Goal: Contribute content: Contribute content

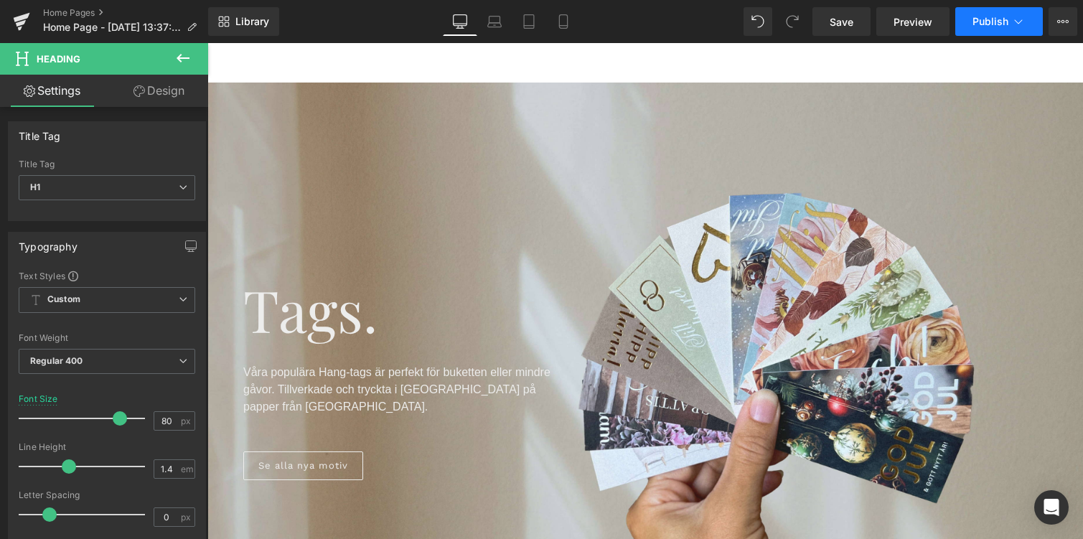
click at [1002, 23] on span "Publish" at bounding box center [991, 21] width 36 height 11
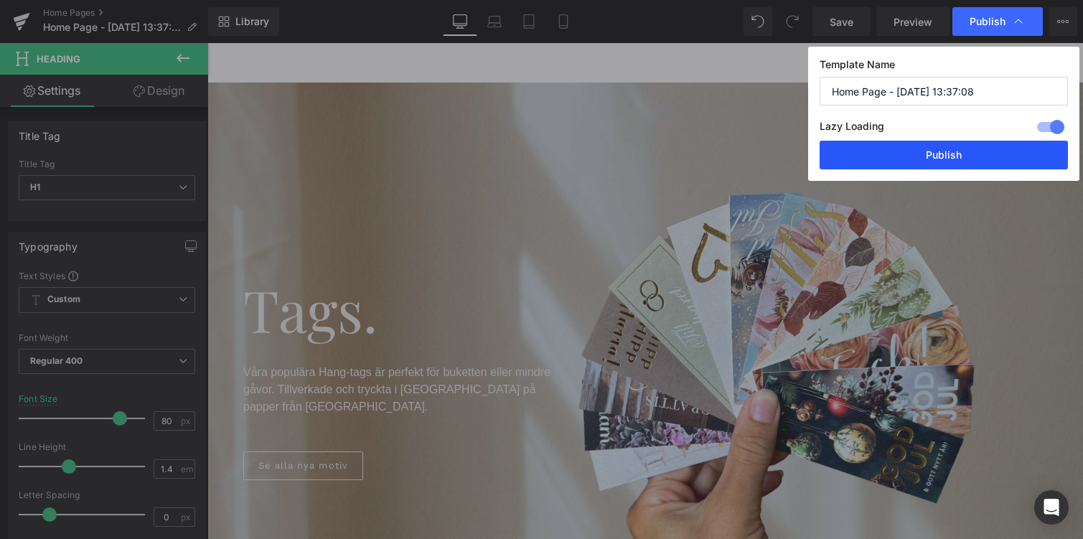
click at [0, 0] on button "Publish" at bounding box center [0, 0] width 0 height 0
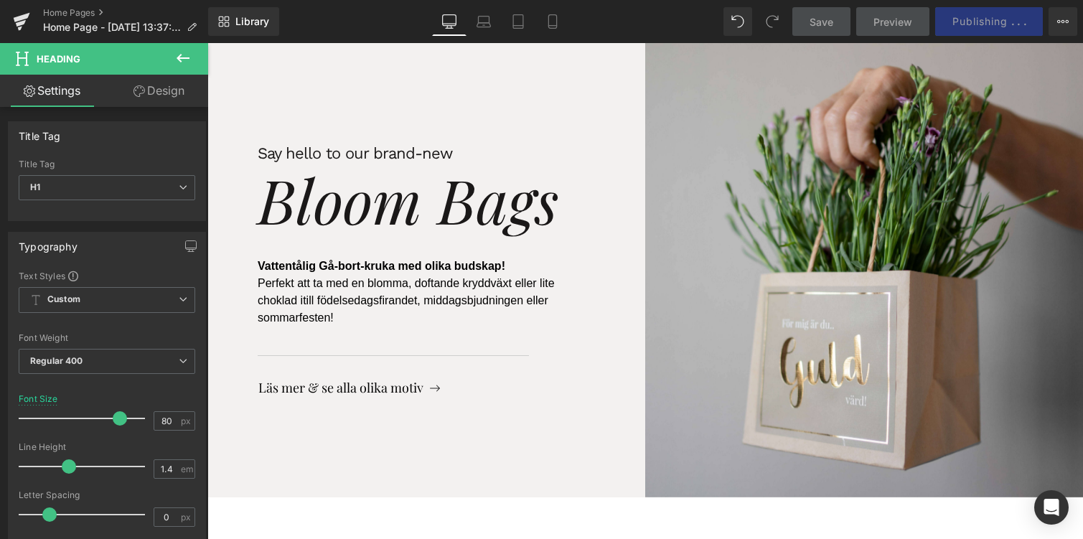
scroll to position [636, 0]
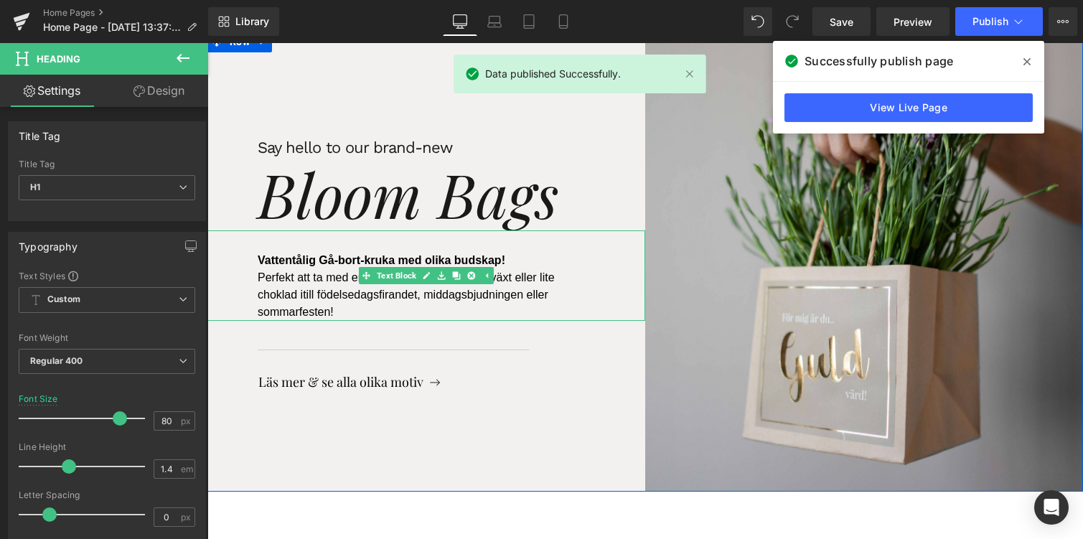
click at [303, 254] on span "Vattentålig Gå-bort-kruka med olika budskap!" at bounding box center [382, 260] width 248 height 12
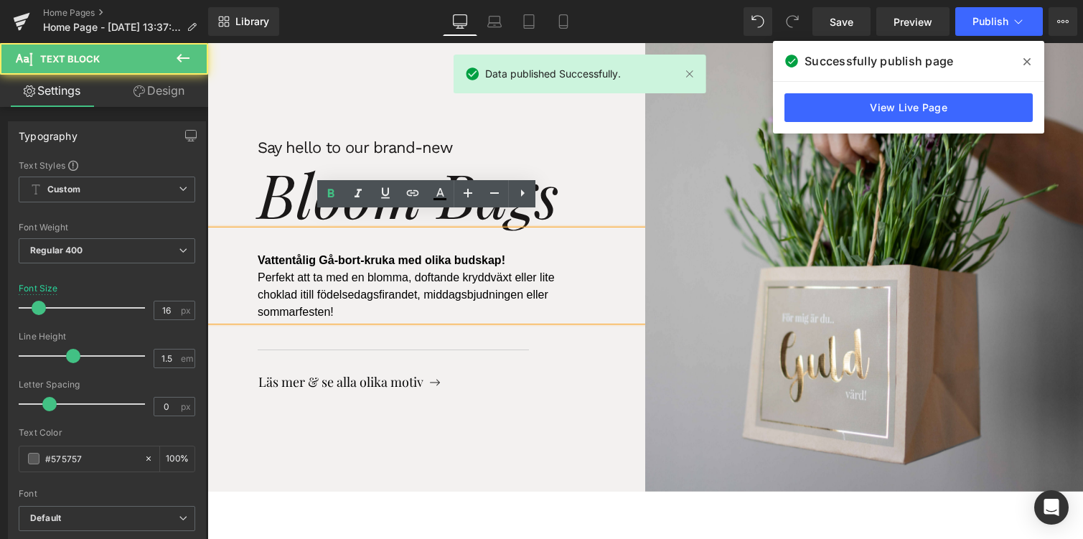
click at [303, 254] on span "Vattentålig Gå-bort-kruka med olika budskap!" at bounding box center [382, 260] width 248 height 12
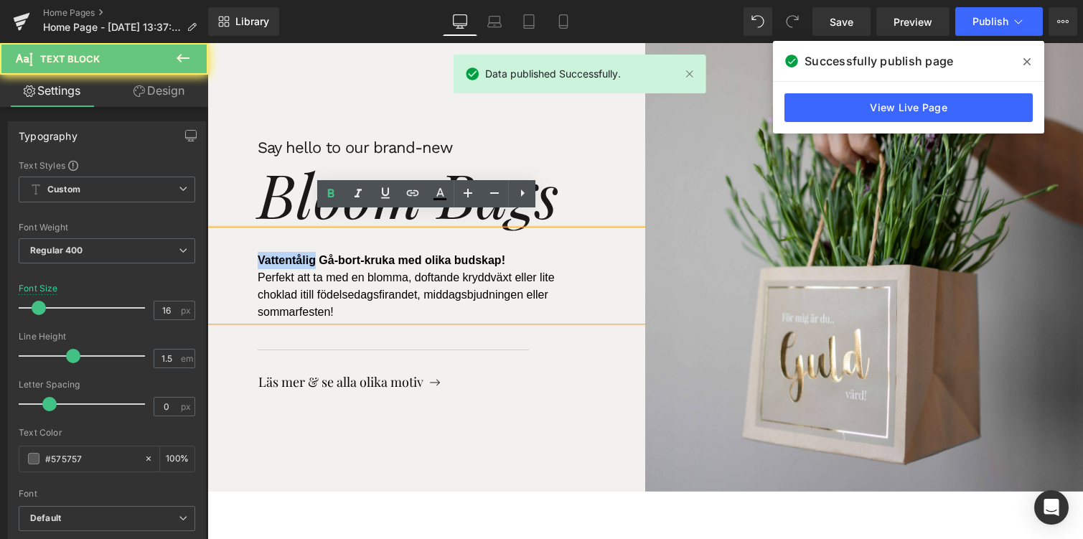
click at [303, 254] on span "Vattentålig Gå-bort-kruka med olika budskap!" at bounding box center [382, 260] width 248 height 12
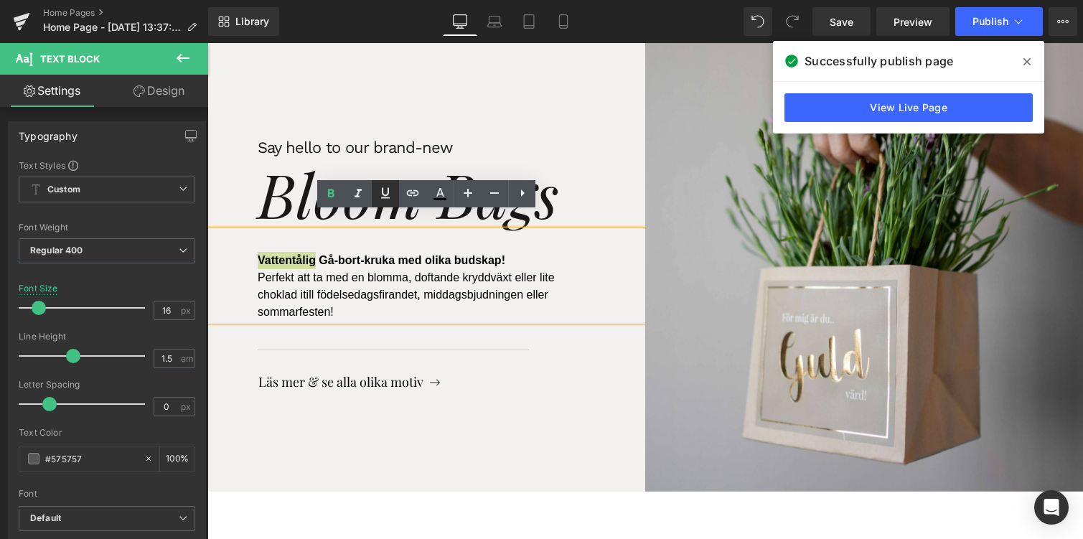
click at [0, 0] on icon at bounding box center [0, 0] width 0 height 0
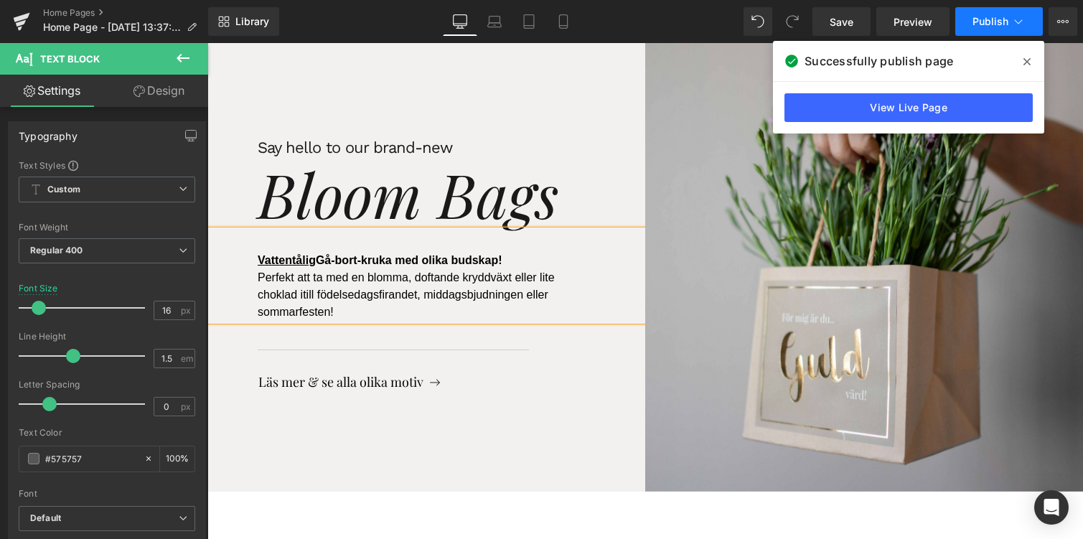
click at [1027, 24] on button "Publish" at bounding box center [1000, 21] width 88 height 29
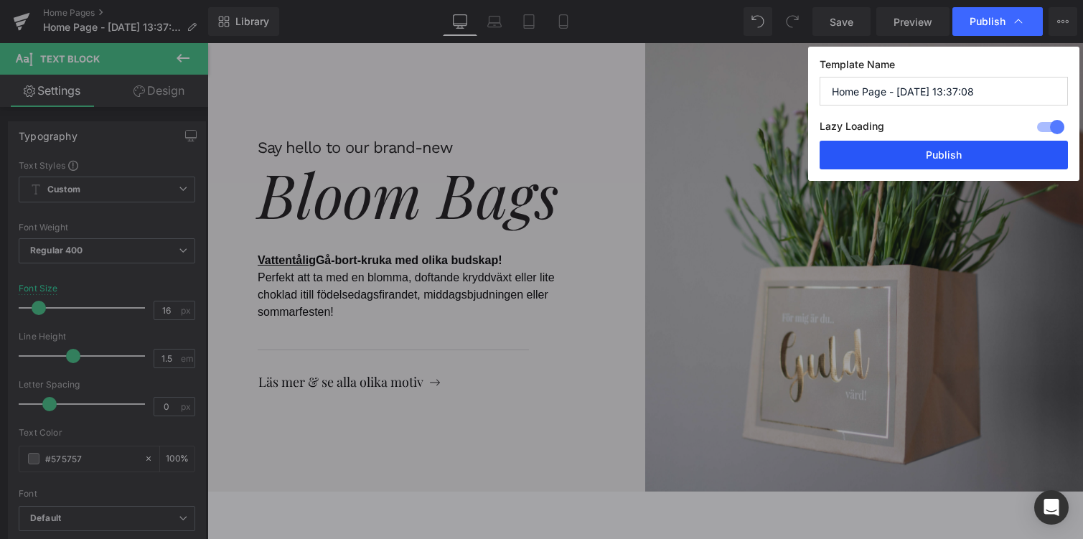
click at [0, 0] on button "Publish" at bounding box center [0, 0] width 0 height 0
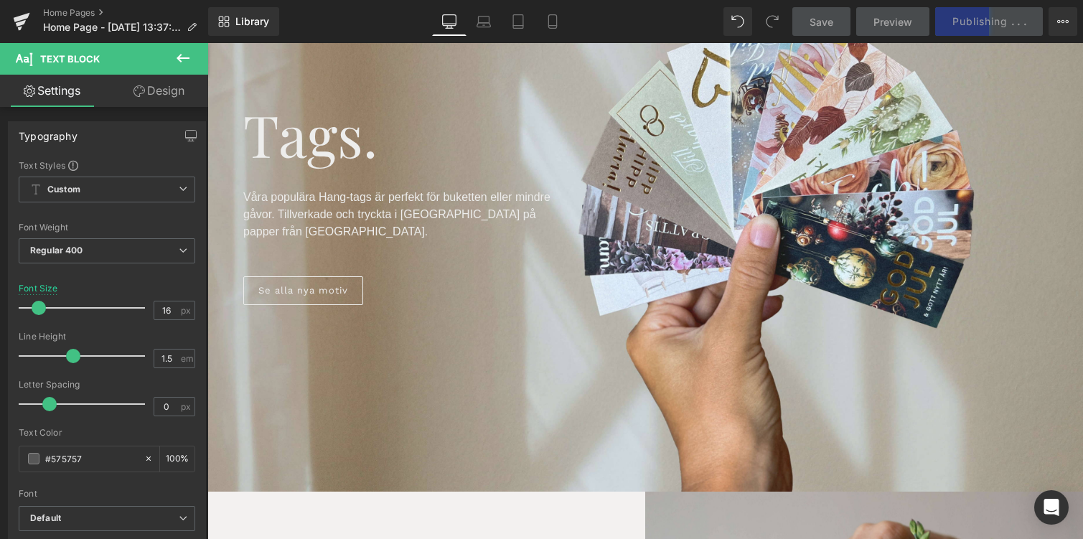
scroll to position [0, 0]
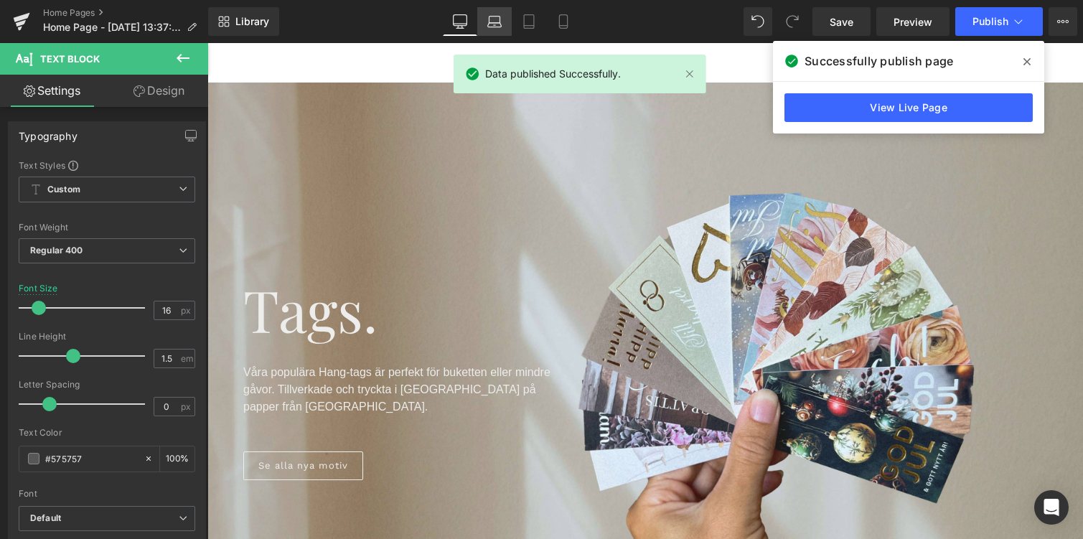
click at [486, 33] on link "Laptop" at bounding box center [494, 21] width 34 height 29
type input "15"
type input "100"
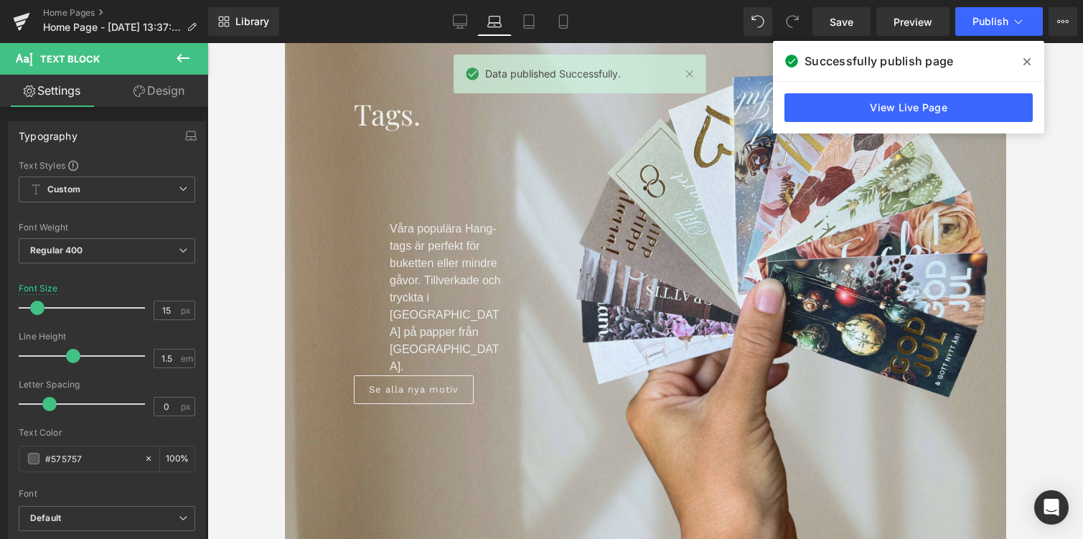
scroll to position [145, 0]
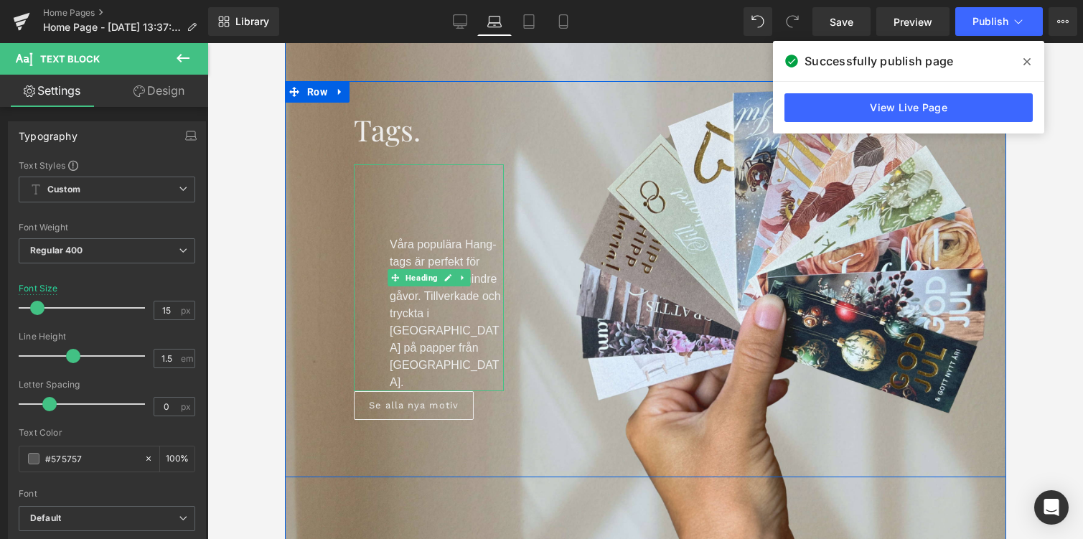
click at [424, 203] on div "Våra populära Hang-tags är perfekt för buketten eller mindre gåvor. Tillverkade…" at bounding box center [428, 277] width 150 height 227
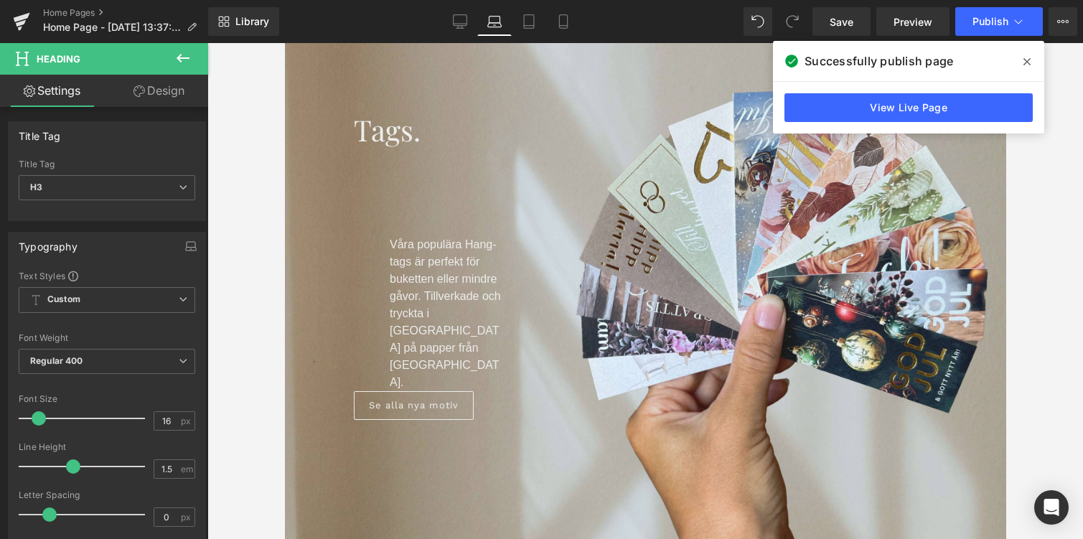
click at [158, 88] on link "Design" at bounding box center [159, 91] width 104 height 32
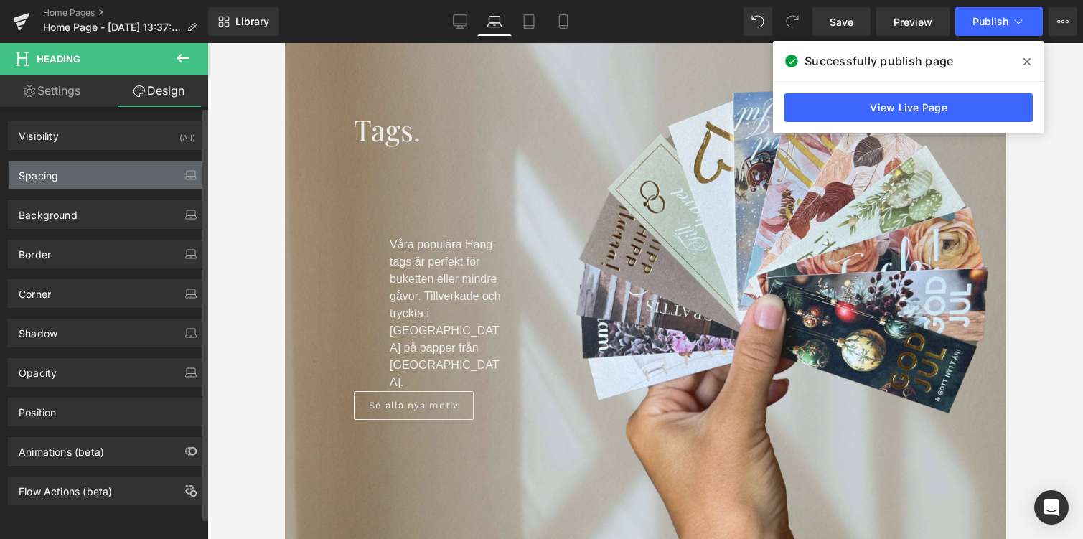
click at [49, 181] on div "Spacing" at bounding box center [38, 172] width 39 height 20
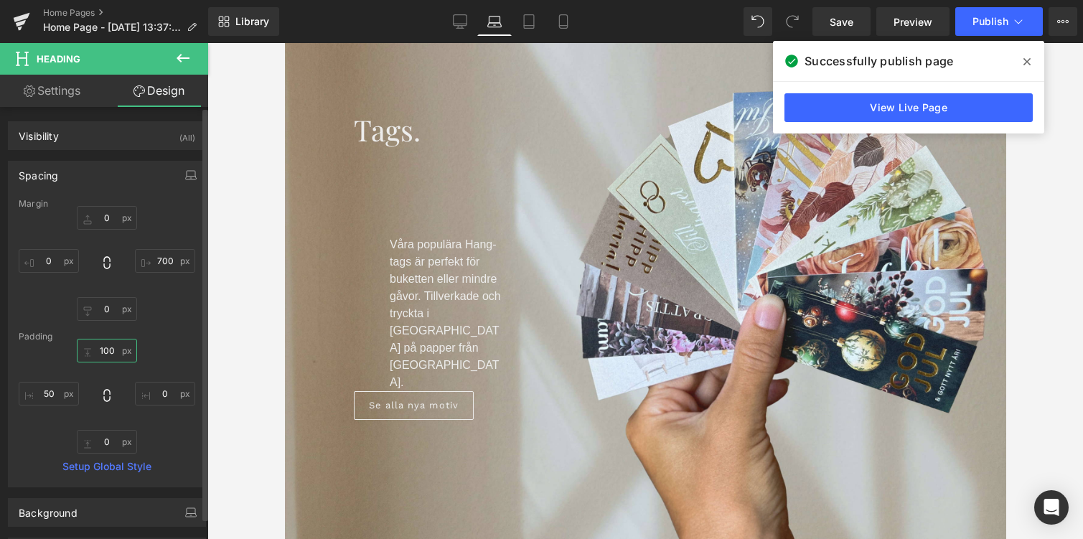
click at [104, 344] on input "100" at bounding box center [107, 351] width 60 height 24
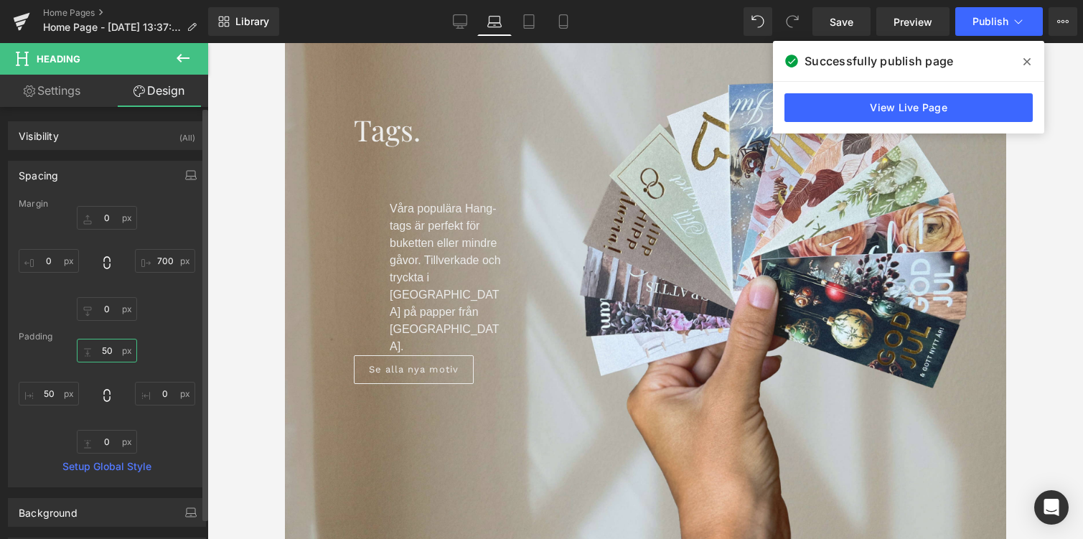
type input "5"
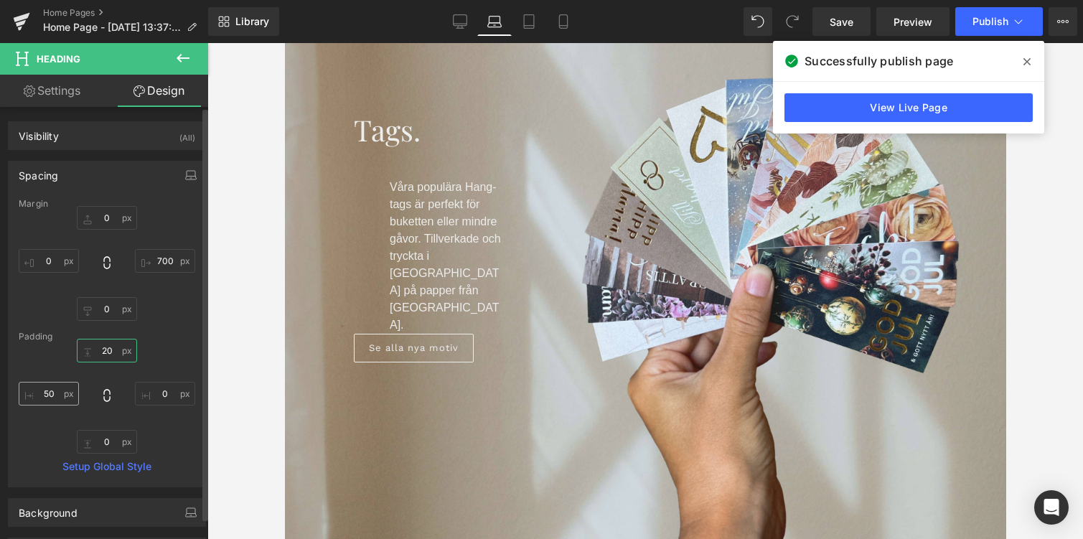
type input "20"
click at [50, 397] on input "50" at bounding box center [49, 394] width 60 height 24
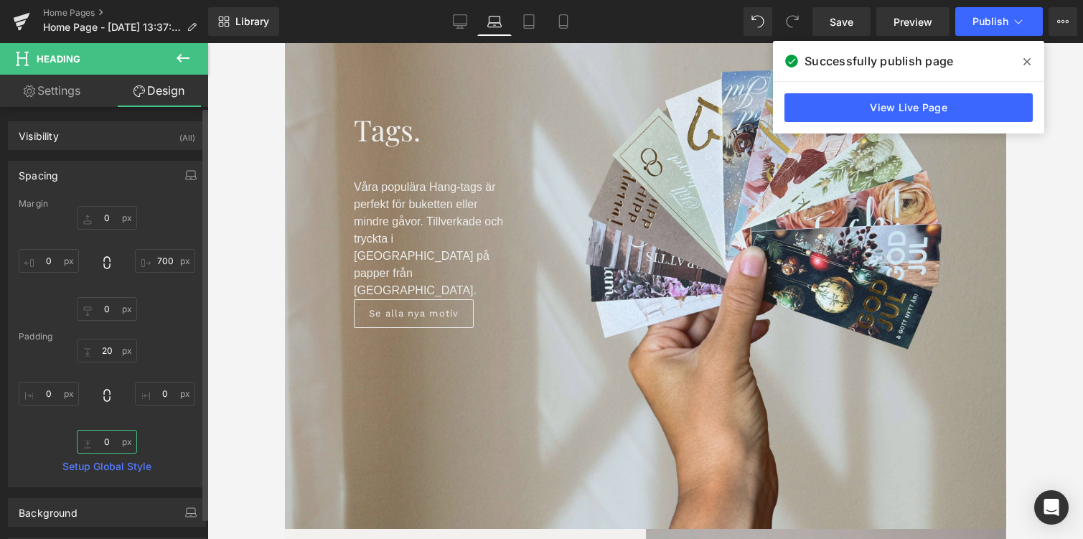
click at [104, 446] on input "0" at bounding box center [107, 442] width 60 height 24
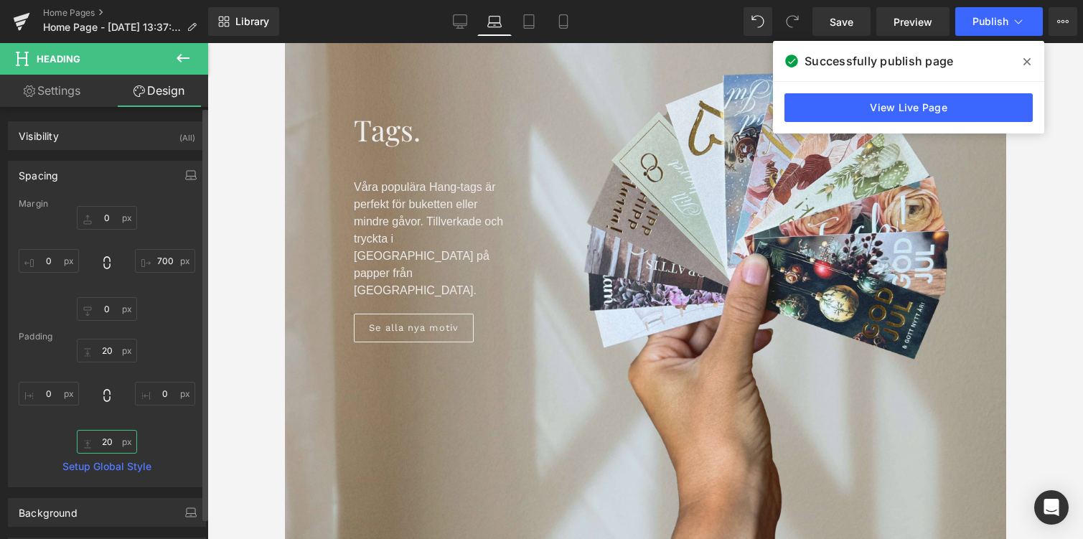
type input "2"
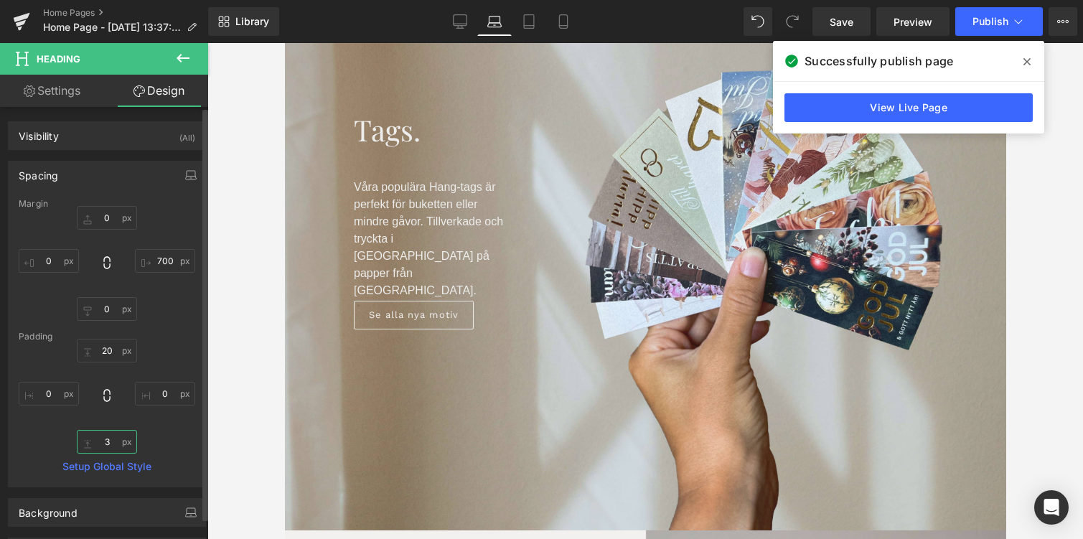
type input "30"
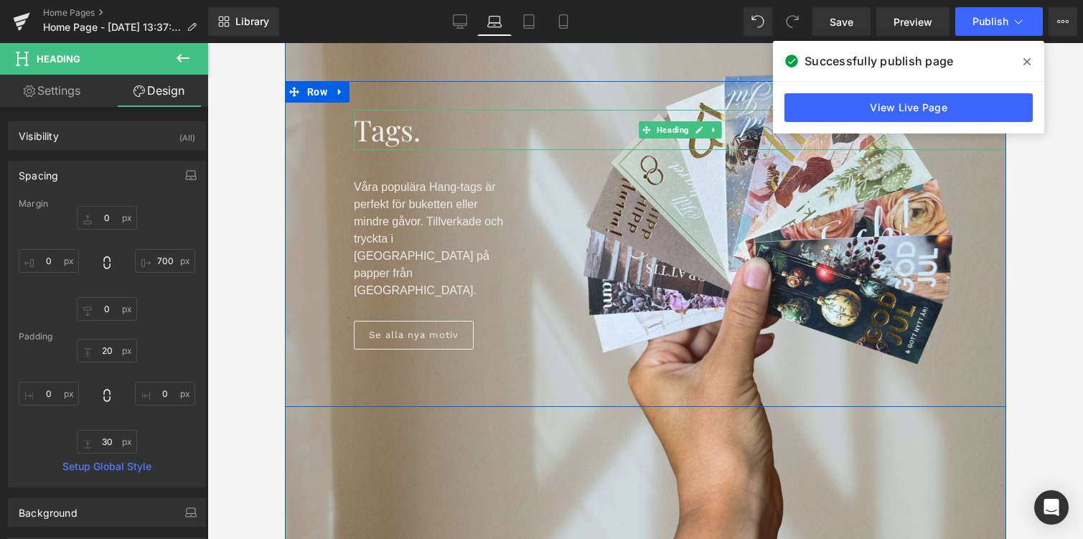
click at [388, 141] on span "Tags." at bounding box center [386, 130] width 67 height 38
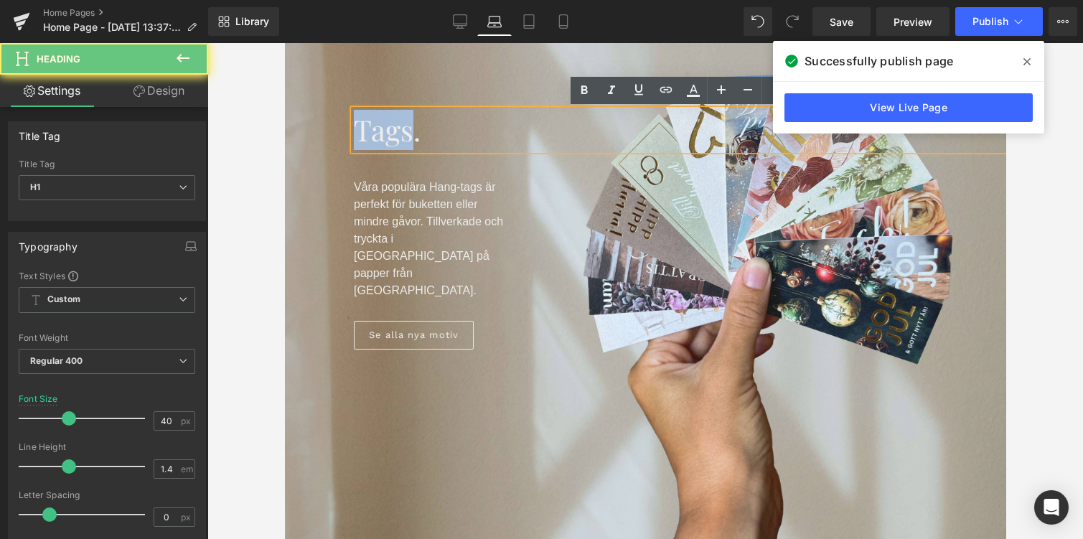
click at [388, 141] on span "Tags." at bounding box center [386, 130] width 67 height 38
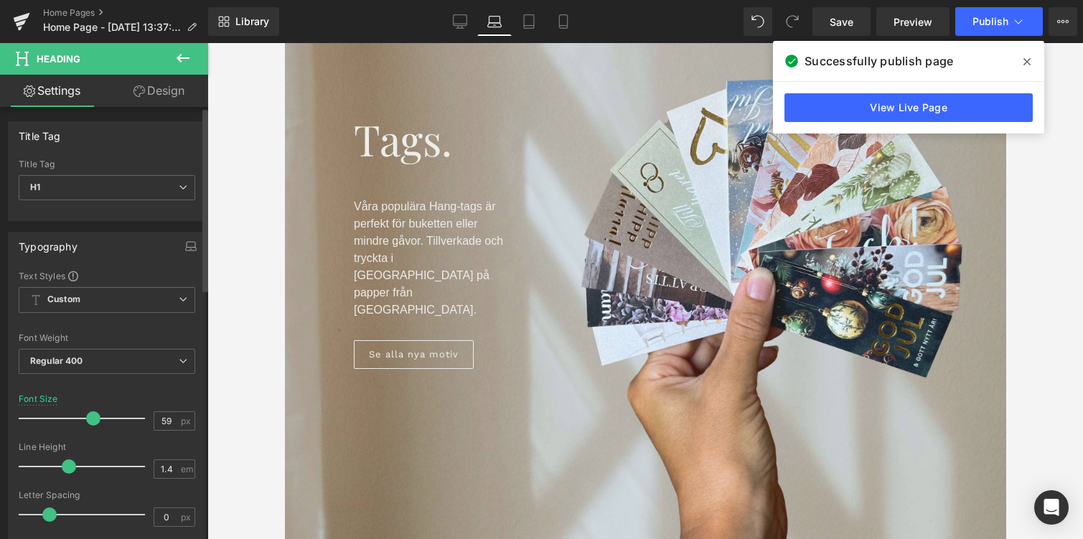
type input "60"
drag, startPoint x: 67, startPoint y: 415, endPoint x: 90, endPoint y: 415, distance: 23.7
click at [91, 415] on span at bounding box center [94, 418] width 14 height 14
click at [154, 88] on link "Design" at bounding box center [159, 91] width 104 height 32
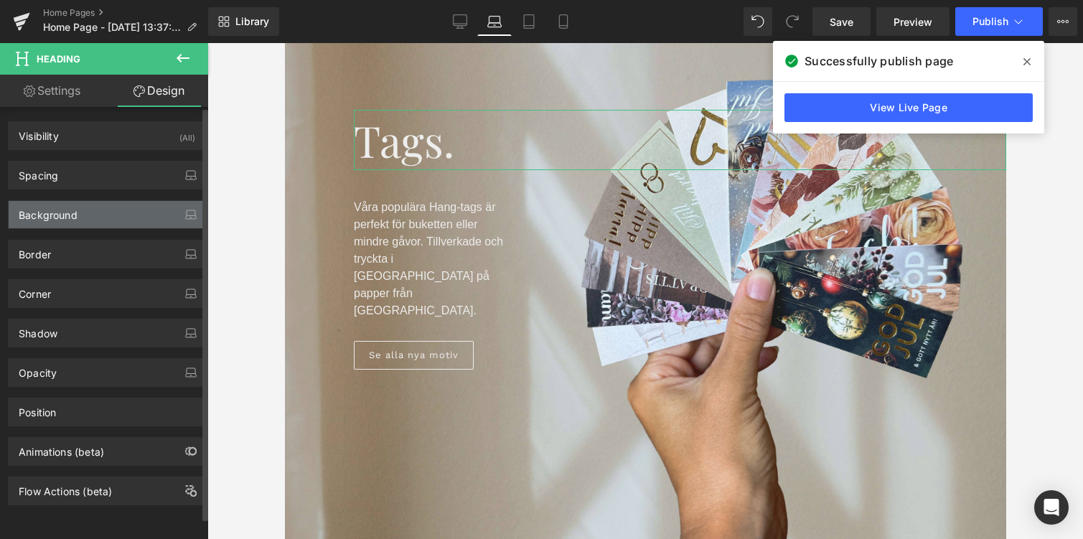
type input "0"
type input "20"
type input "0"
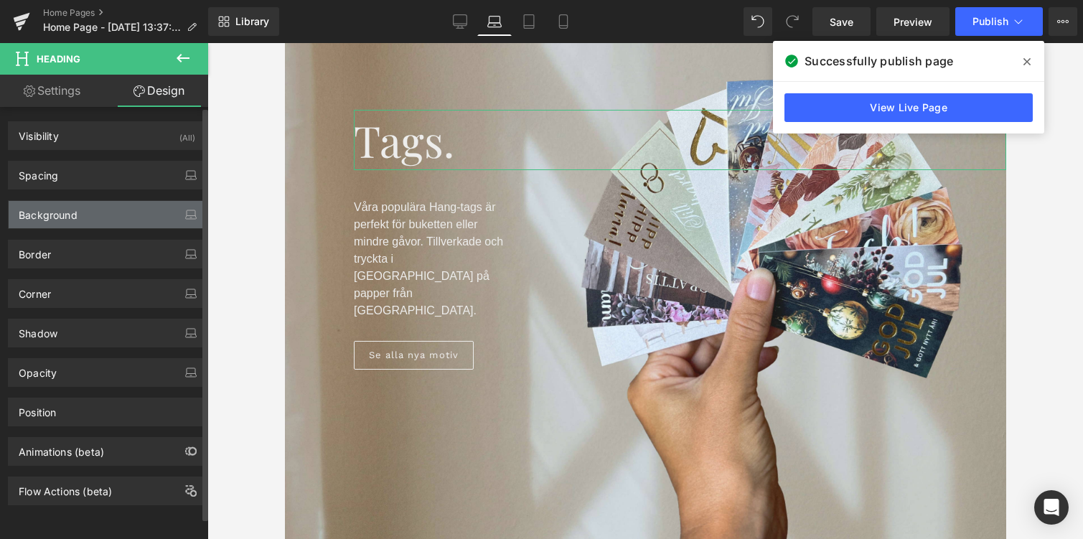
type input "0"
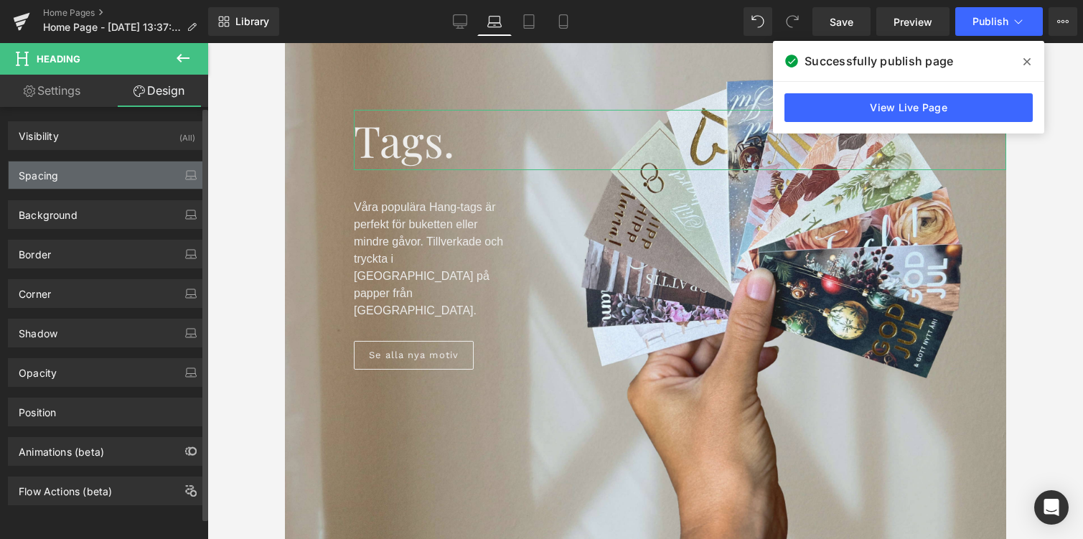
click at [47, 185] on div "Spacing" at bounding box center [107, 175] width 197 height 27
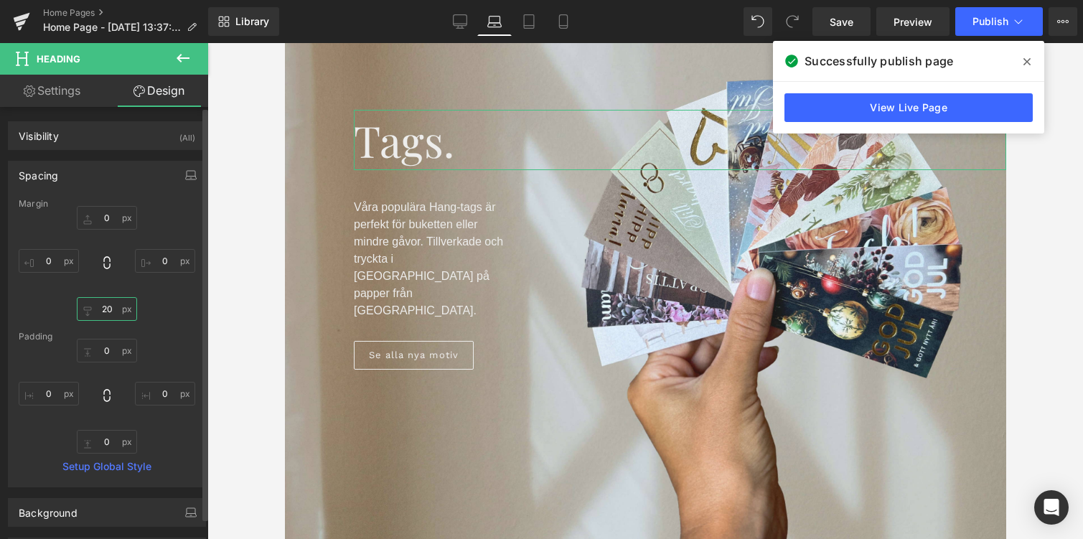
click at [104, 310] on input "20" at bounding box center [107, 309] width 60 height 24
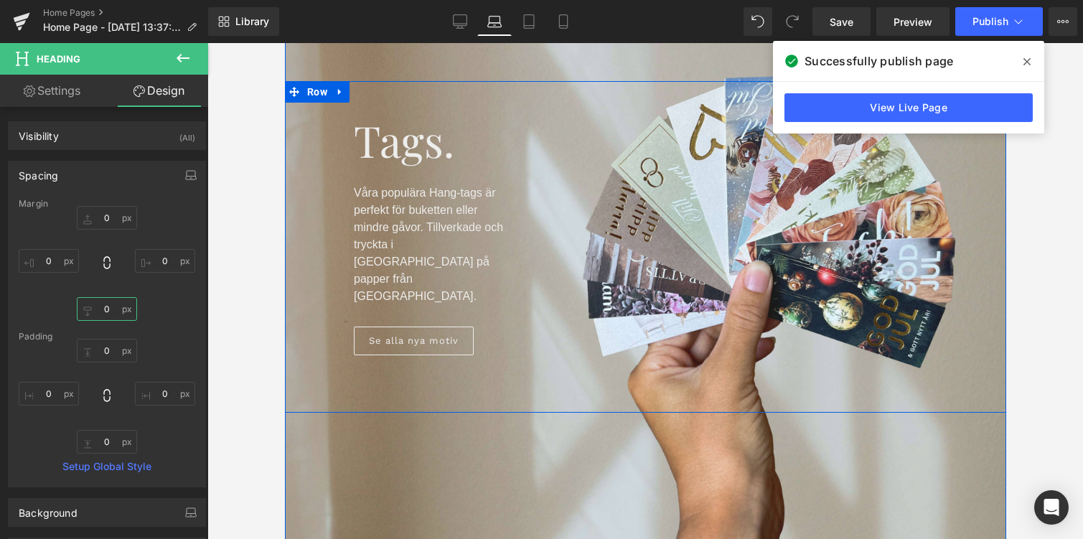
scroll to position [0, 0]
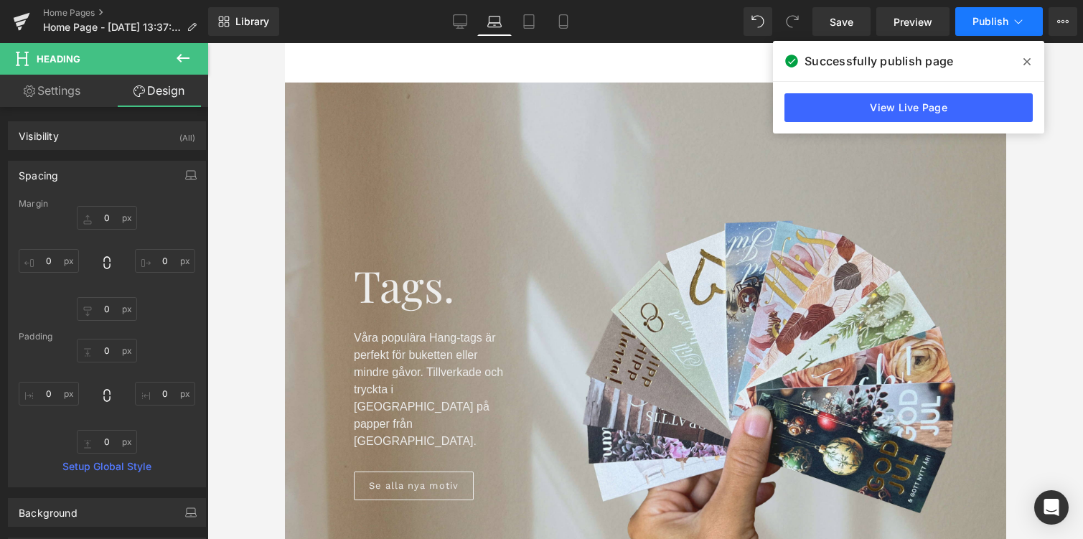
click at [1027, 22] on button "Publish" at bounding box center [1000, 21] width 88 height 29
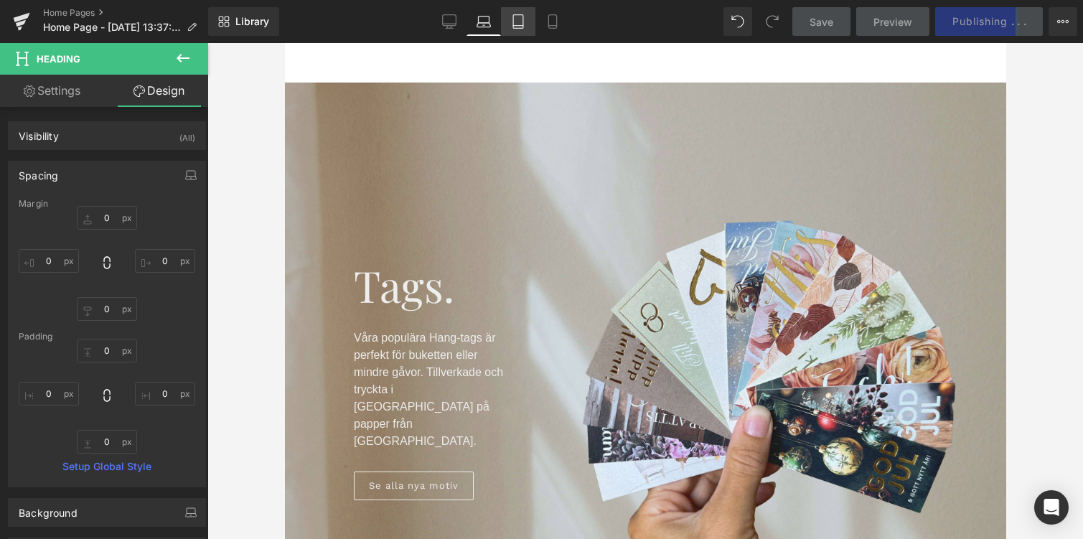
click at [521, 24] on icon at bounding box center [518, 21] width 14 height 14
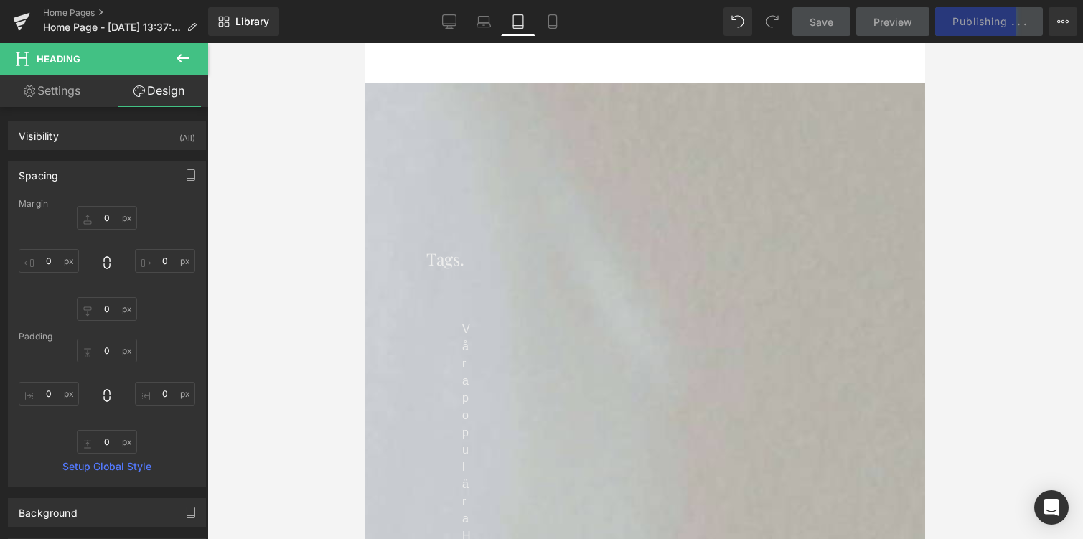
type input "0"
type input "20"
type input "0"
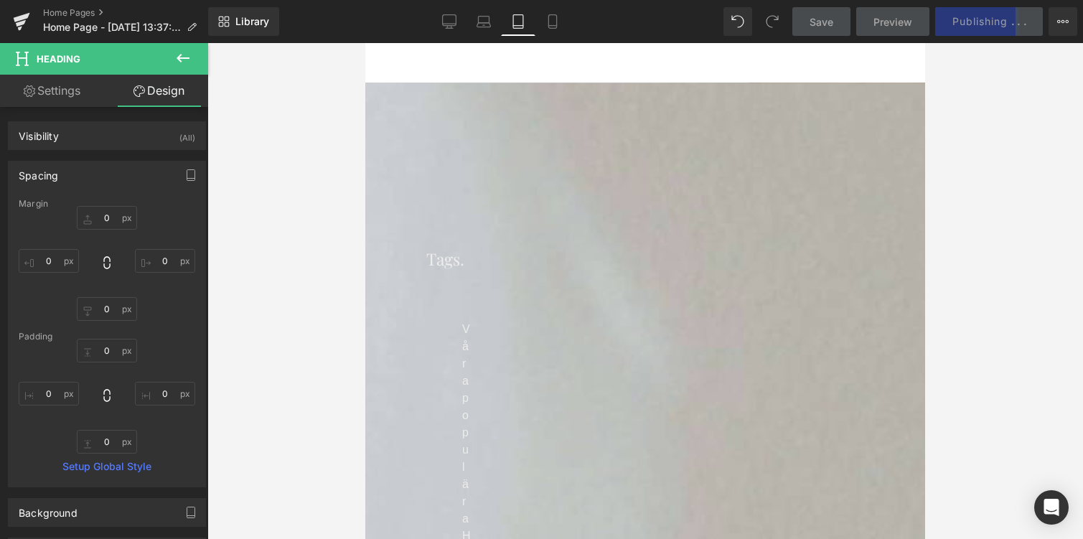
type input "0"
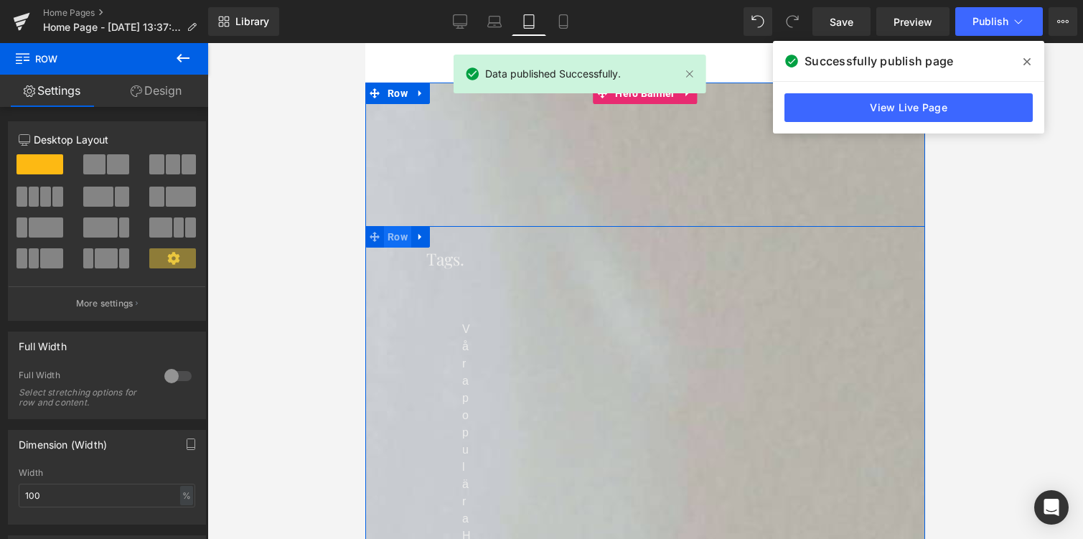
click at [403, 243] on span "Row" at bounding box center [397, 237] width 27 height 22
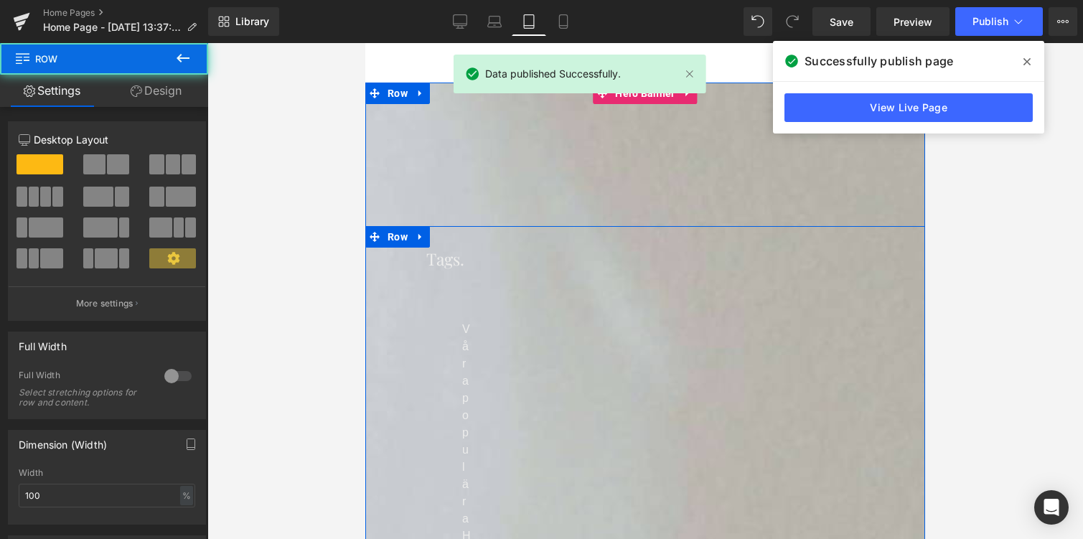
click at [454, 269] on div "Tags. Heading" at bounding box center [675, 259] width 499 height 23
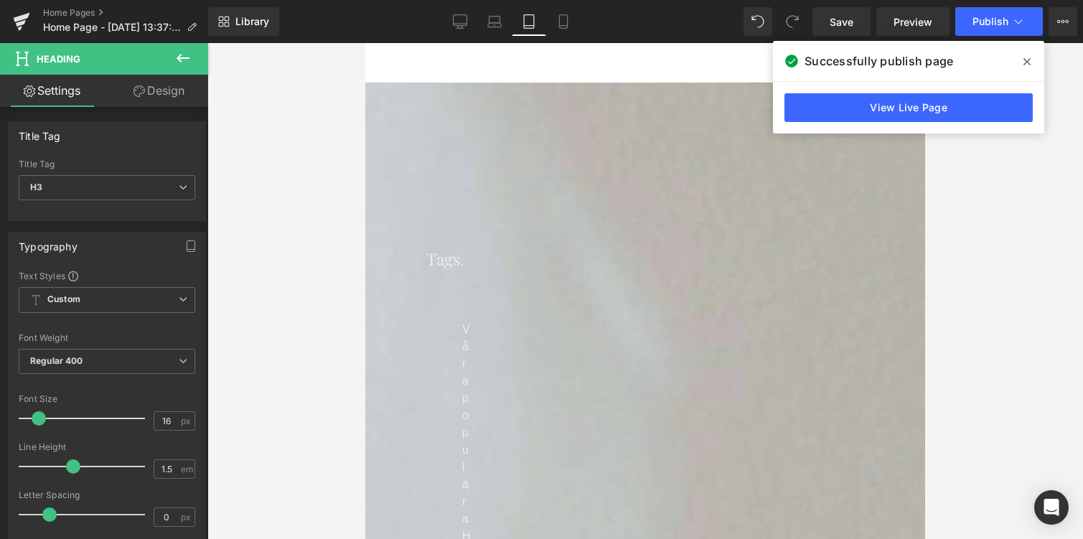
click at [148, 95] on link "Design" at bounding box center [159, 91] width 104 height 32
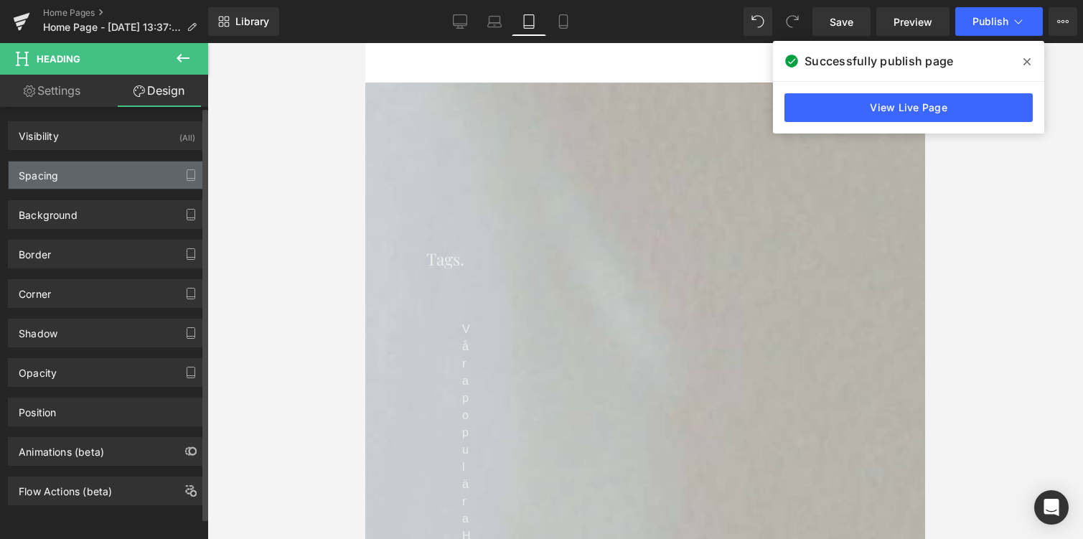
click at [33, 177] on div "Spacing" at bounding box center [38, 172] width 39 height 20
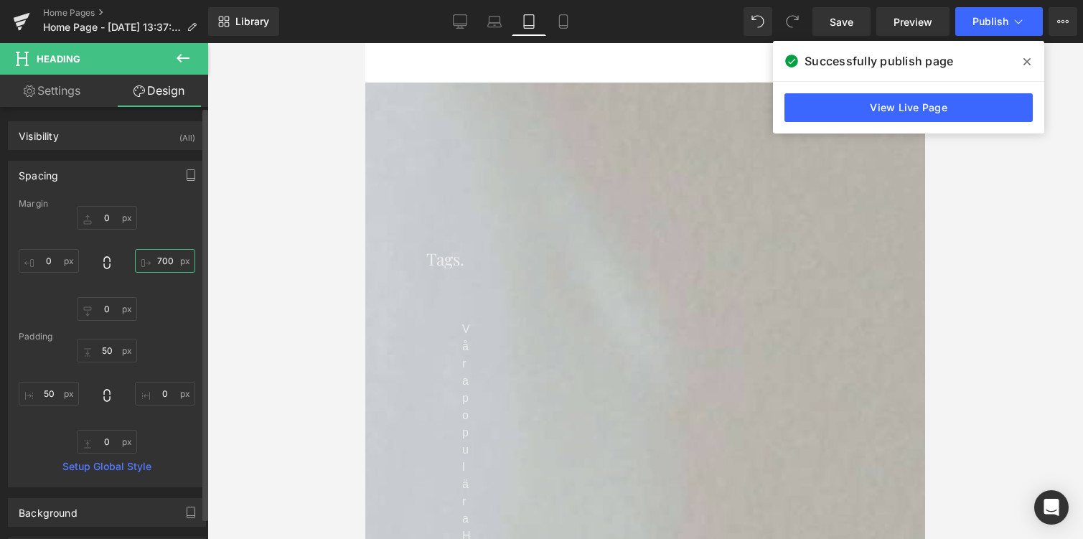
click at [159, 263] on input "700" at bounding box center [165, 261] width 60 height 24
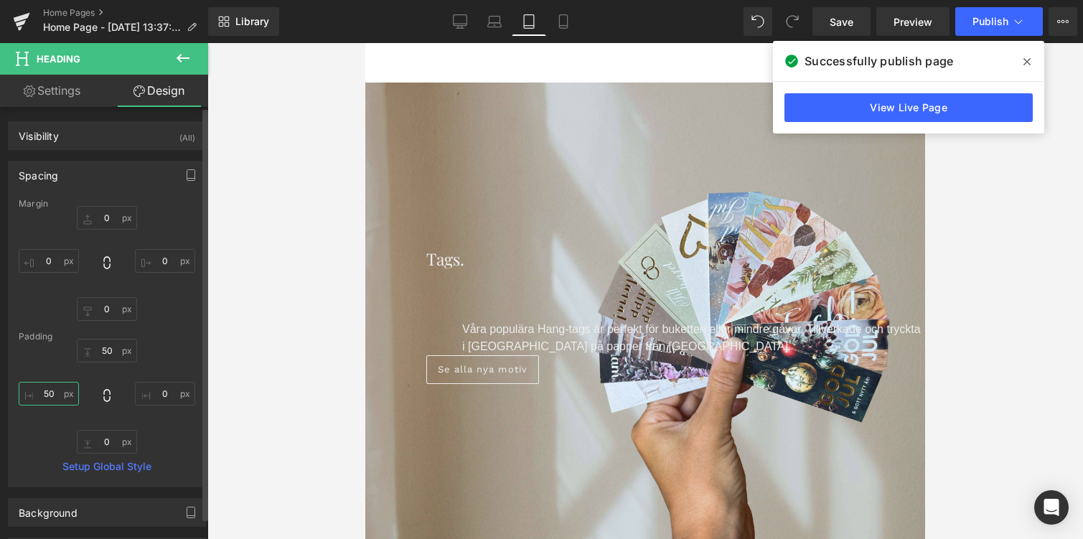
click at [45, 394] on input "50" at bounding box center [49, 394] width 60 height 24
click at [155, 399] on input "0" at bounding box center [165, 394] width 60 height 24
click at [113, 348] on input "50" at bounding box center [107, 351] width 60 height 24
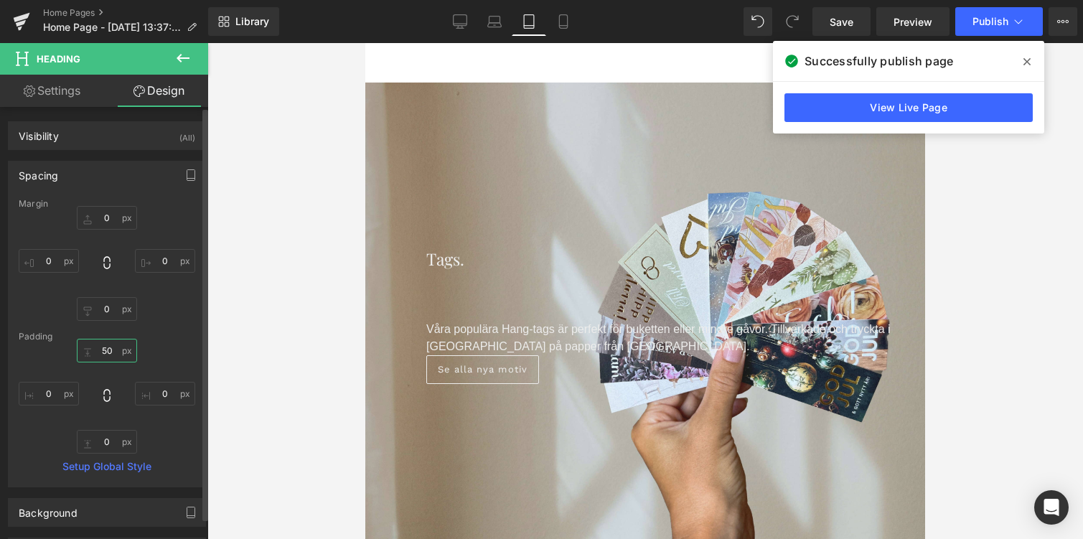
click at [113, 348] on input "50" at bounding box center [107, 351] width 60 height 24
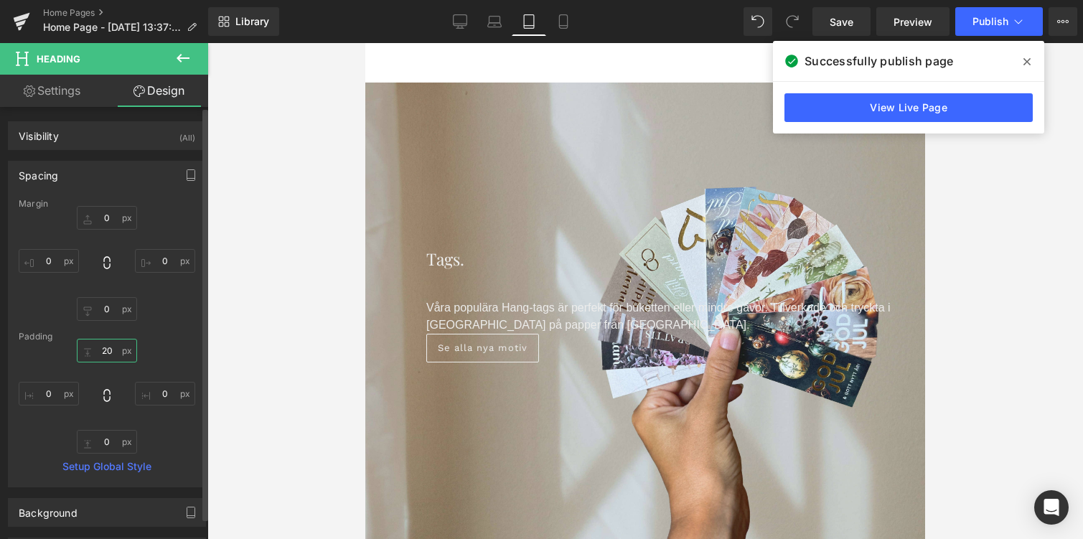
type input "2"
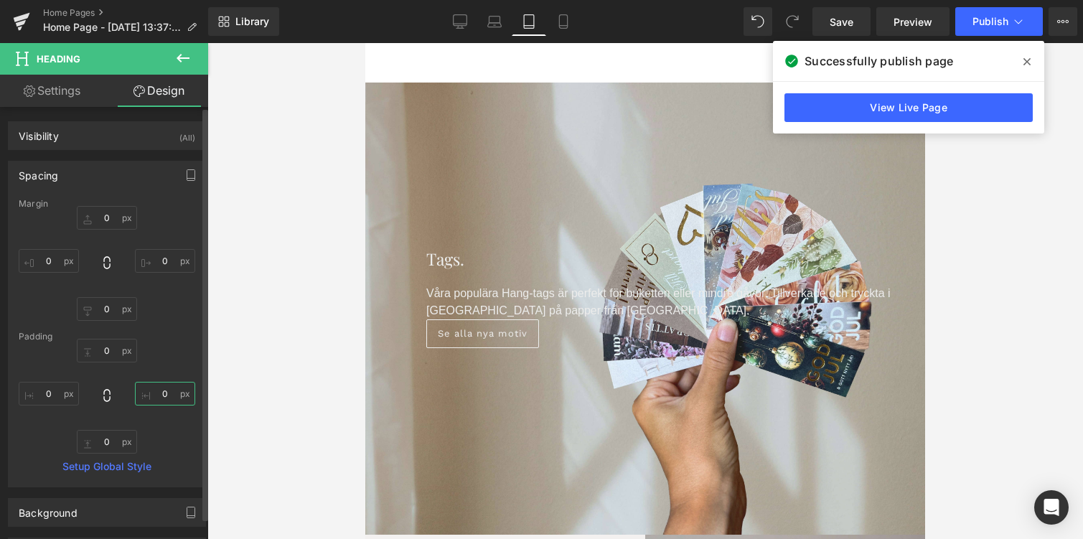
click at [154, 393] on input "0" at bounding box center [165, 394] width 60 height 24
type input "5"
click at [157, 393] on input "100" at bounding box center [165, 394] width 60 height 24
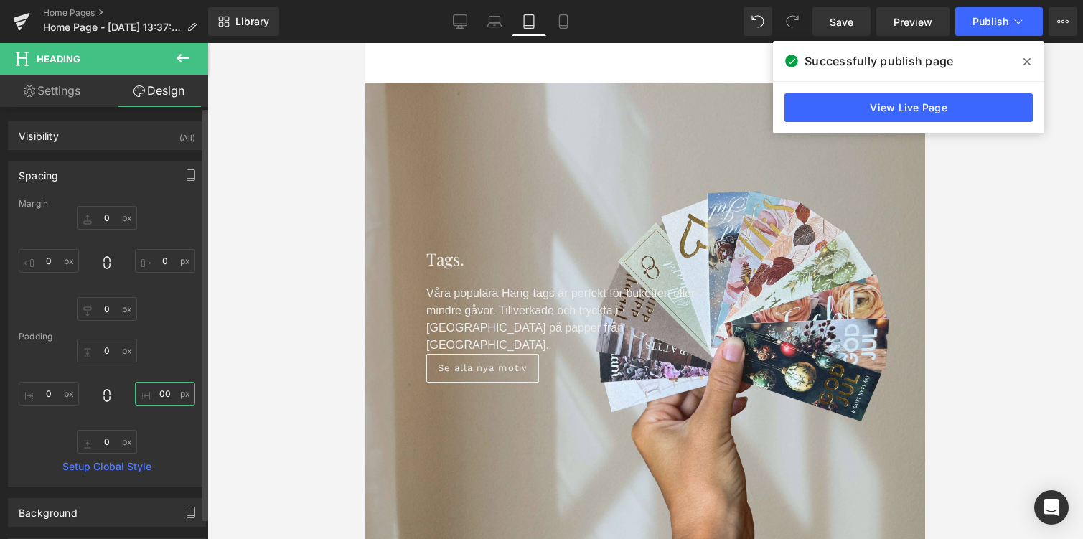
type input "400"
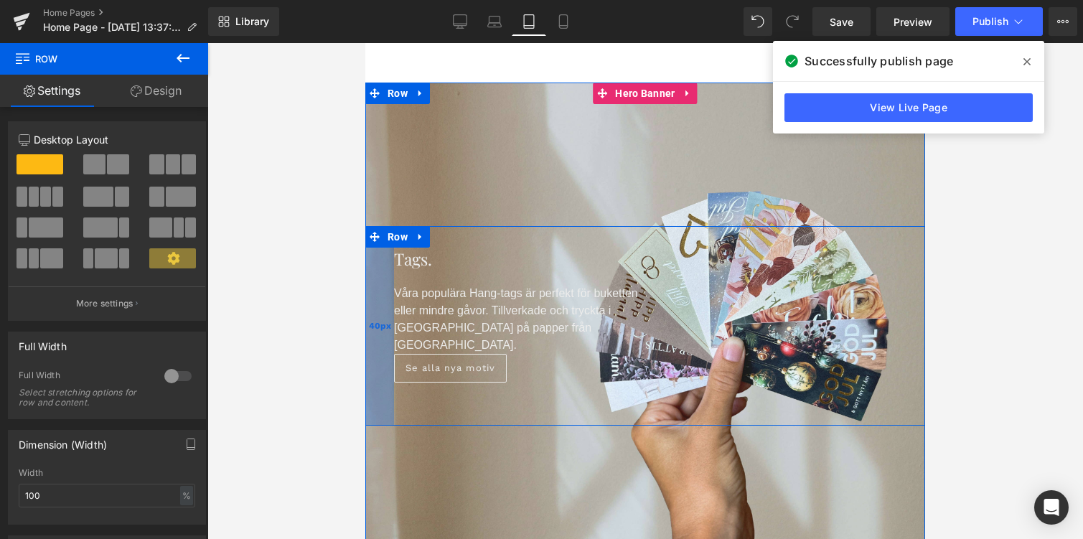
drag, startPoint x: 419, startPoint y: 316, endPoint x: 387, endPoint y: 319, distance: 32.4
click at [387, 319] on div "40px" at bounding box center [379, 326] width 29 height 200
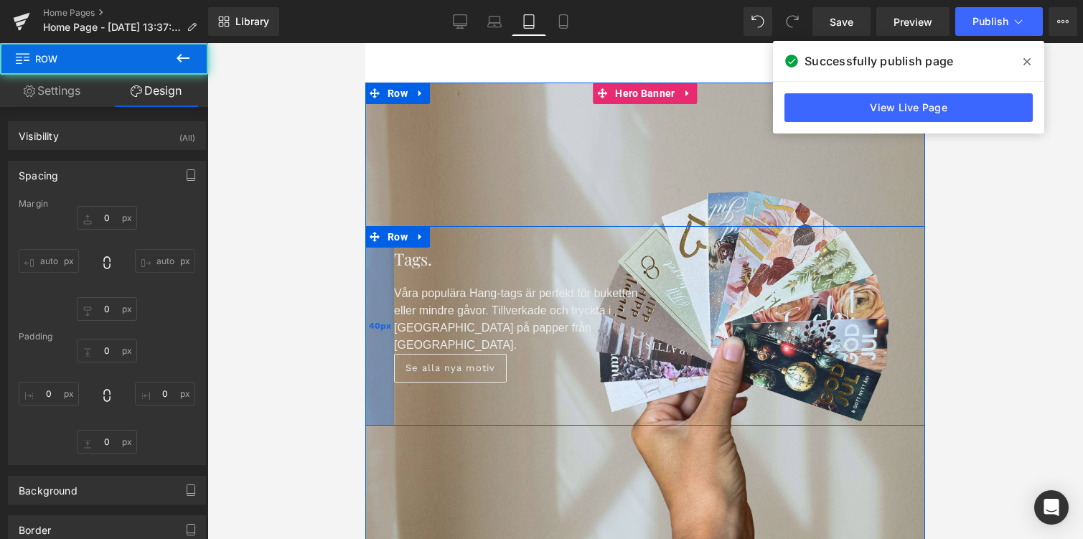
type input "0"
type input "30"
type input "0"
type input "60"
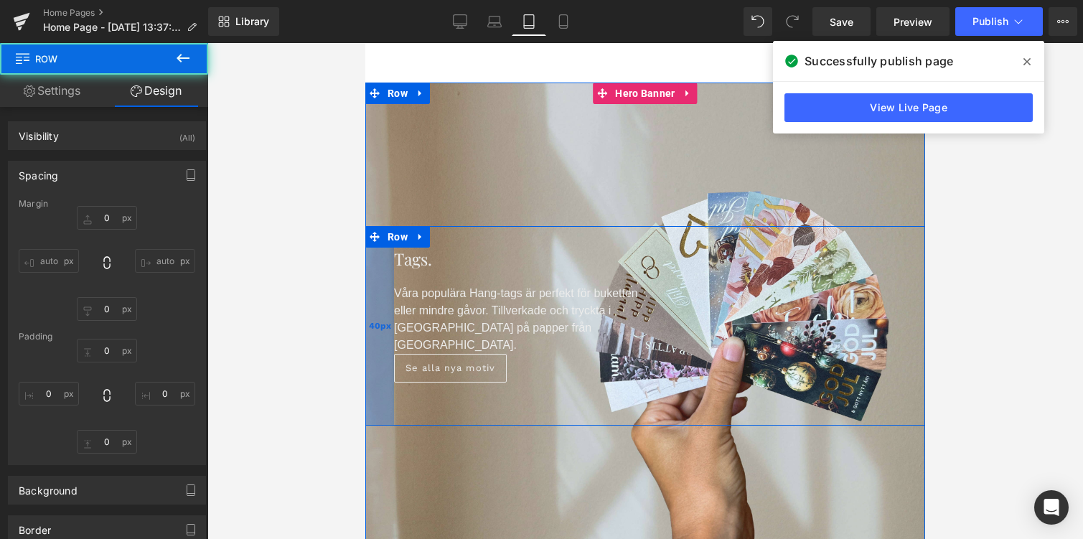
type input "40"
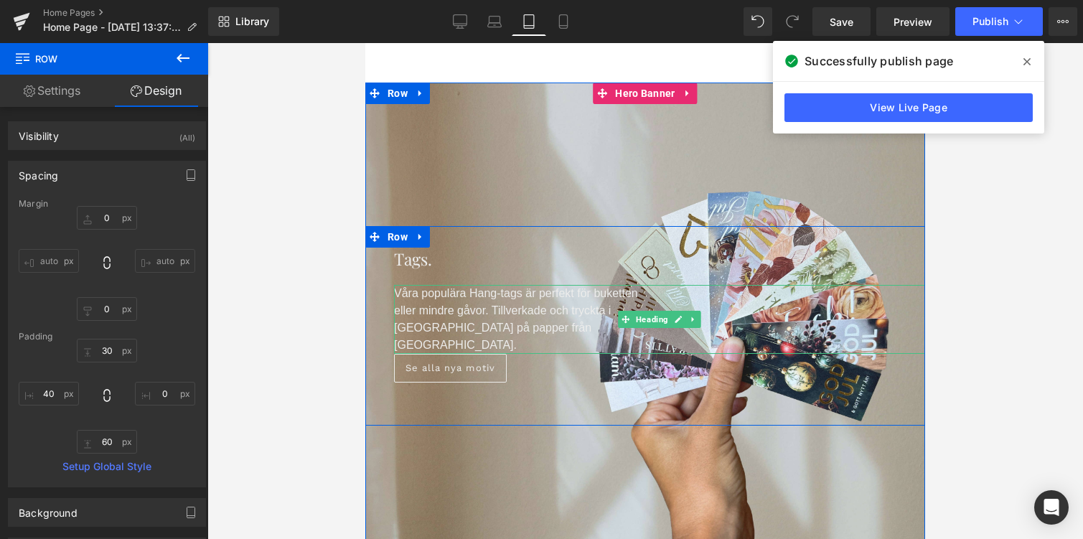
click at [457, 302] on p "Våra populära Hang-tags är perfekt för buketten eller mindre gåvor. Tillverkade…" at bounding box center [516, 319] width 244 height 69
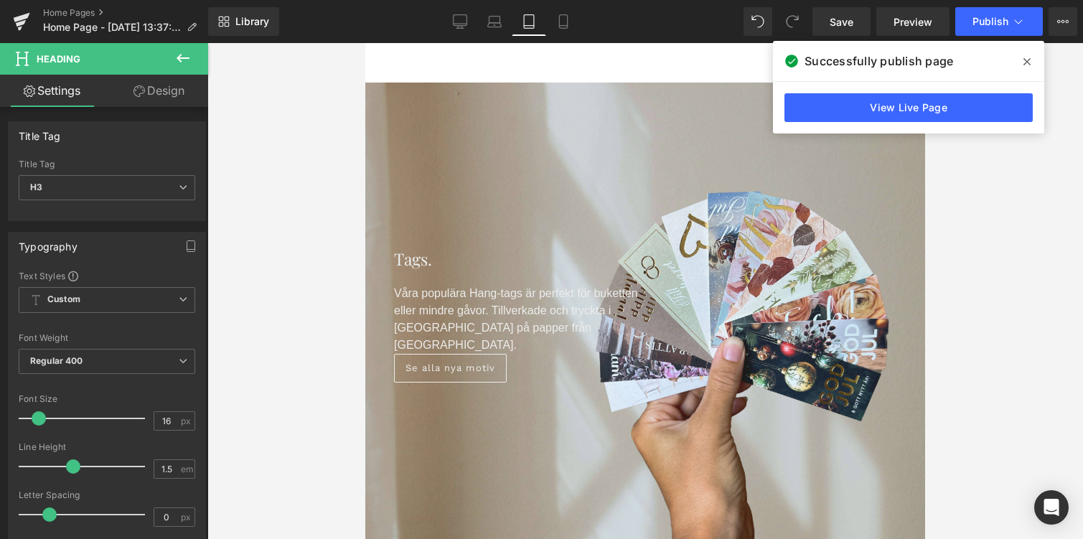
click at [154, 80] on link "Design" at bounding box center [159, 91] width 104 height 32
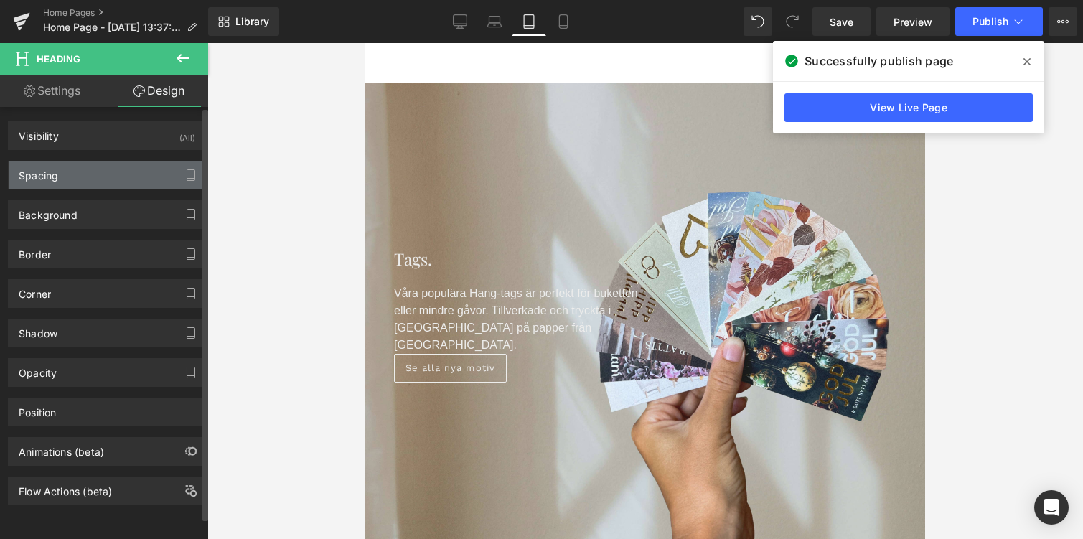
click at [78, 170] on div "Spacing" at bounding box center [107, 175] width 197 height 27
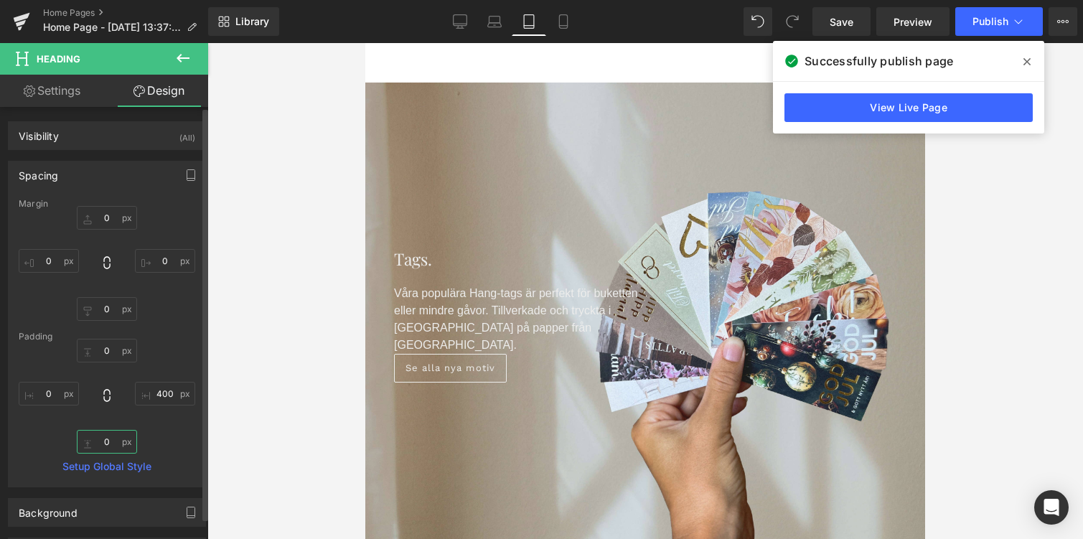
click at [100, 449] on input "0" at bounding box center [107, 442] width 60 height 24
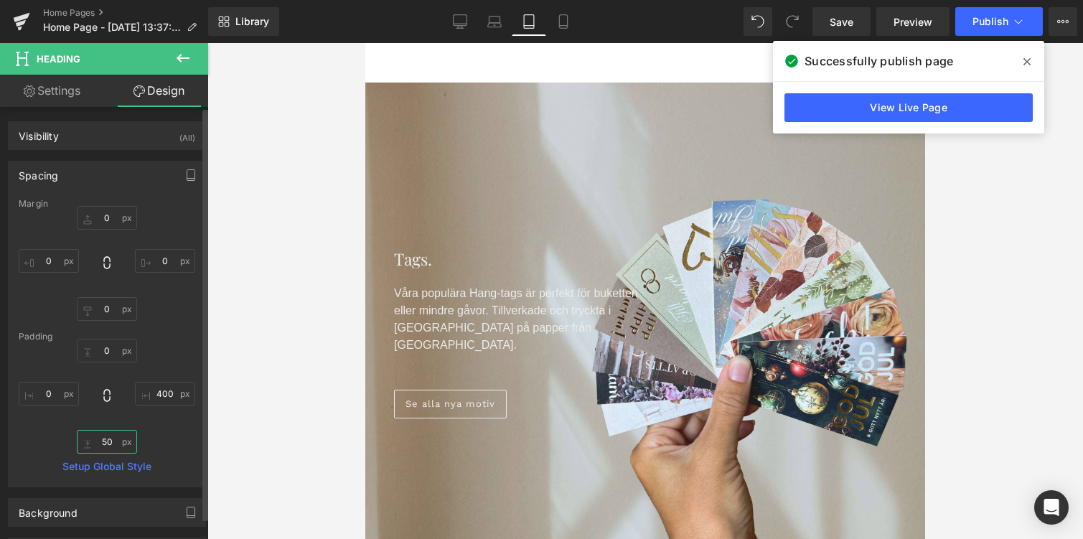
type input "5"
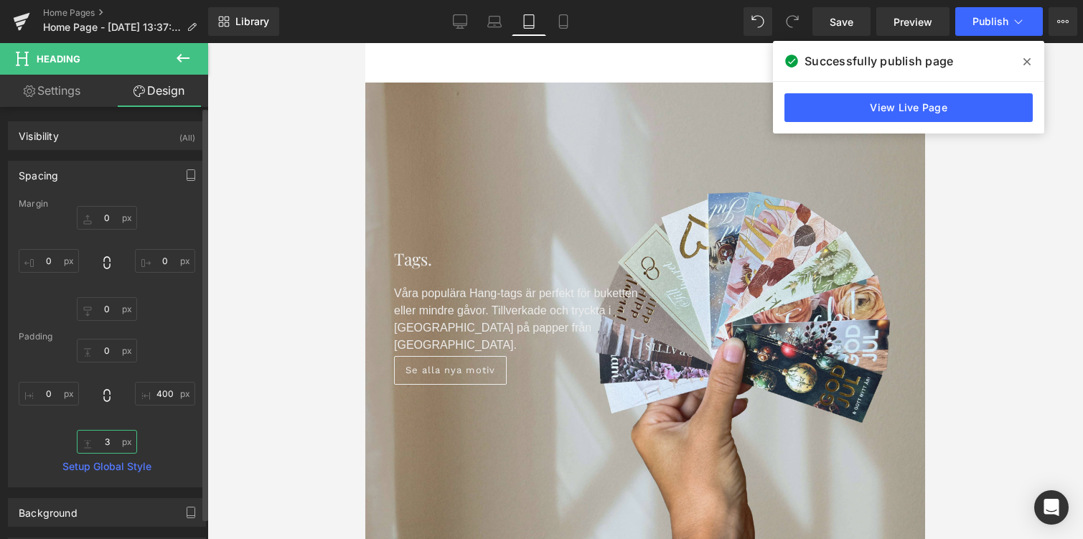
type input "30"
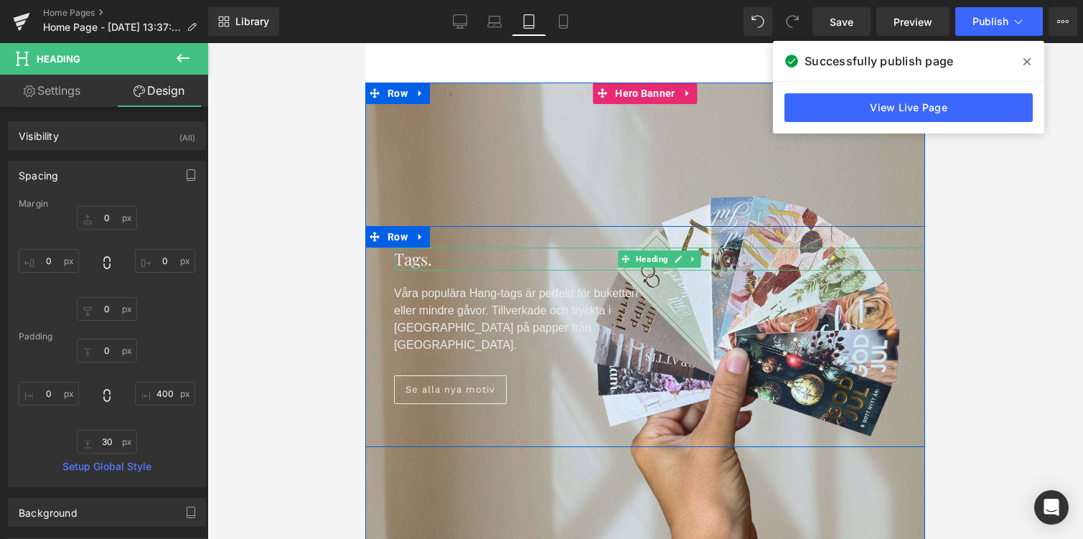
click at [414, 258] on span "Tags." at bounding box center [413, 259] width 38 height 22
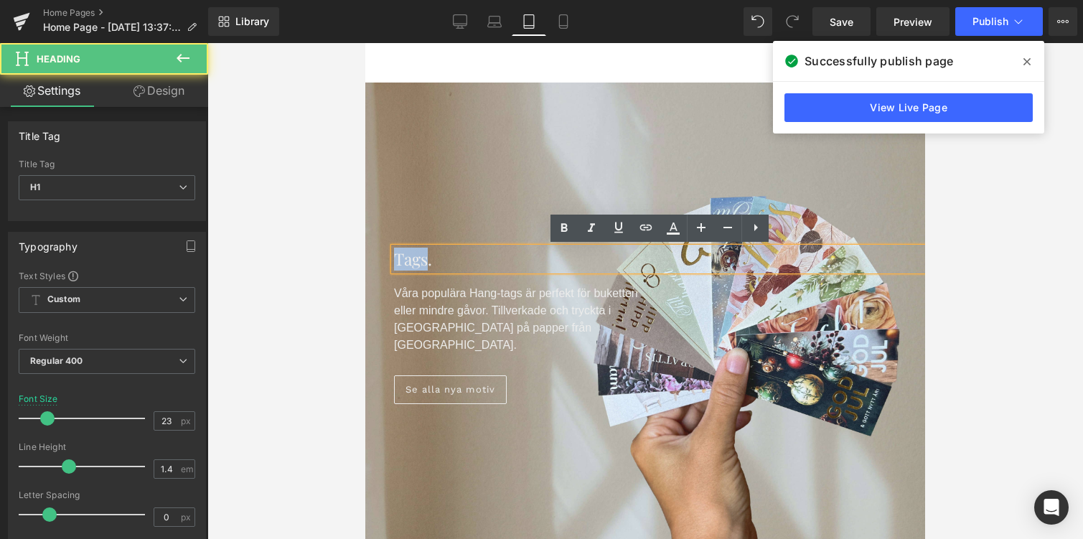
click at [414, 258] on span "Tags." at bounding box center [413, 259] width 38 height 22
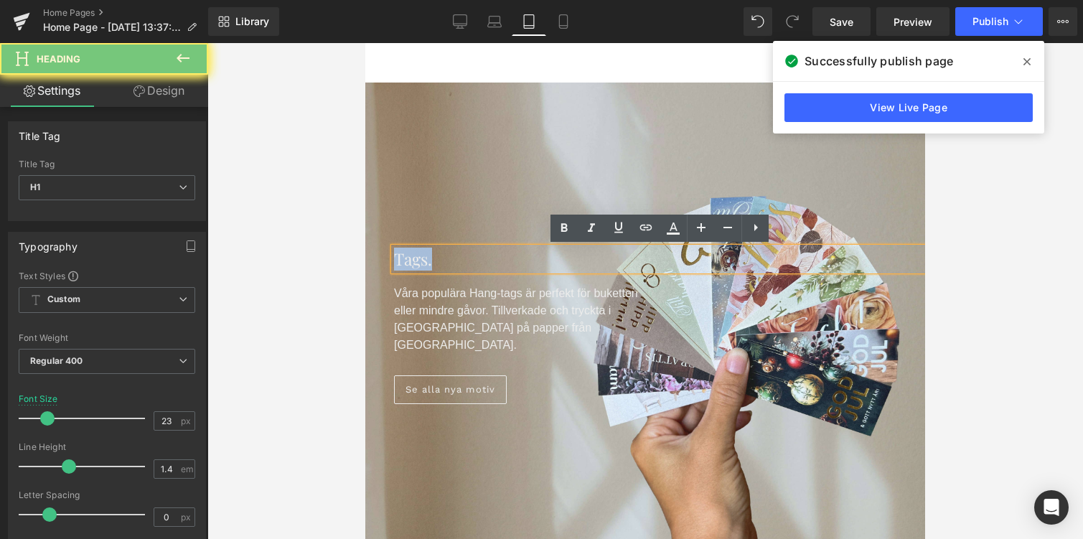
click at [414, 258] on span "Tags." at bounding box center [413, 259] width 38 height 22
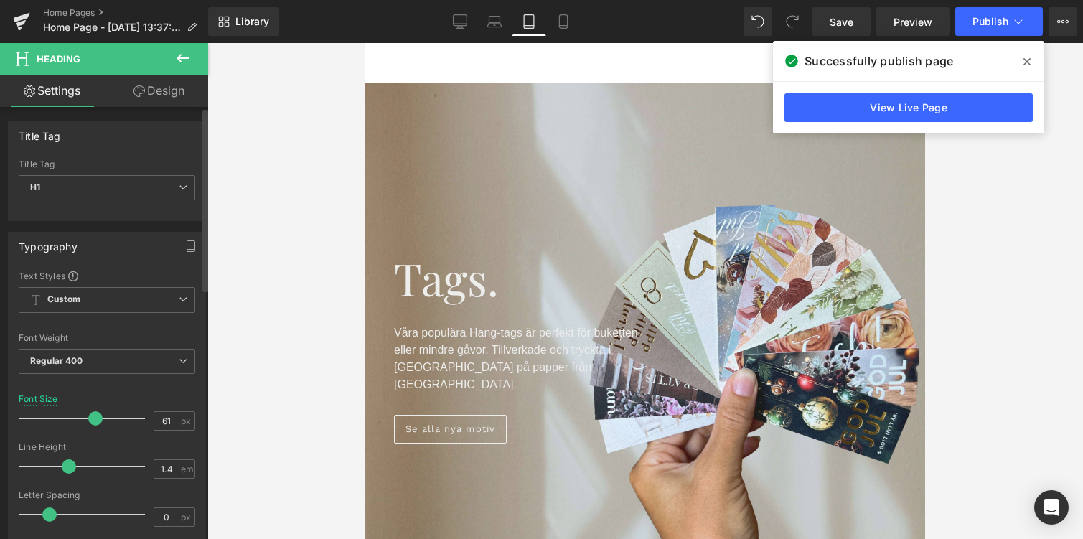
type input "60"
drag, startPoint x: 45, startPoint y: 412, endPoint x: 90, endPoint y: 417, distance: 45.5
click at [90, 417] on span at bounding box center [94, 418] width 14 height 14
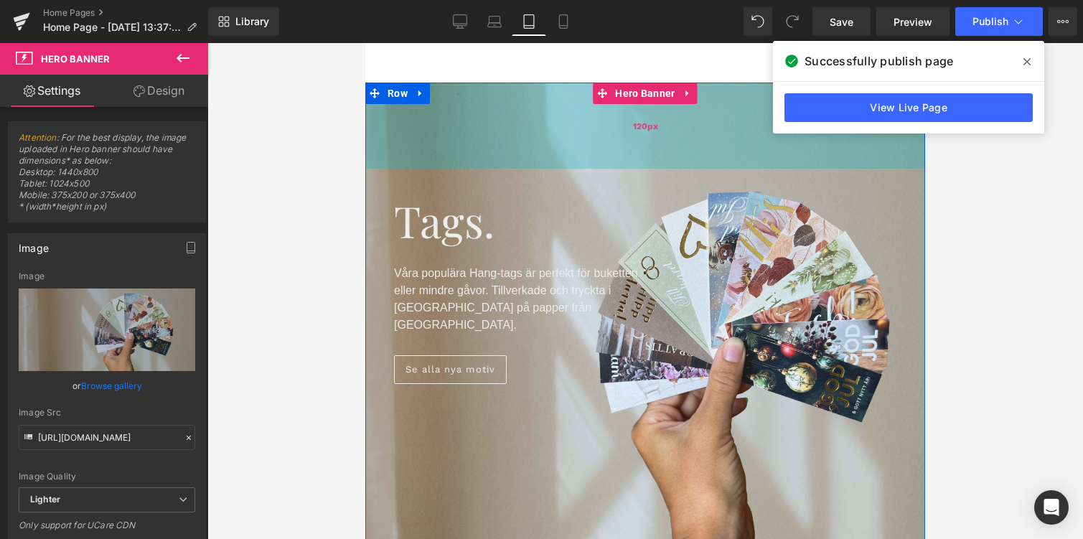
drag, startPoint x: 658, startPoint y: 185, endPoint x: 663, endPoint y: 128, distance: 57.7
click at [663, 128] on div "120px" at bounding box center [645, 126] width 560 height 86
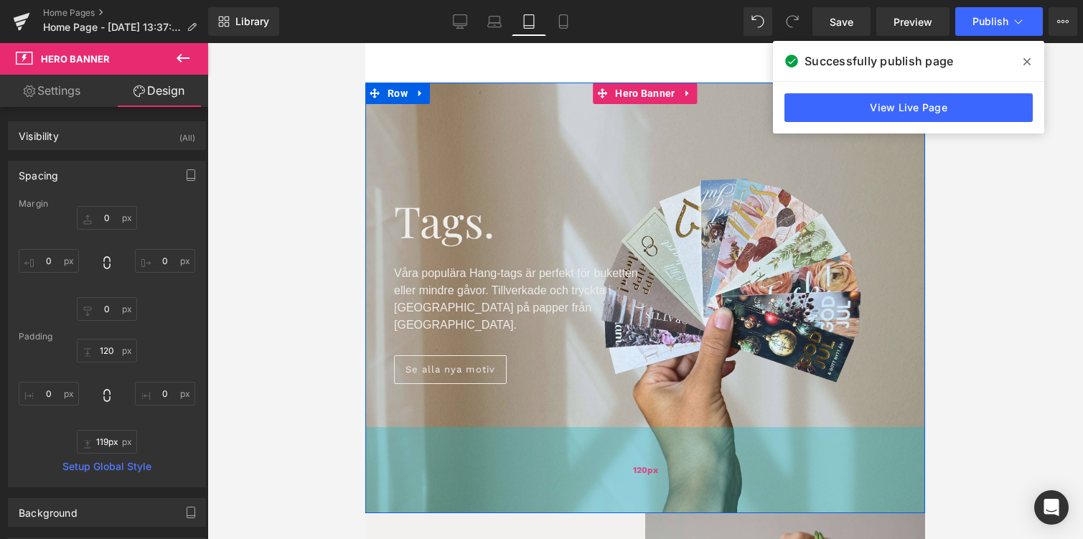
drag, startPoint x: 642, startPoint y: 485, endPoint x: 673, endPoint y: 427, distance: 65.8
click at [673, 427] on div "120px" at bounding box center [645, 470] width 560 height 86
type input "120px"
click at [673, 428] on div "120px" at bounding box center [645, 470] width 560 height 86
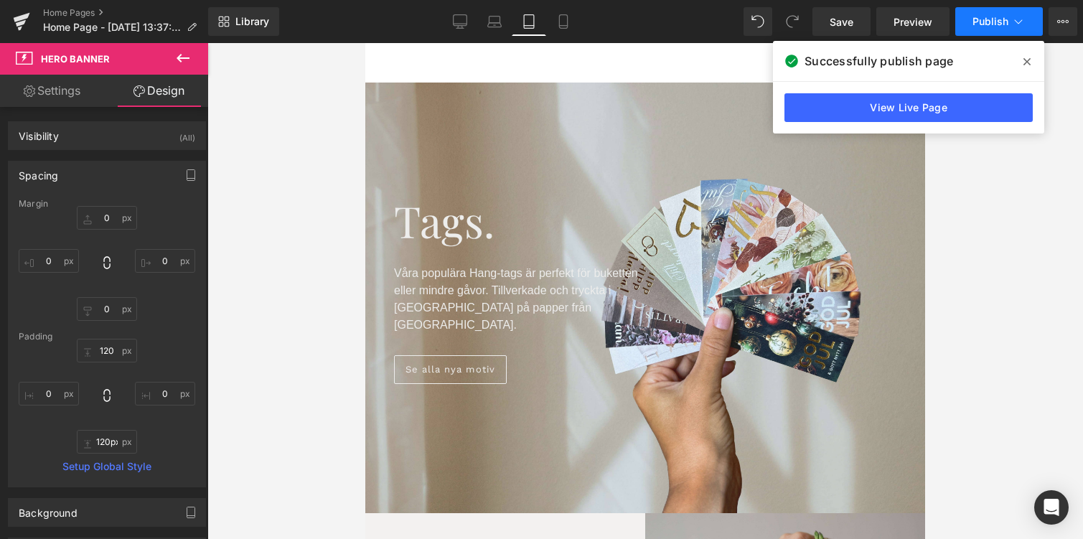
click at [984, 20] on span "Publish" at bounding box center [991, 21] width 36 height 11
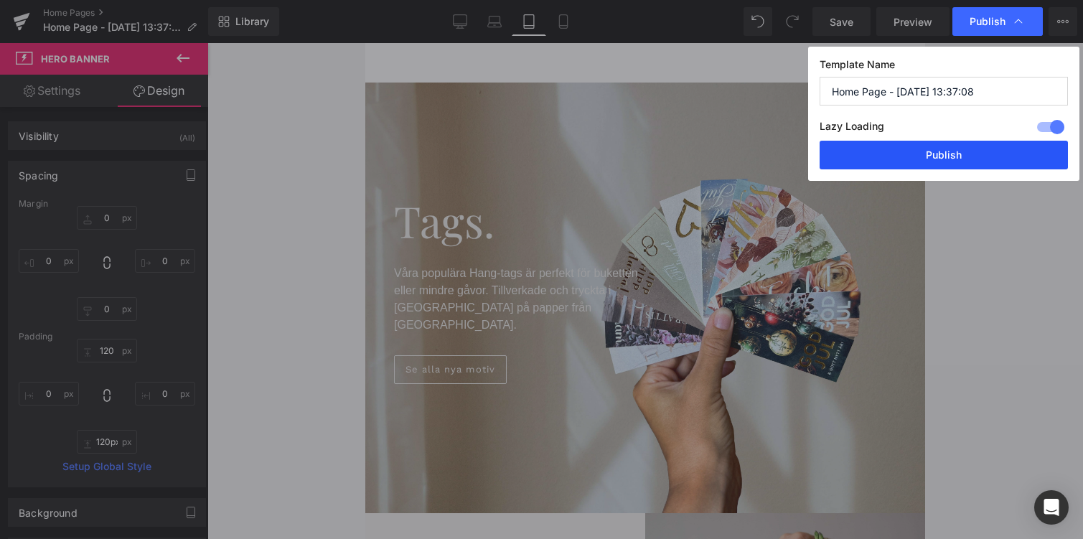
click at [965, 154] on button "Publish" at bounding box center [944, 155] width 248 height 29
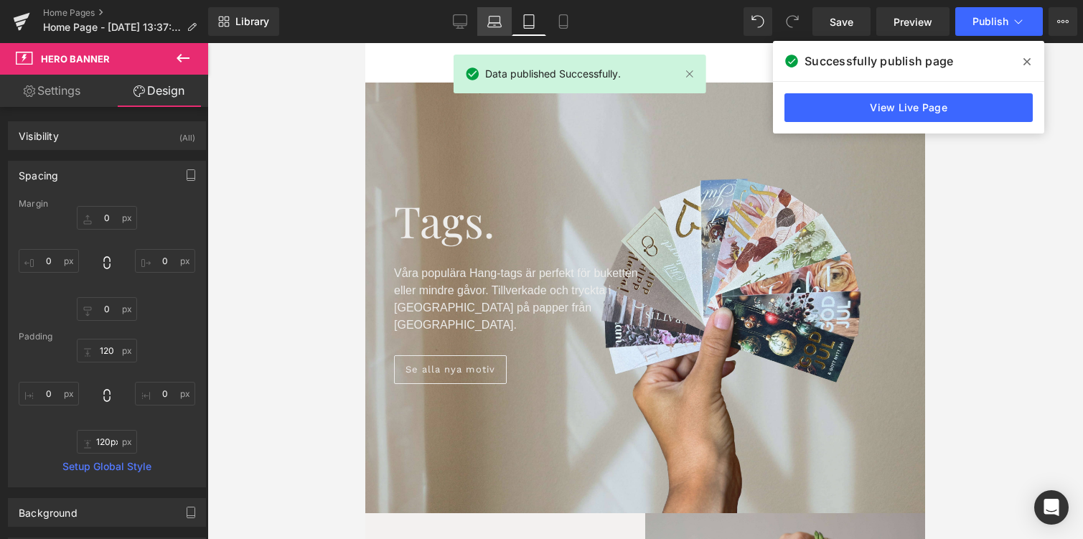
click at [503, 32] on link "Laptop" at bounding box center [494, 21] width 34 height 29
type input "0"
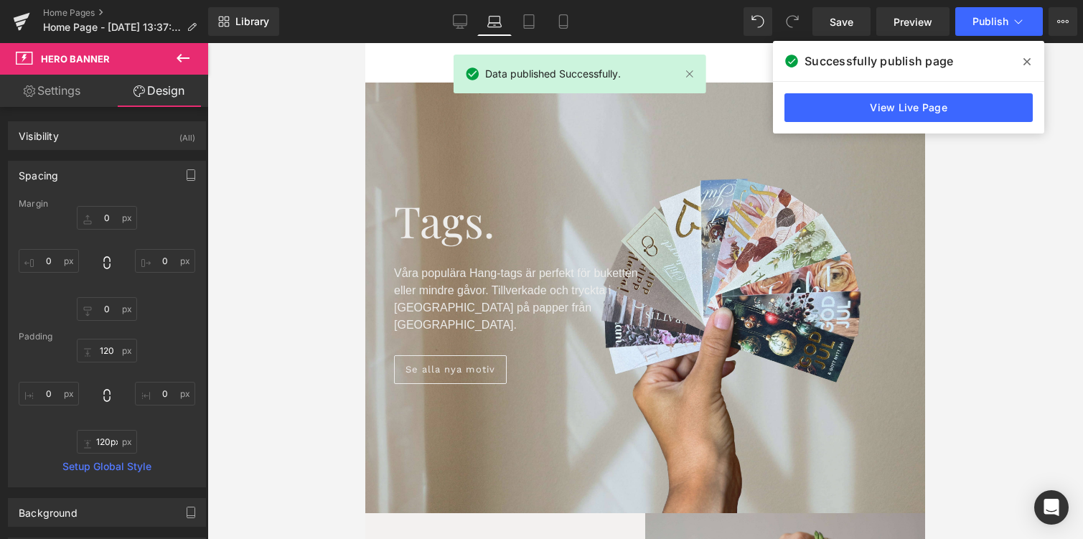
type input "200"
type input "0"
type input "200"
type input "0"
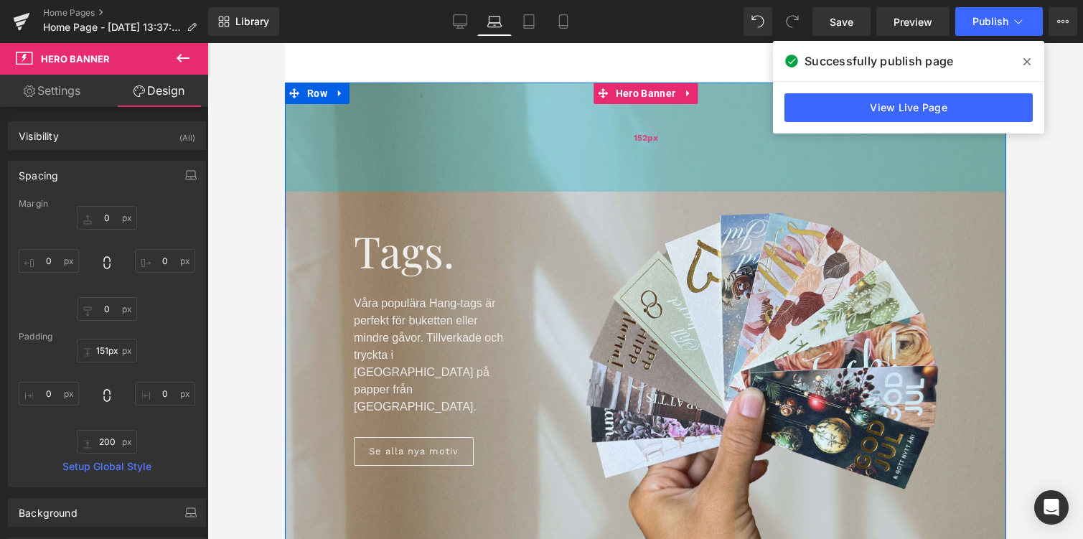
type input "150px"
drag, startPoint x: 676, startPoint y: 187, endPoint x: 677, endPoint y: 151, distance: 35.9
click at [677, 151] on div "150px" at bounding box center [645, 137] width 722 height 108
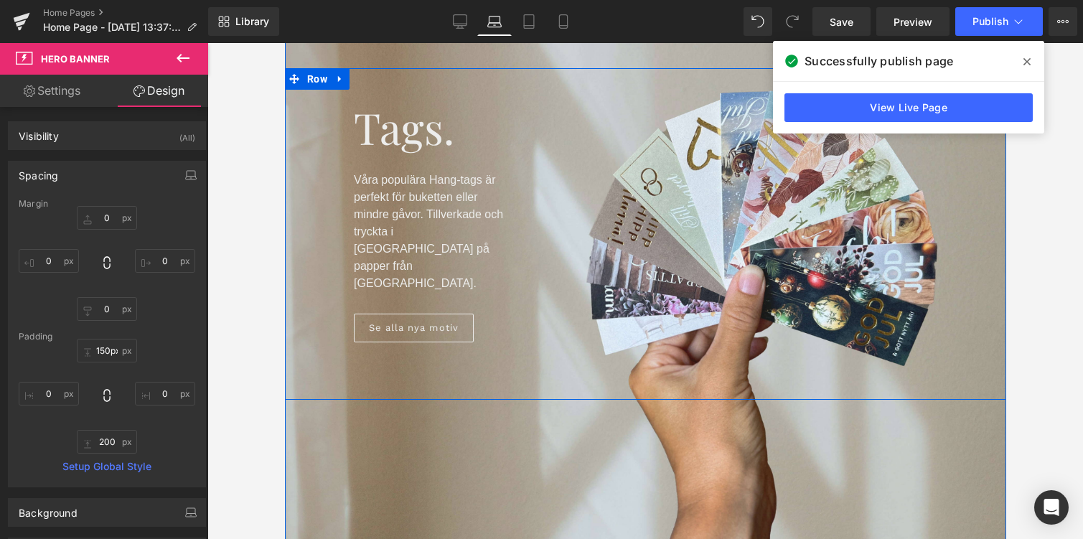
scroll to position [128, 0]
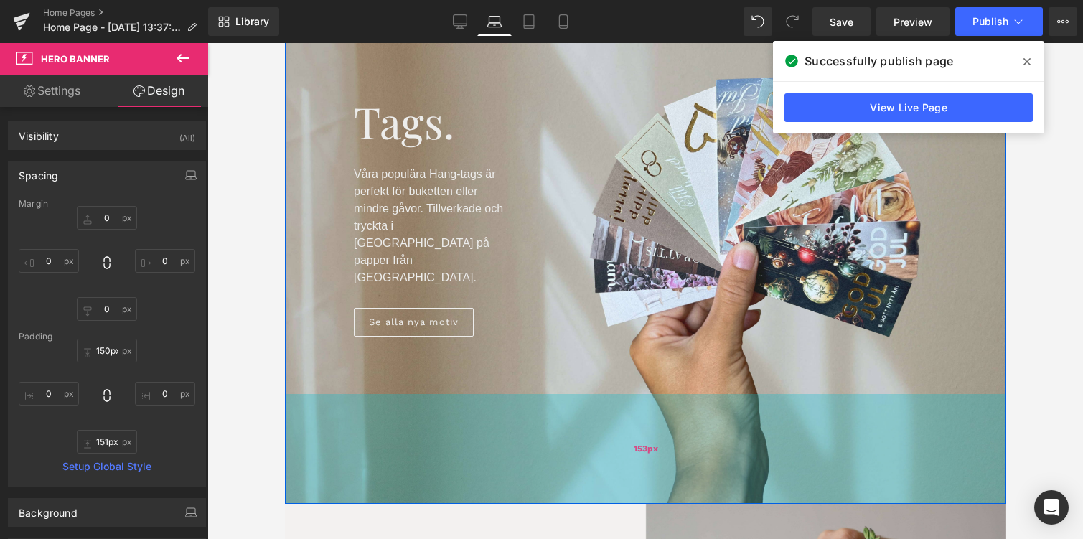
type input "150px"
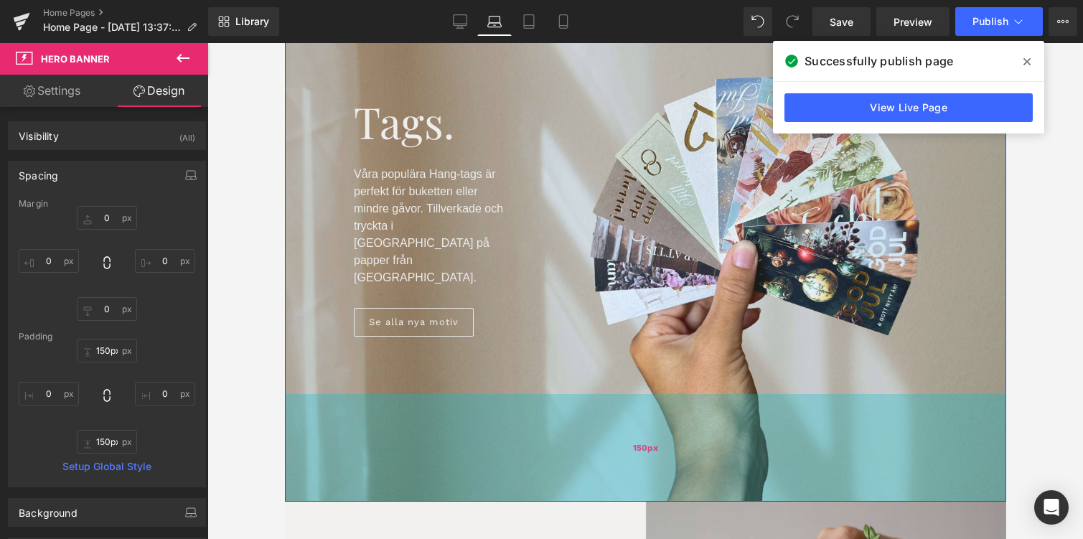
drag, startPoint x: 668, startPoint y: 460, endPoint x: 675, endPoint y: 424, distance: 36.5
click at [675, 424] on div "150px" at bounding box center [645, 448] width 722 height 108
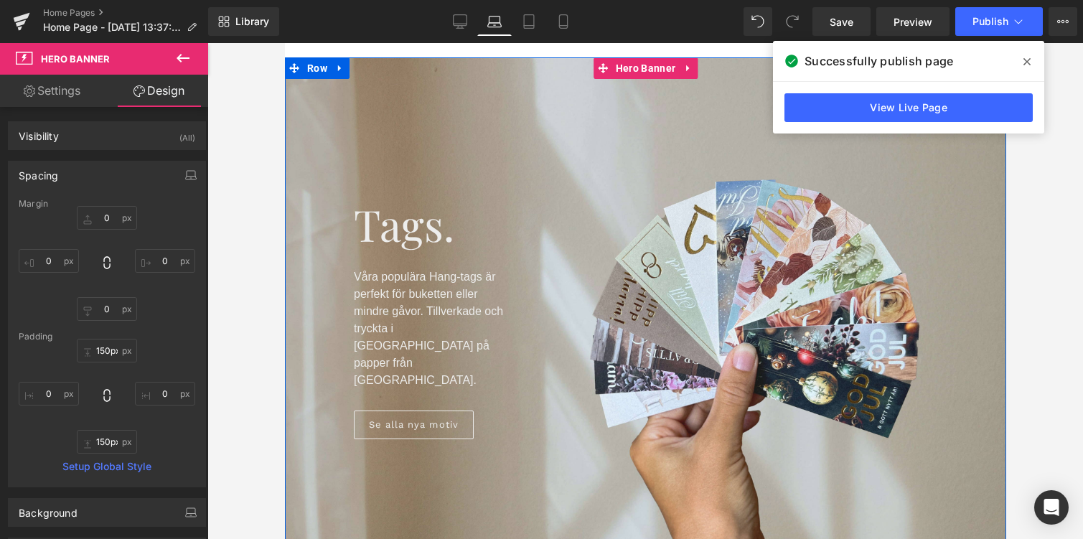
scroll to position [0, 0]
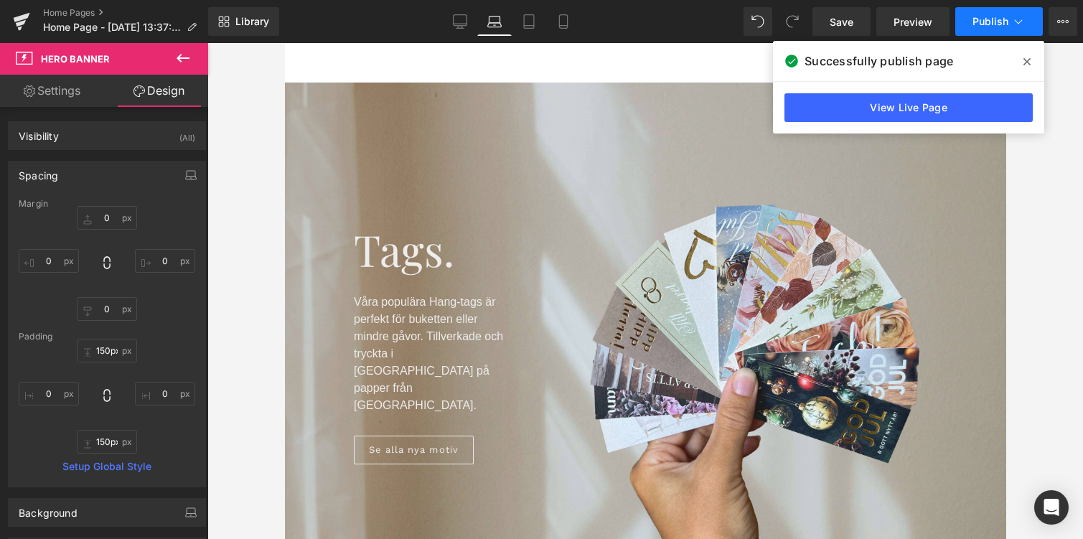
click at [1037, 22] on button "Publish" at bounding box center [1000, 21] width 88 height 29
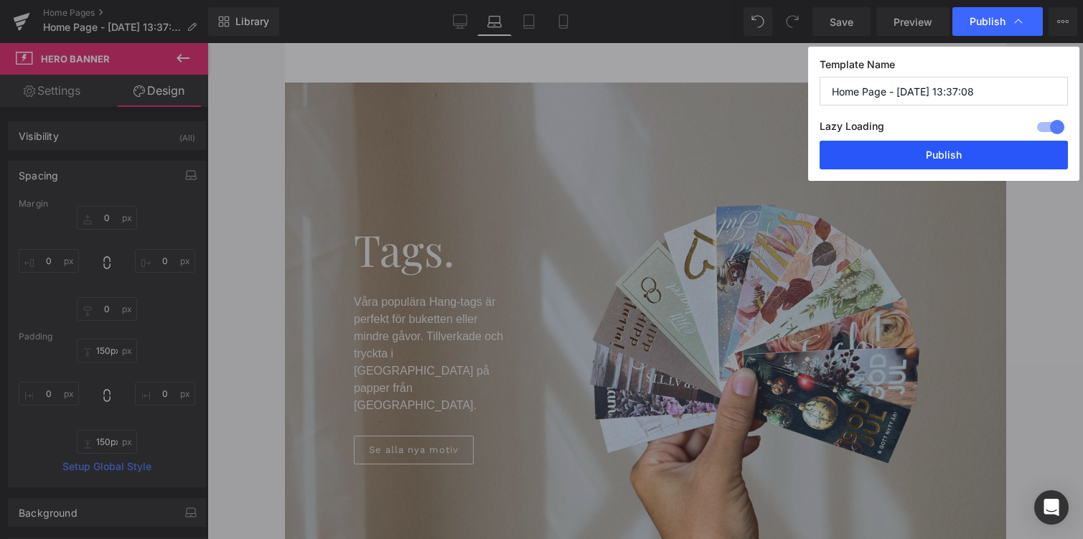
click at [964, 157] on button "Publish" at bounding box center [944, 155] width 248 height 29
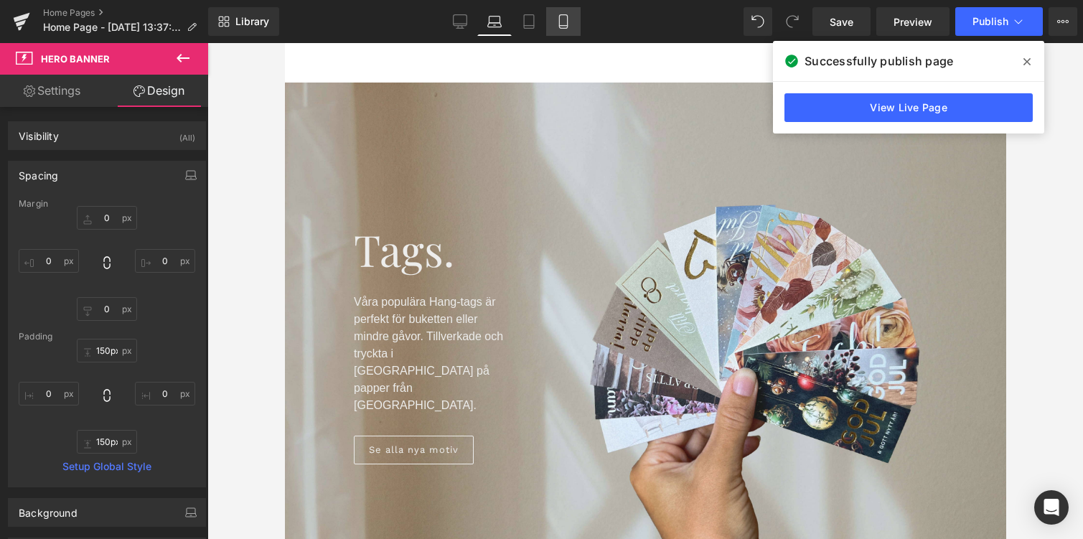
click at [567, 24] on icon at bounding box center [563, 21] width 14 height 14
type input "0"
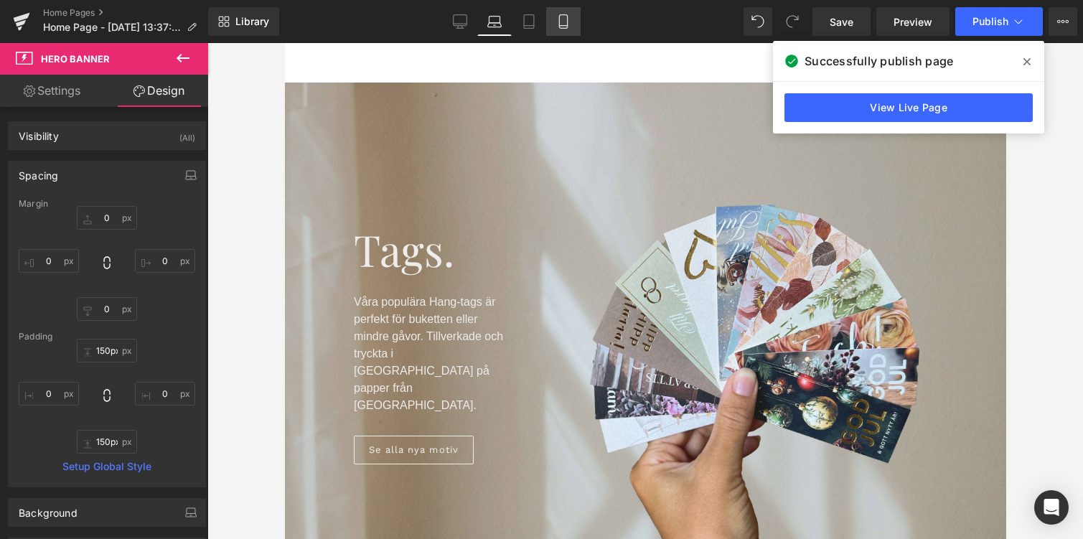
type input "230"
type input "0"
type input "230"
type input "0"
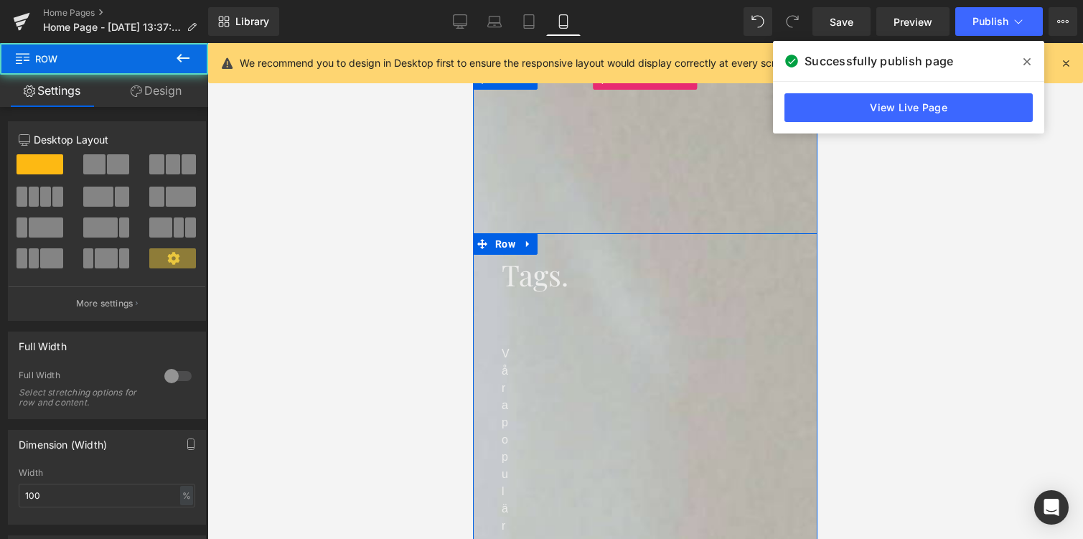
click at [473, 43] on div "NaNpx" at bounding box center [473, 43] width 0 height 0
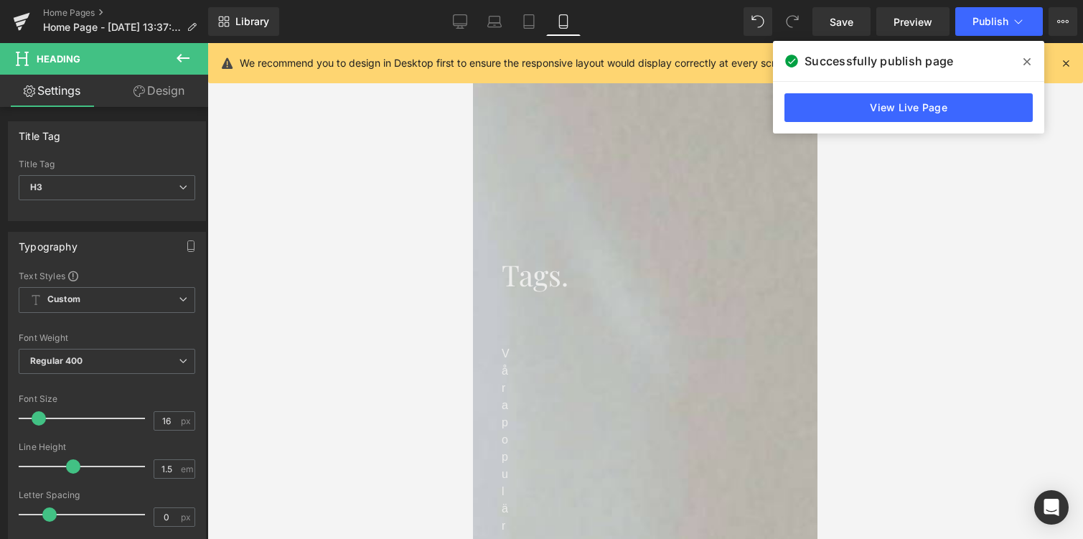
click at [154, 93] on link "Design" at bounding box center [159, 91] width 104 height 32
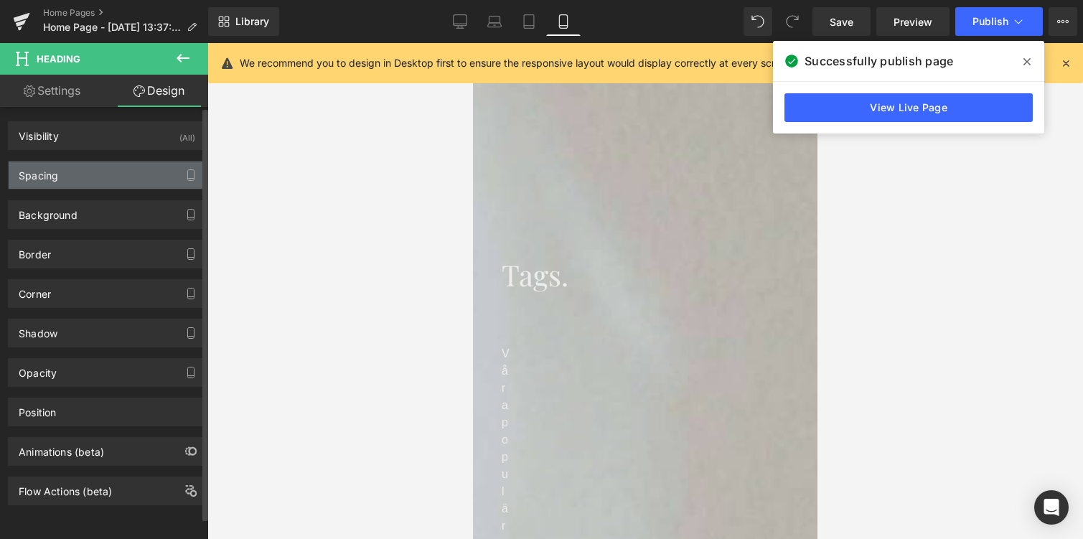
click at [63, 185] on div "Spacing" at bounding box center [107, 175] width 197 height 27
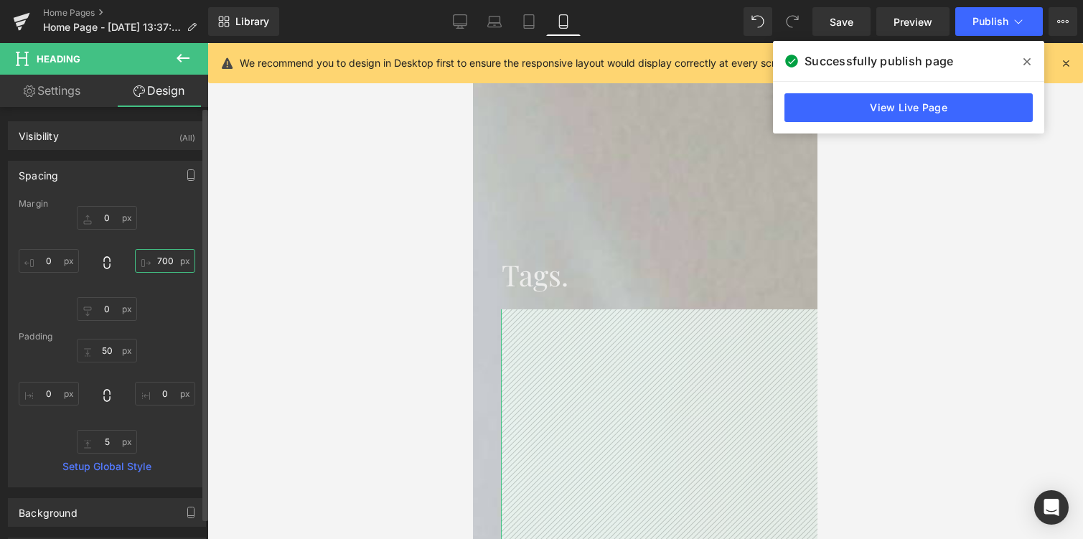
click at [157, 261] on input "700" at bounding box center [165, 261] width 60 height 24
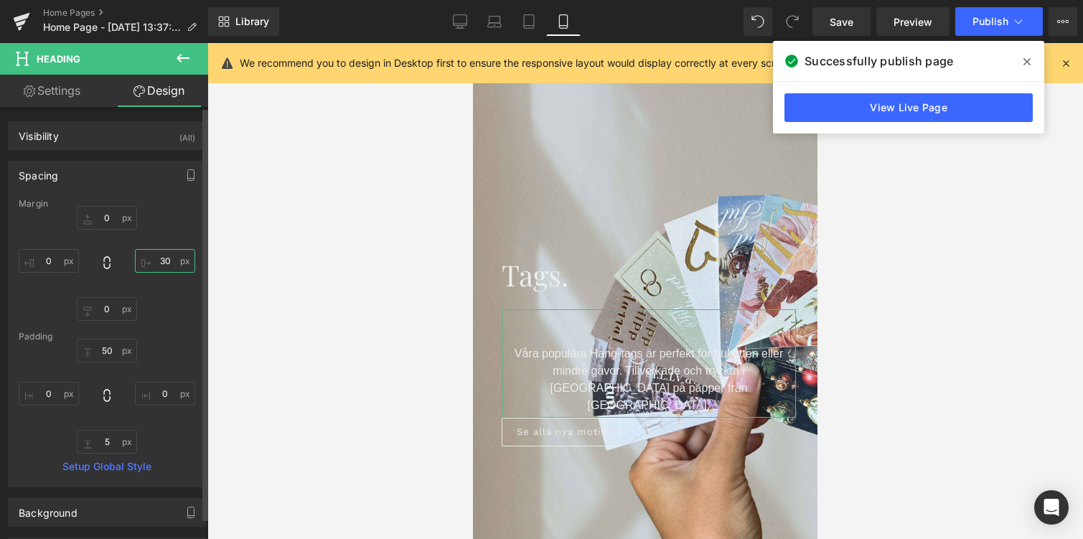
type input "3"
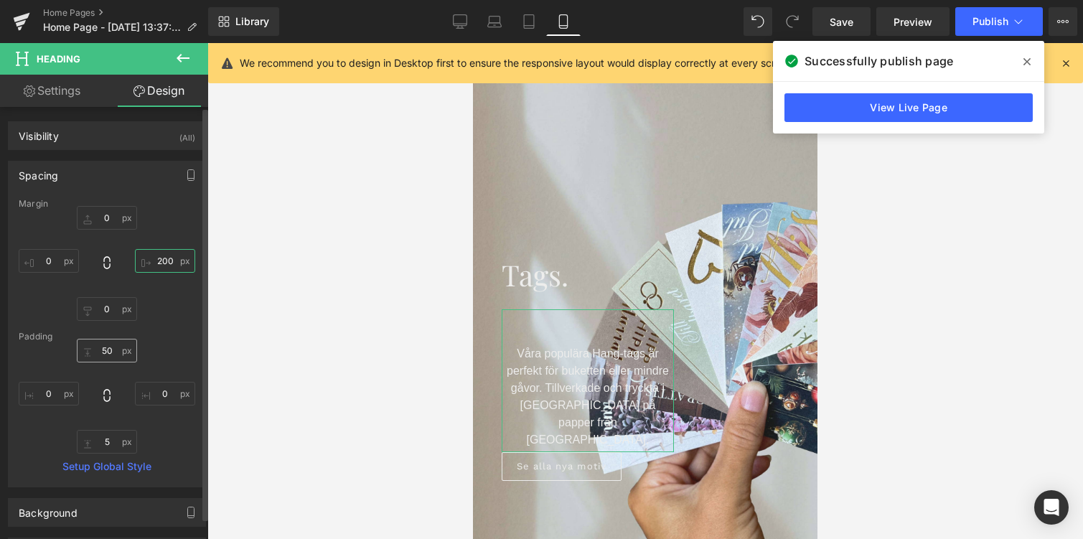
type input "200"
click at [102, 353] on input "50" at bounding box center [107, 351] width 60 height 24
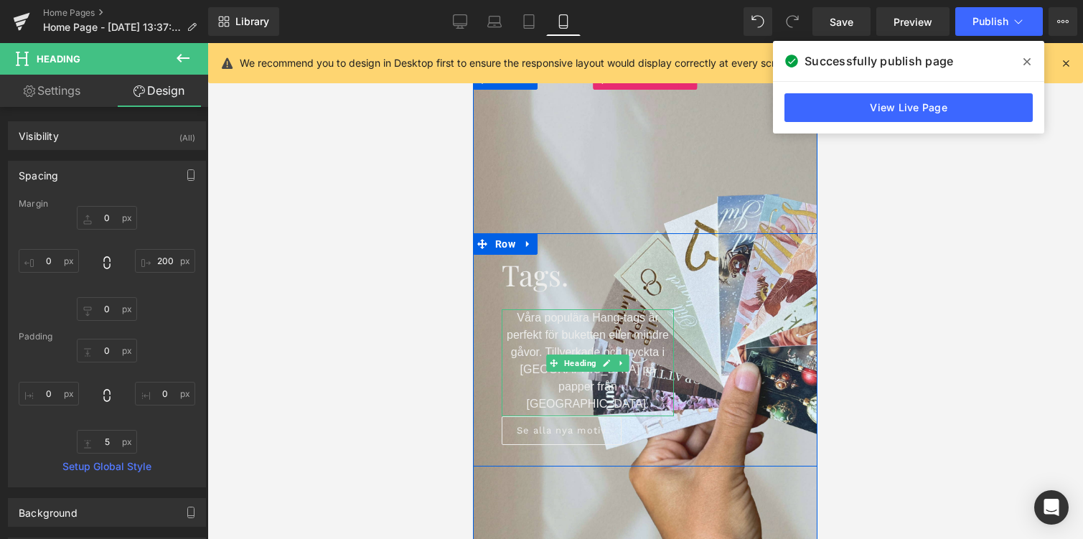
click at [602, 365] on span "Våra populära Hang-tags är perfekt för buketten eller mindre gåvor. Tillverkade…" at bounding box center [588, 361] width 162 height 98
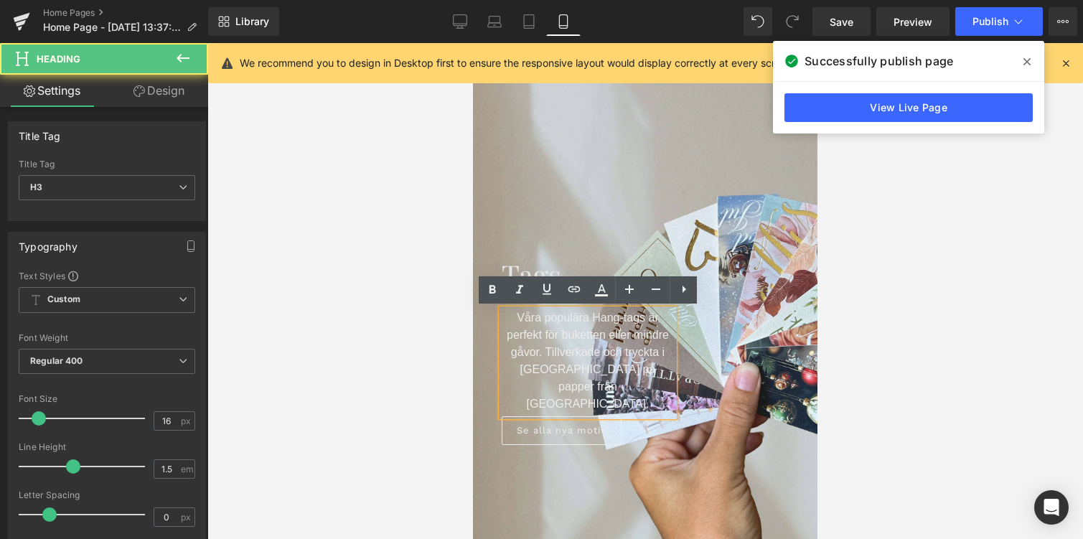
click at [598, 368] on span "Våra populära Hang-tags är perfekt för buketten eller mindre gåvor. Tillverkade…" at bounding box center [588, 361] width 162 height 98
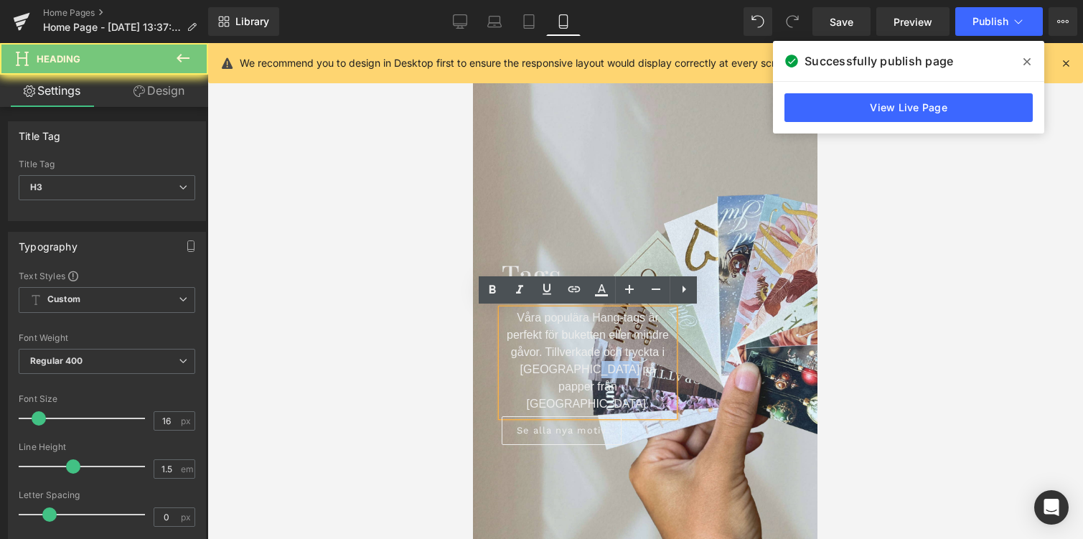
click at [598, 368] on span "Våra populära Hang-tags är perfekt för buketten eller mindre gåvor. Tillverkade…" at bounding box center [588, 361] width 162 height 98
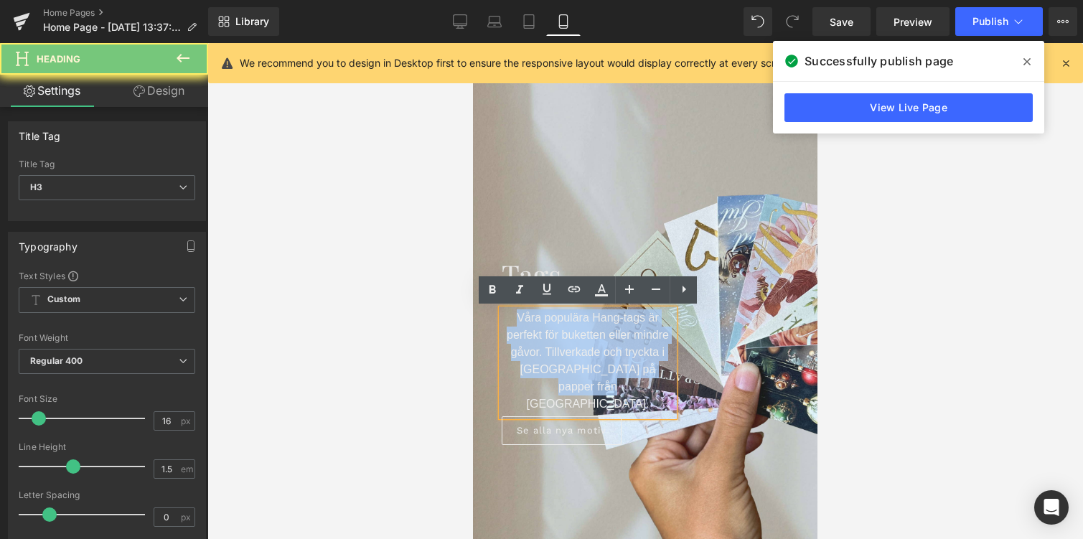
click at [598, 368] on span "Våra populära Hang-tags är perfekt för buketten eller mindre gåvor. Tillverkade…" at bounding box center [588, 361] width 162 height 98
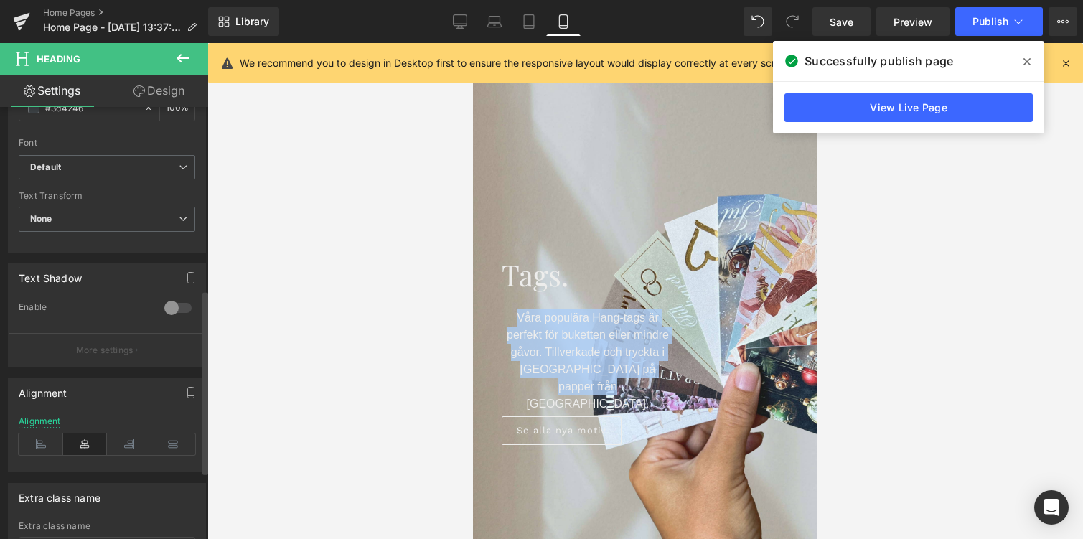
scroll to position [466, 0]
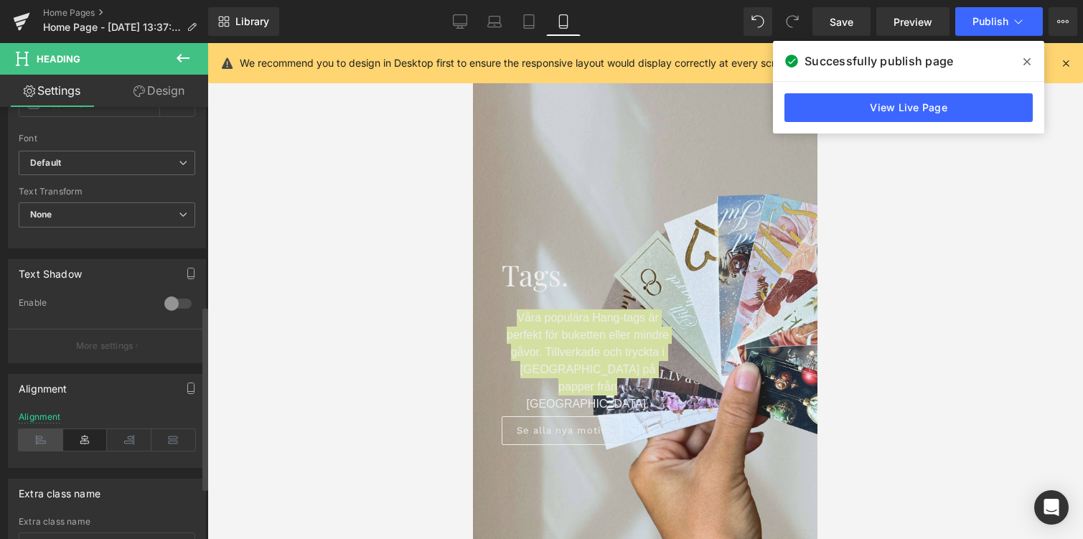
click at [46, 445] on icon at bounding box center [41, 440] width 45 height 22
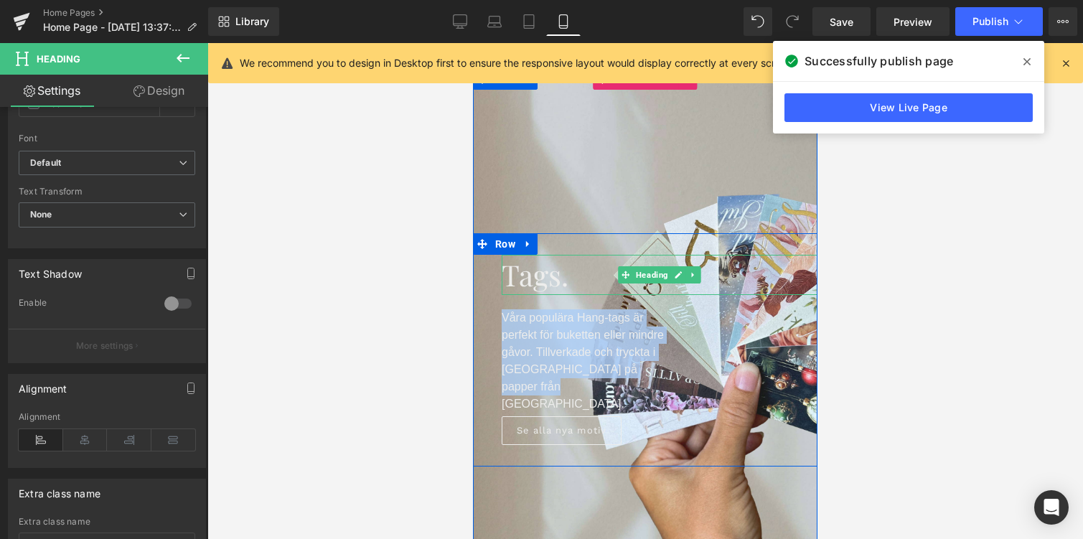
click at [542, 280] on span "Tags." at bounding box center [535, 275] width 67 height 38
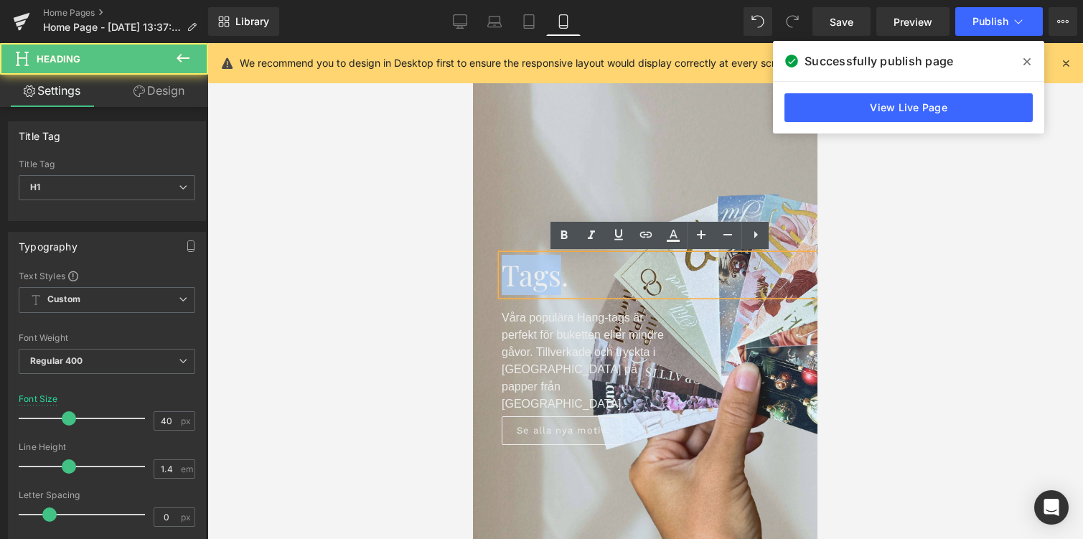
click at [542, 280] on span "Tags." at bounding box center [535, 275] width 67 height 38
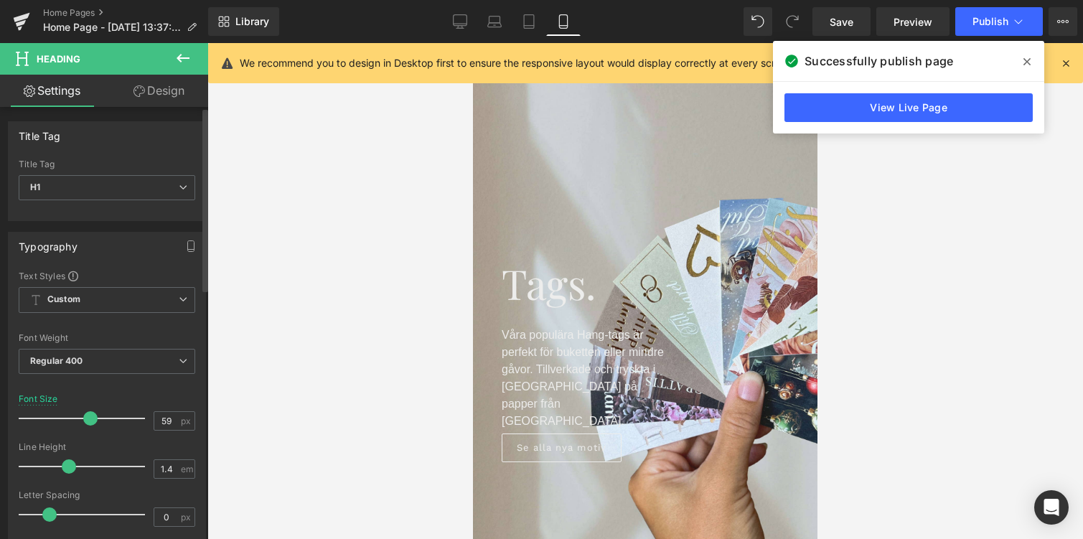
type input "60"
drag, startPoint x: 70, startPoint y: 419, endPoint x: 93, endPoint y: 421, distance: 23.9
click at [93, 421] on span at bounding box center [94, 418] width 14 height 14
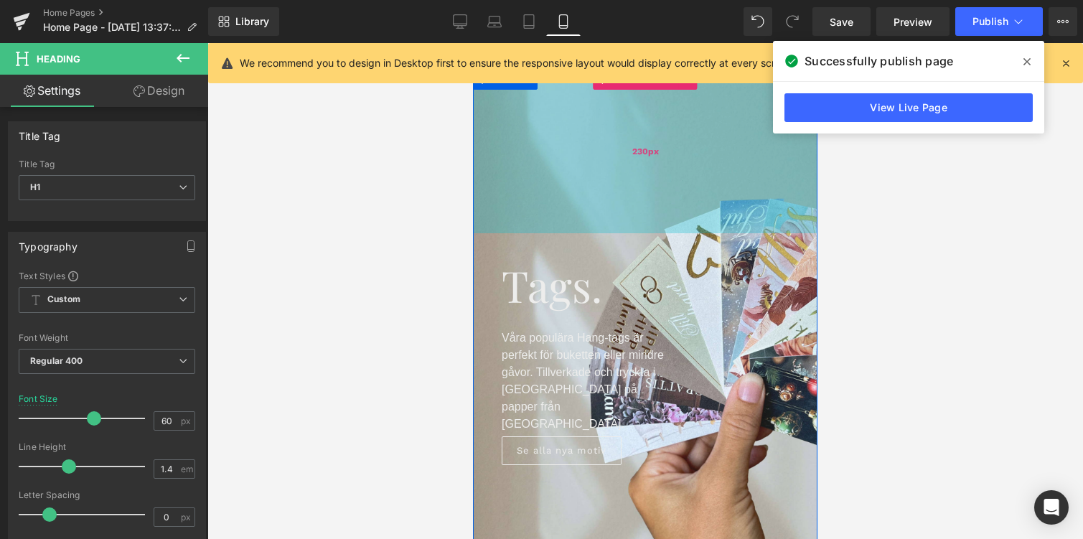
click at [682, 174] on div "230px" at bounding box center [645, 150] width 345 height 165
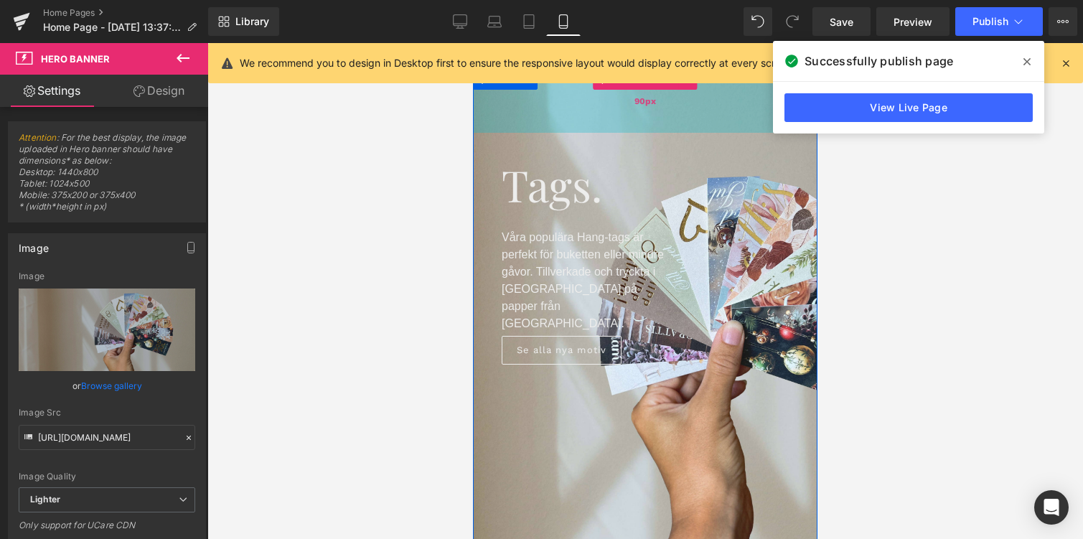
drag, startPoint x: 659, startPoint y: 205, endPoint x: 662, endPoint y: 105, distance: 100.6
click at [662, 105] on div "90px" at bounding box center [645, 100] width 345 height 65
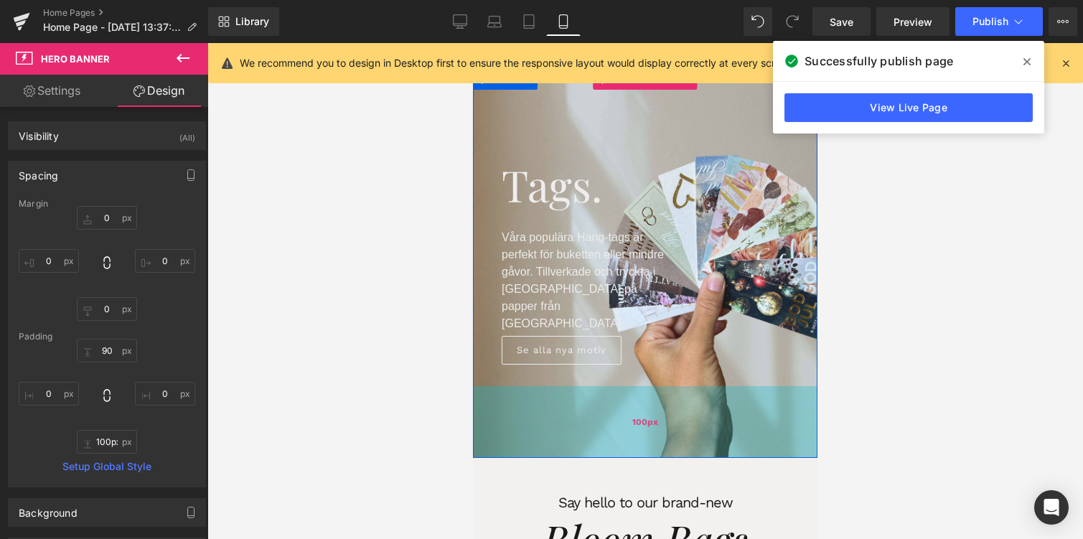
drag, startPoint x: 660, startPoint y: 510, endPoint x: 663, endPoint y: 417, distance: 93.4
click at [663, 417] on div "100px" at bounding box center [645, 422] width 345 height 72
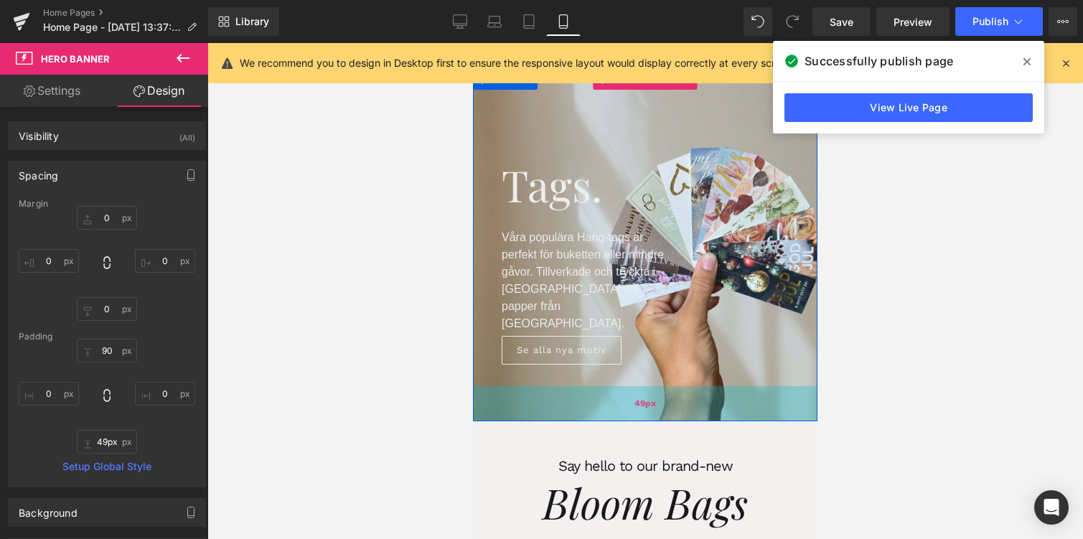
type input "50px"
drag, startPoint x: 682, startPoint y: 407, endPoint x: 691, endPoint y: 371, distance: 36.9
click at [691, 386] on div "50px" at bounding box center [645, 404] width 345 height 36
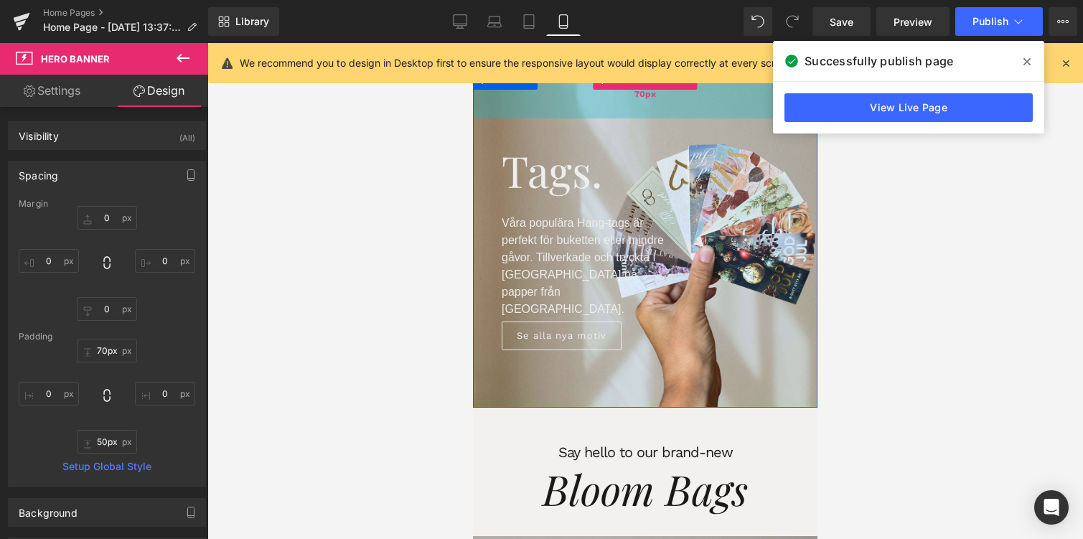
drag, startPoint x: 653, startPoint y: 120, endPoint x: 655, endPoint y: 106, distance: 14.6
click at [655, 106] on div "70px" at bounding box center [645, 93] width 345 height 50
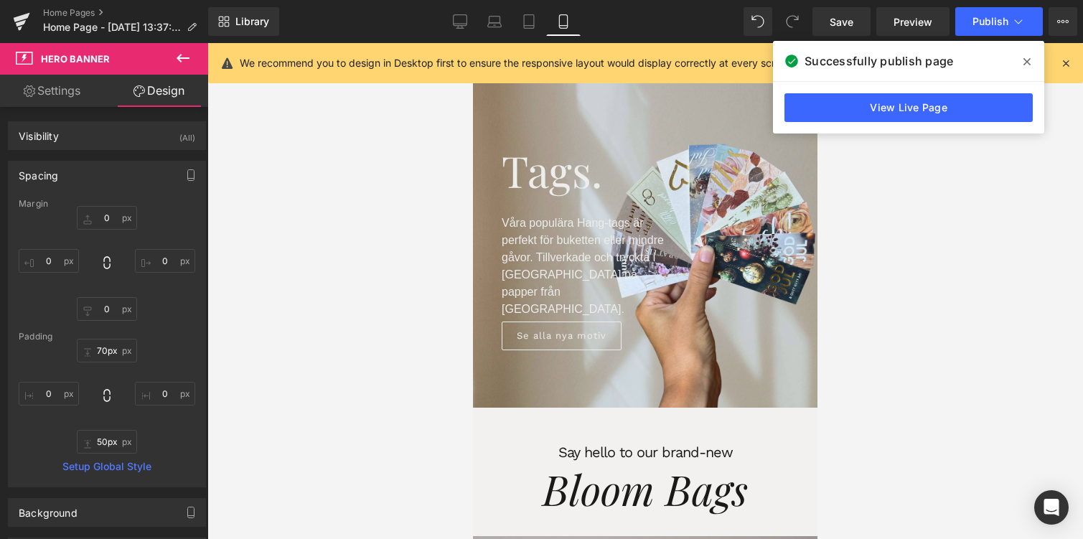
click at [1032, 61] on span at bounding box center [1027, 61] width 23 height 23
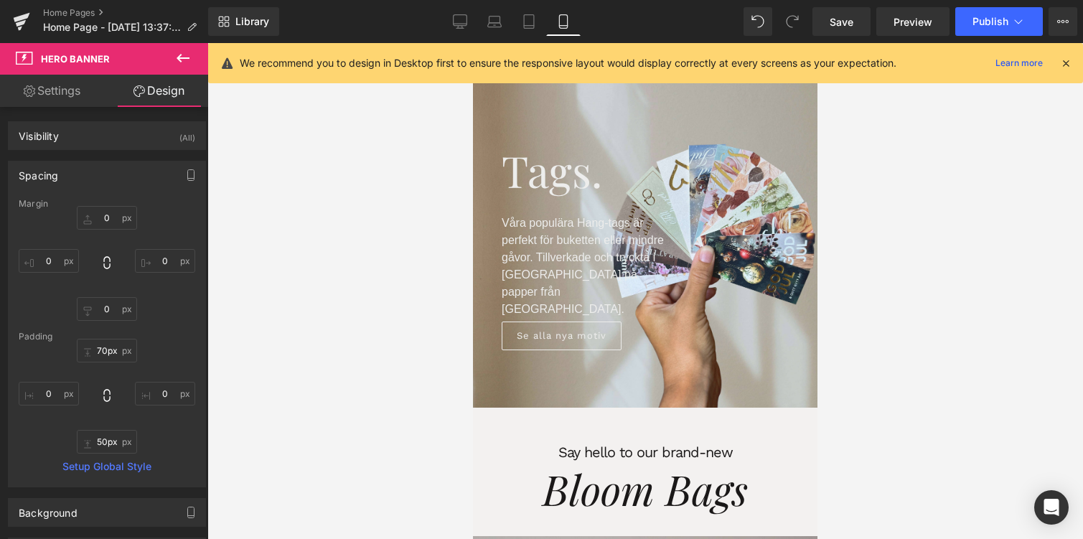
click at [1064, 60] on icon at bounding box center [1066, 63] width 13 height 13
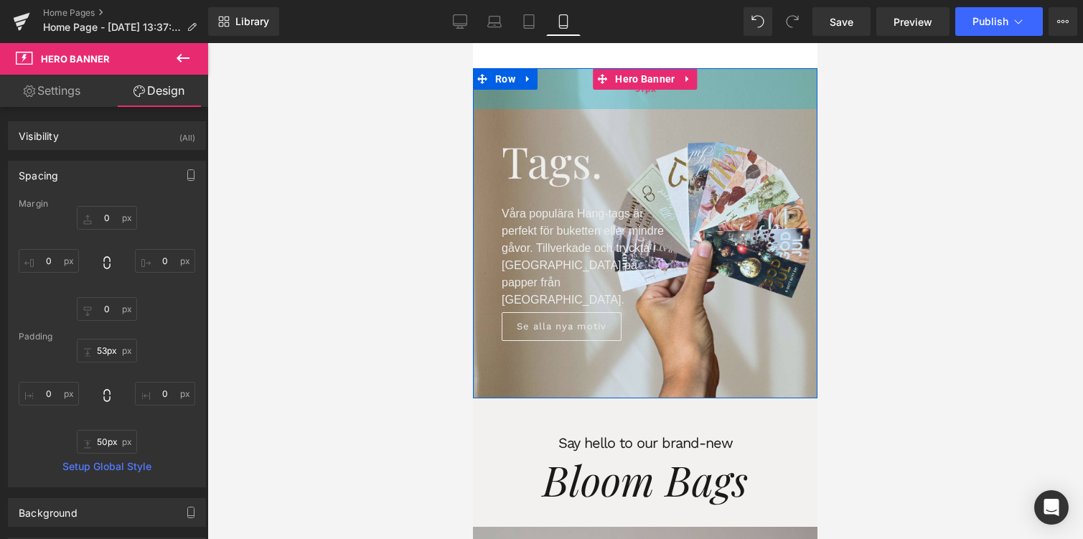
type input "52px"
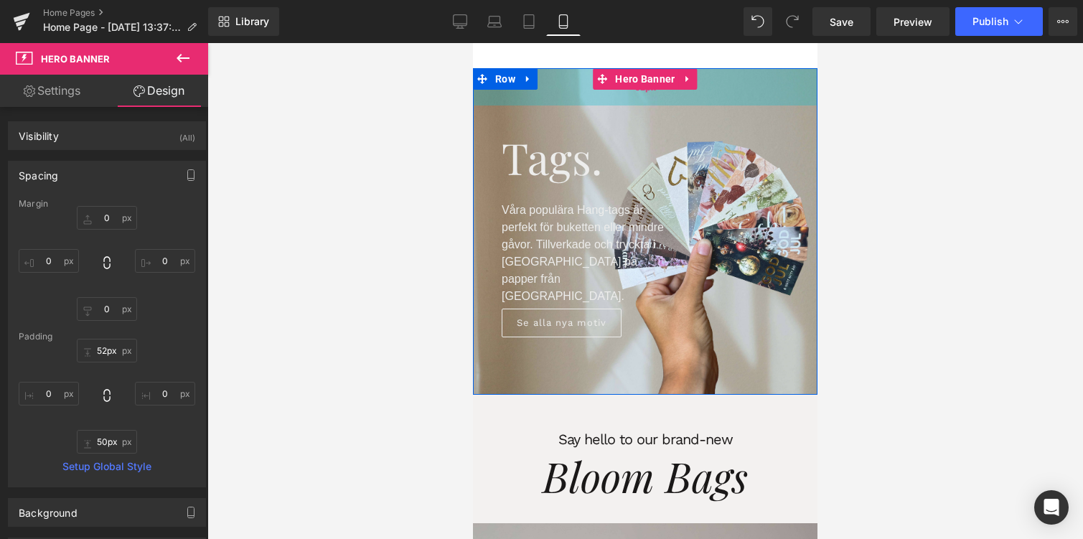
drag, startPoint x: 686, startPoint y: 107, endPoint x: 690, endPoint y: 94, distance: 13.6
click at [690, 94] on div "52px" at bounding box center [645, 86] width 345 height 37
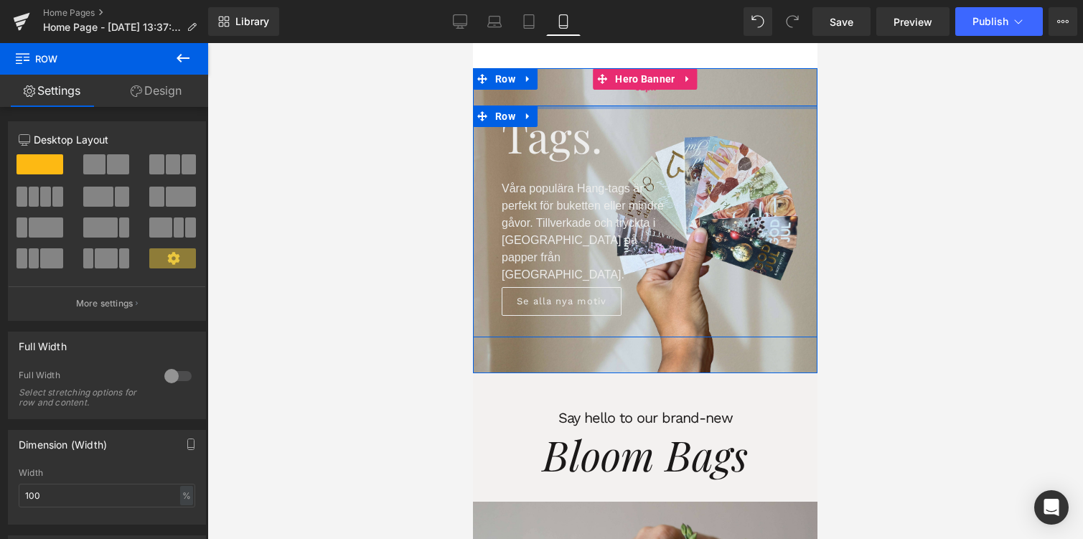
drag, startPoint x: 678, startPoint y: 123, endPoint x: 679, endPoint y: 101, distance: 22.3
click at [679, 101] on div "Tags. Heading Våra populära Hang-tags är perfekt för buketten eller mindre gåvo…" at bounding box center [645, 220] width 345 height 305
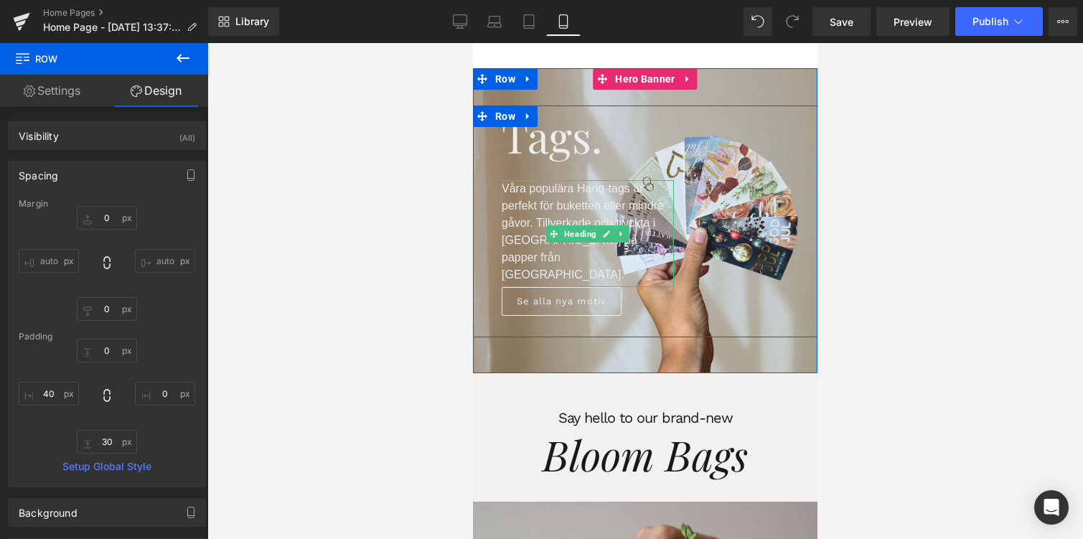
click at [558, 254] on p "Våra populära Hang-tags är perfekt för buketten eller mindre gåvor. Tillverkade…" at bounding box center [588, 231] width 172 height 103
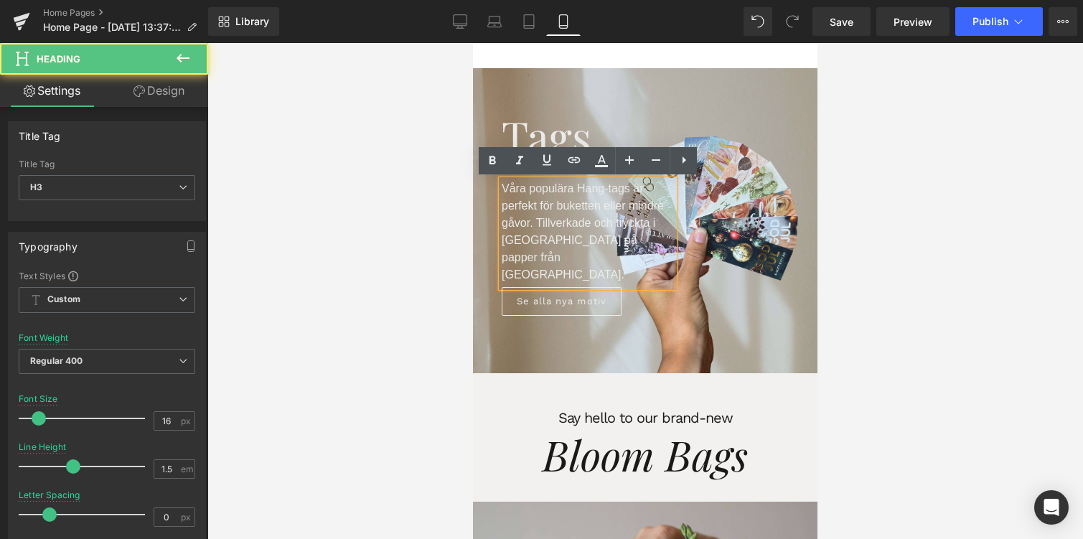
click at [560, 256] on p "Våra populära Hang-tags är perfekt för buketten eller mindre gåvor. Tillverkade…" at bounding box center [588, 231] width 172 height 103
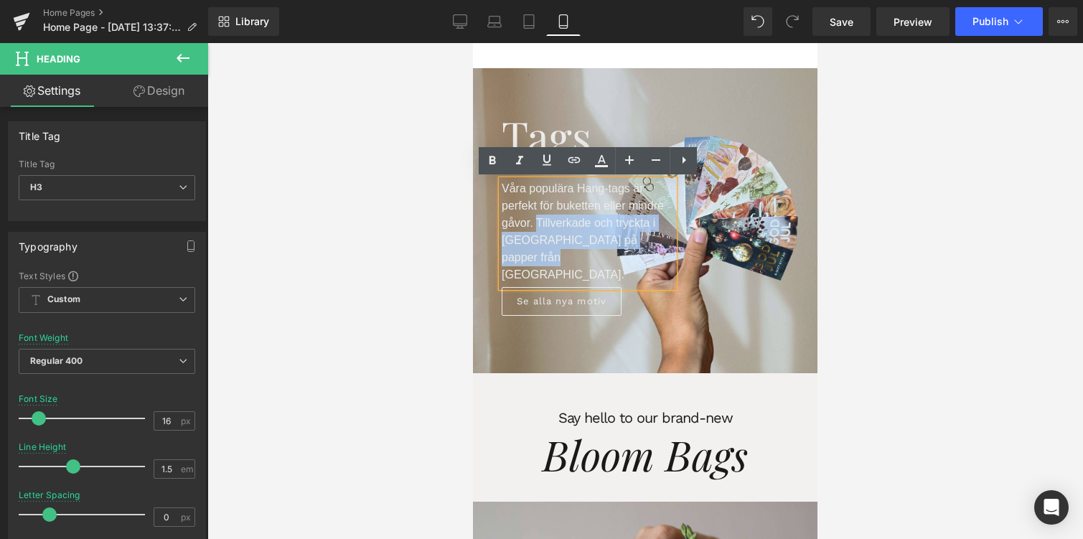
drag, startPoint x: 558, startPoint y: 258, endPoint x: 538, endPoint y: 228, distance: 35.8
click at [538, 228] on p "Våra populära Hang-tags är perfekt för buketten eller mindre gåvor. Tillverkade…" at bounding box center [588, 231] width 172 height 103
copy span "Tillverkade och tryckta i [GEOGRAPHIC_DATA] på papper från [GEOGRAPHIC_DATA]."
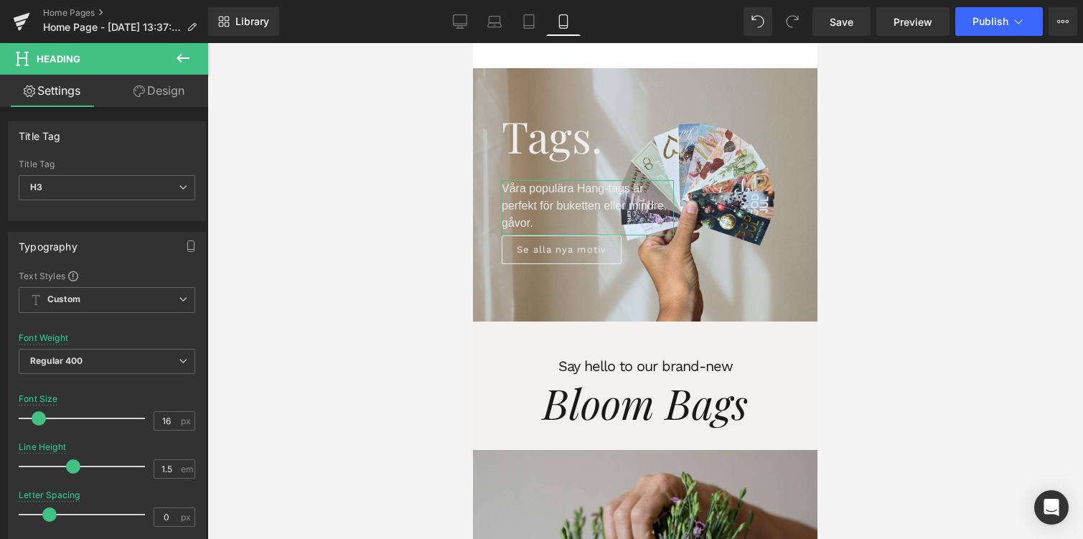
click at [164, 91] on link "Design" at bounding box center [159, 91] width 104 height 32
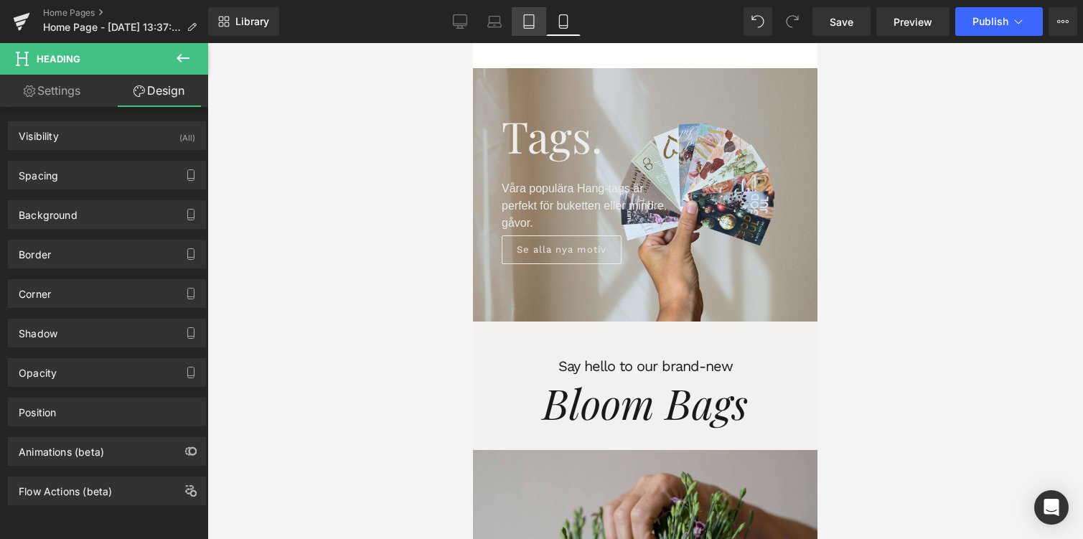
click at [527, 24] on icon at bounding box center [529, 21] width 14 height 14
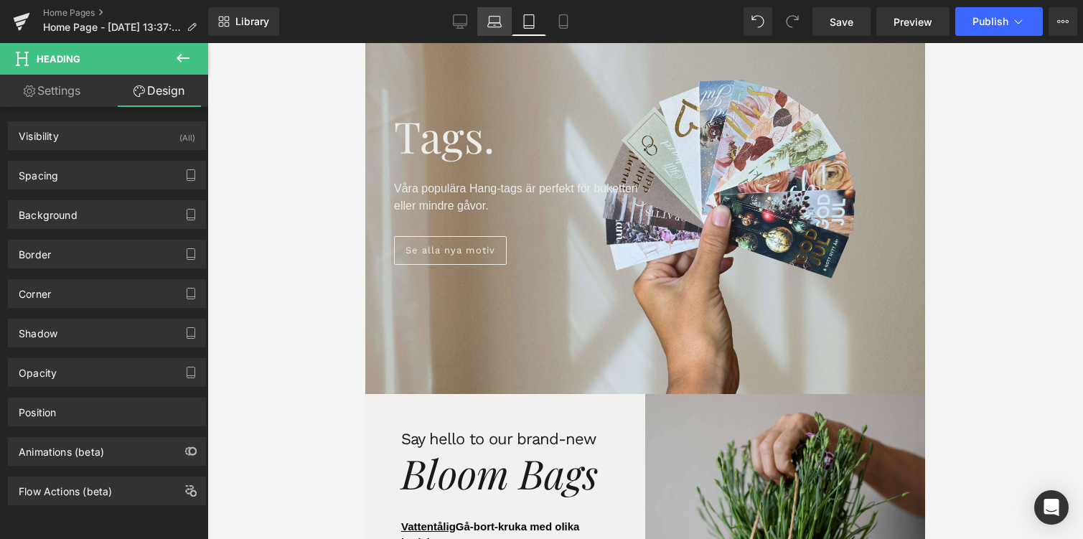
click at [490, 24] on icon at bounding box center [494, 21] width 14 height 14
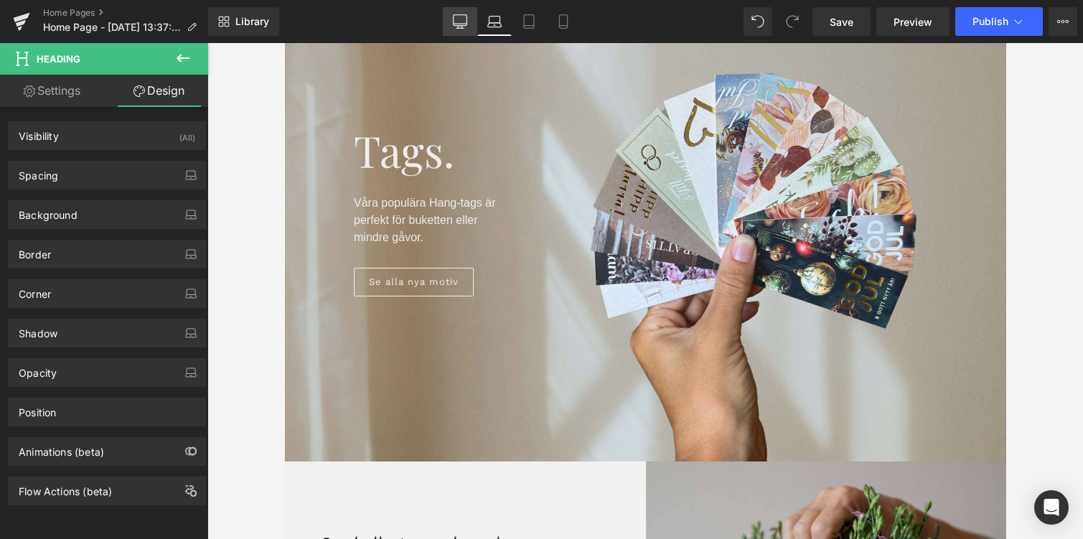
click at [454, 29] on link "Desktop" at bounding box center [460, 21] width 34 height 29
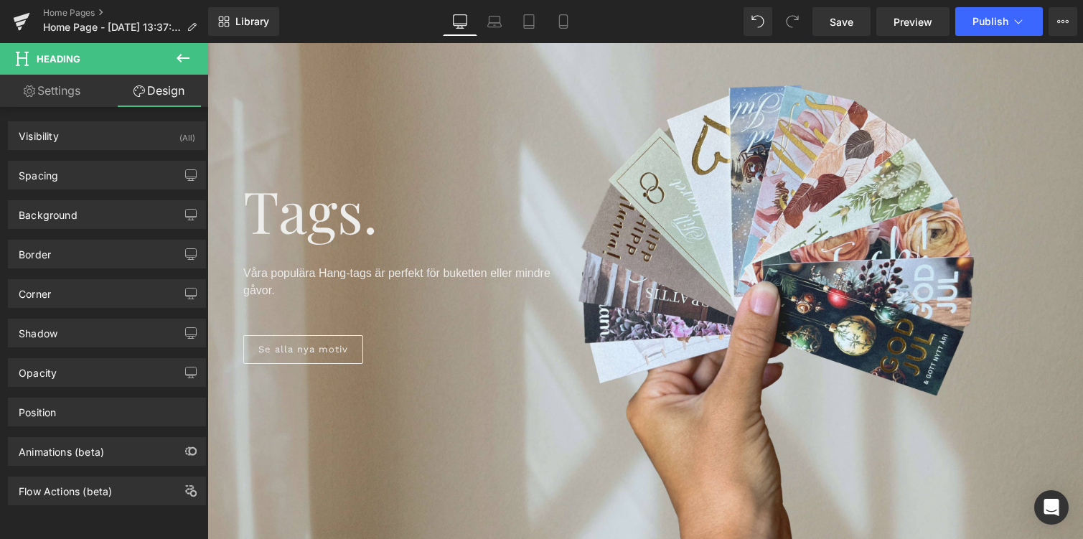
scroll to position [184, 0]
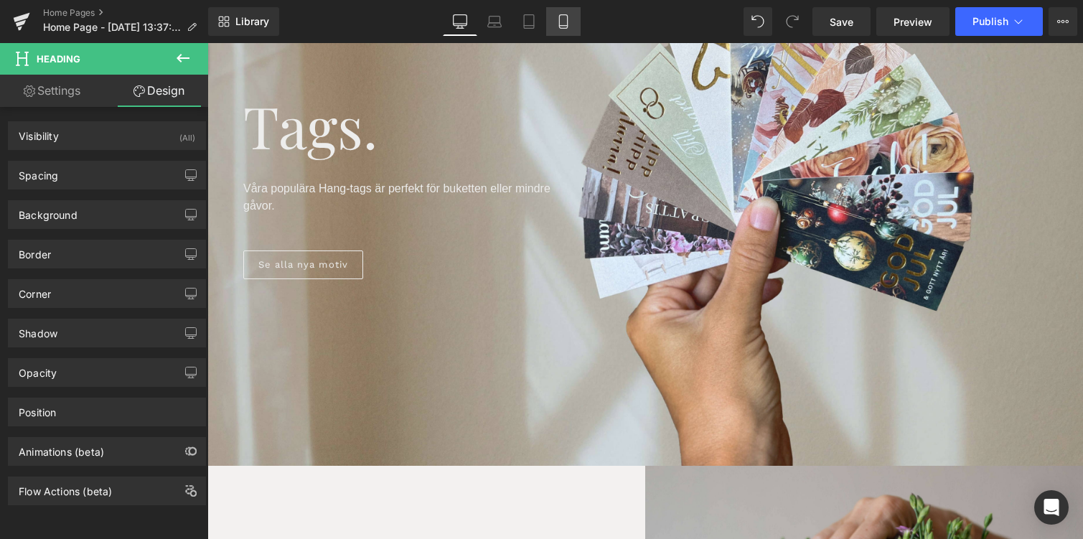
click at [566, 27] on icon at bounding box center [563, 21] width 14 height 14
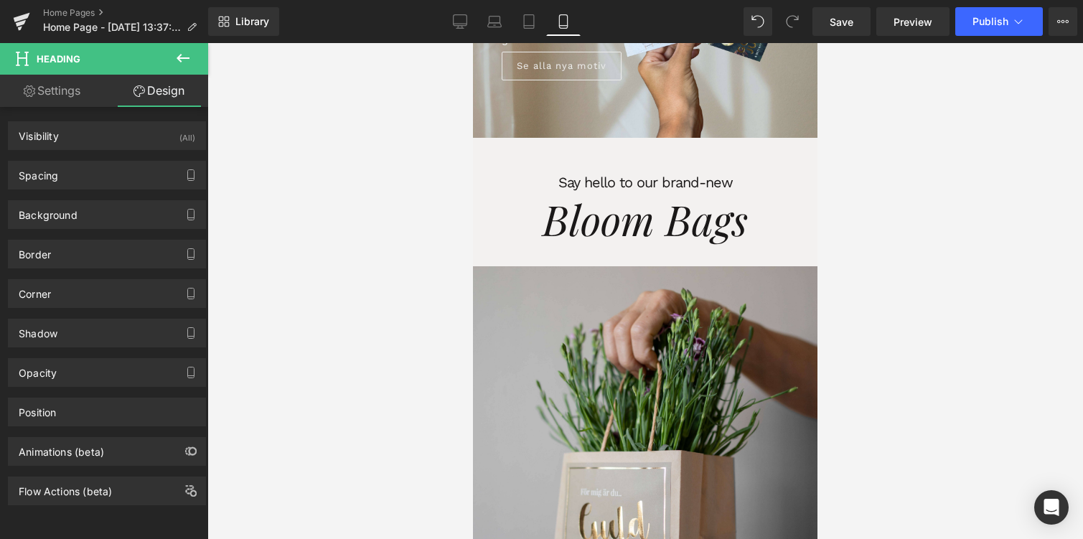
scroll to position [0, 0]
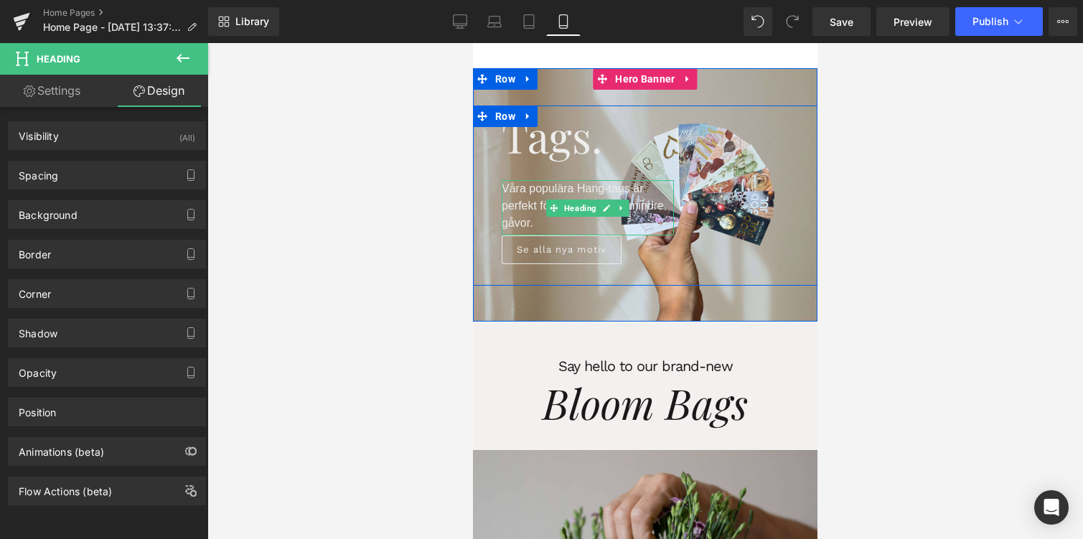
click at [549, 223] on p "Våra populära Hang-tags är perfekt för buketten eller mindre gåvor." at bounding box center [588, 206] width 172 height 52
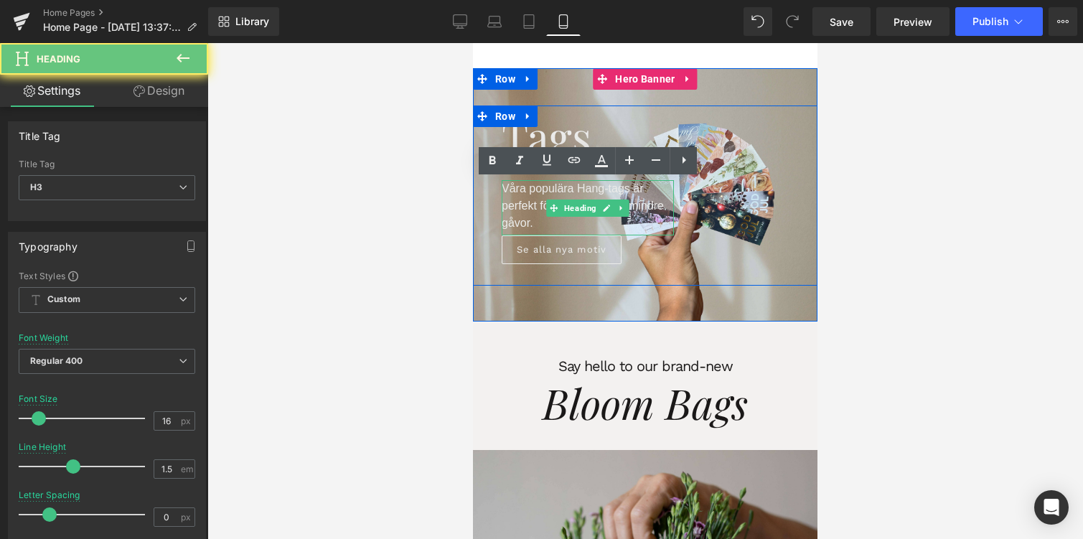
click at [549, 223] on p "Våra populära Hang-tags är perfekt för buketten eller mindre gåvor." at bounding box center [588, 206] width 172 height 52
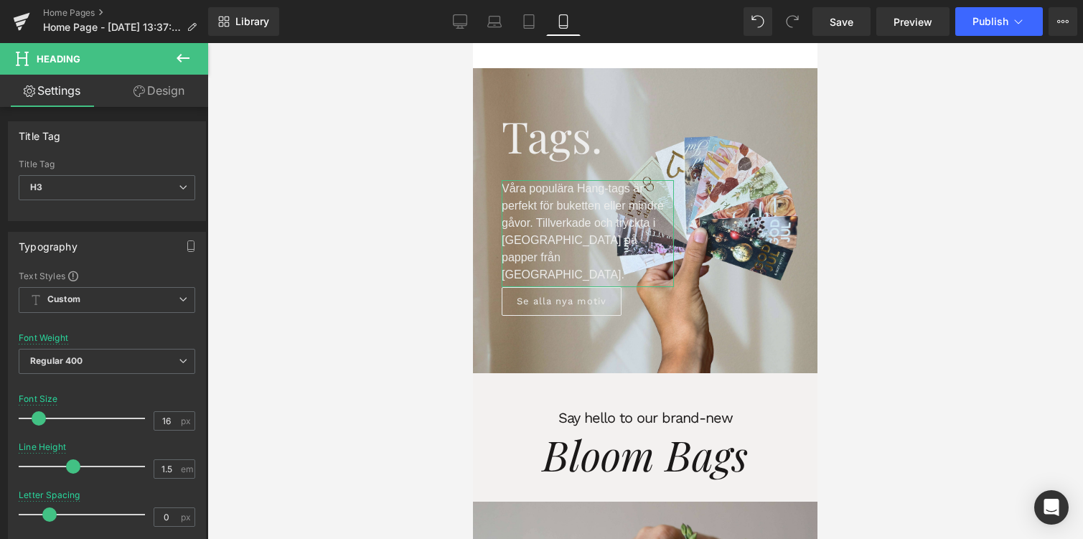
click at [129, 85] on link "Design" at bounding box center [159, 91] width 104 height 32
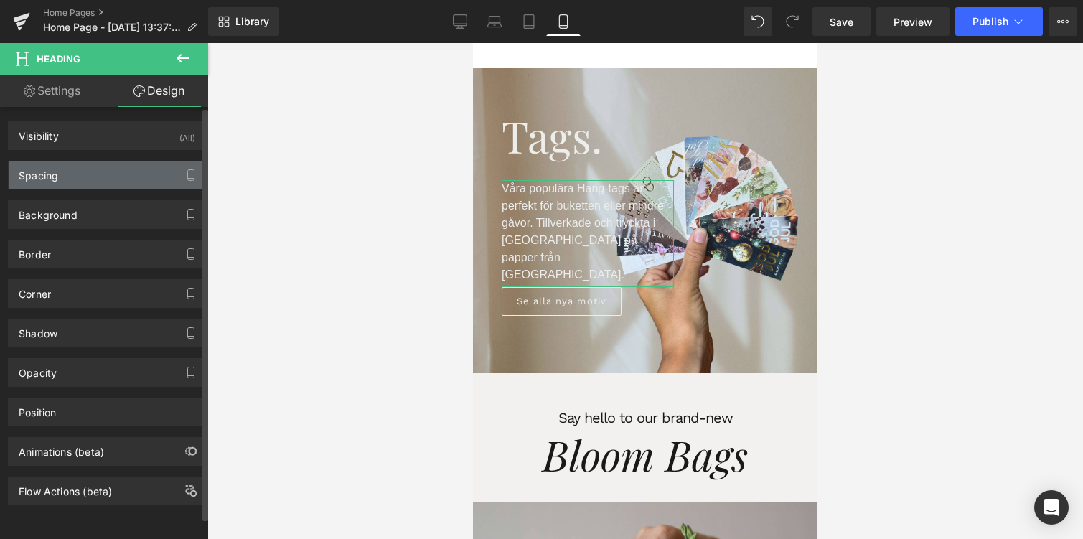
click at [51, 183] on div "Spacing" at bounding box center [107, 175] width 197 height 27
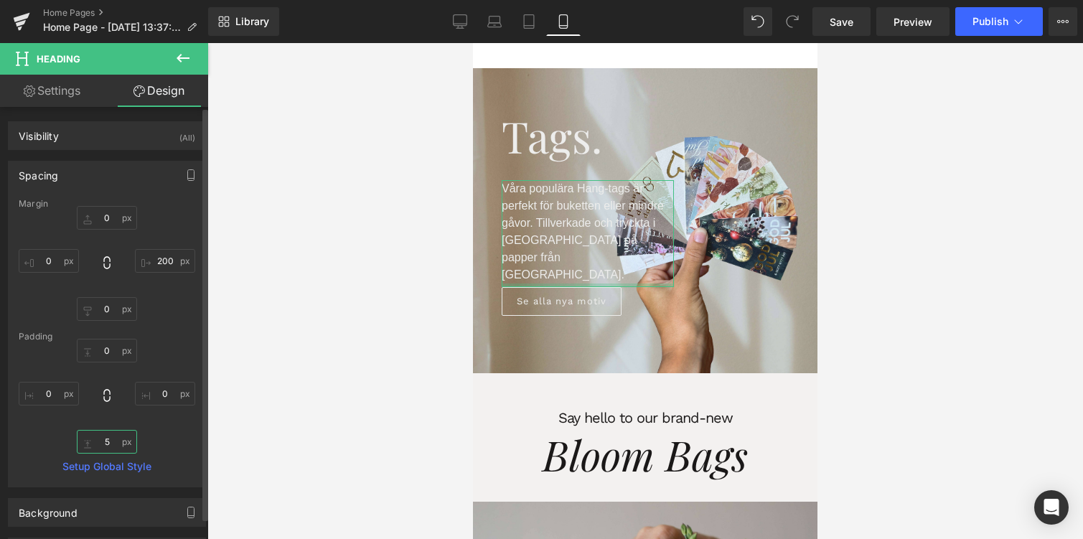
click at [98, 440] on input "5" at bounding box center [107, 442] width 60 height 24
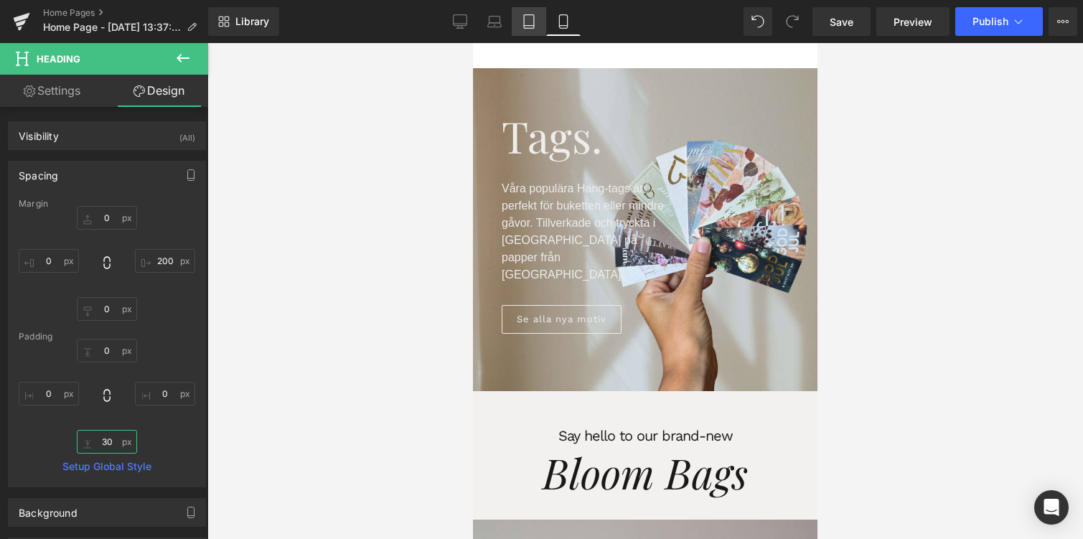
type input "30"
click at [529, 20] on icon at bounding box center [529, 21] width 14 height 14
type input "0"
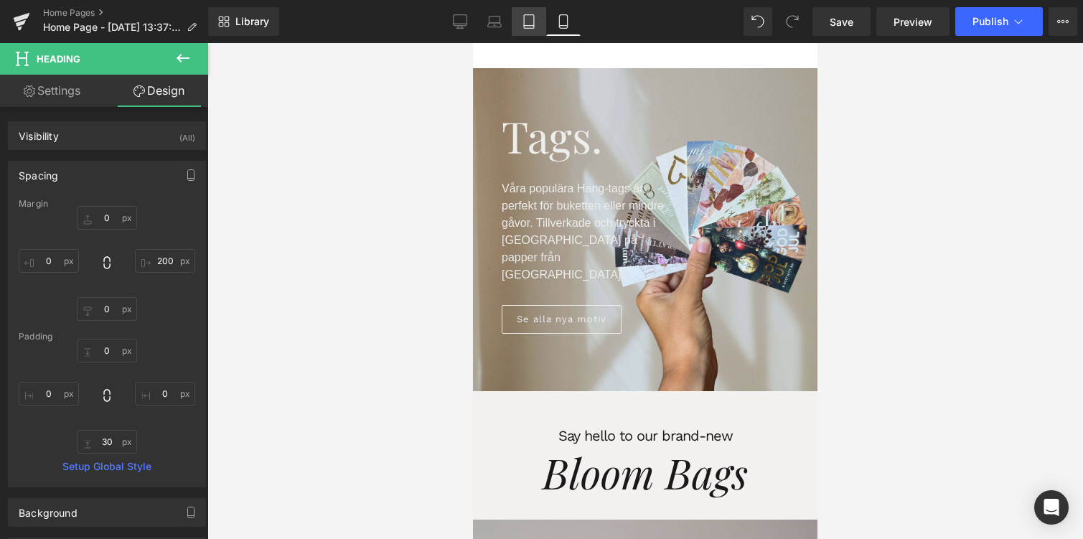
type input "0"
type input "400"
type input "30"
type input "0"
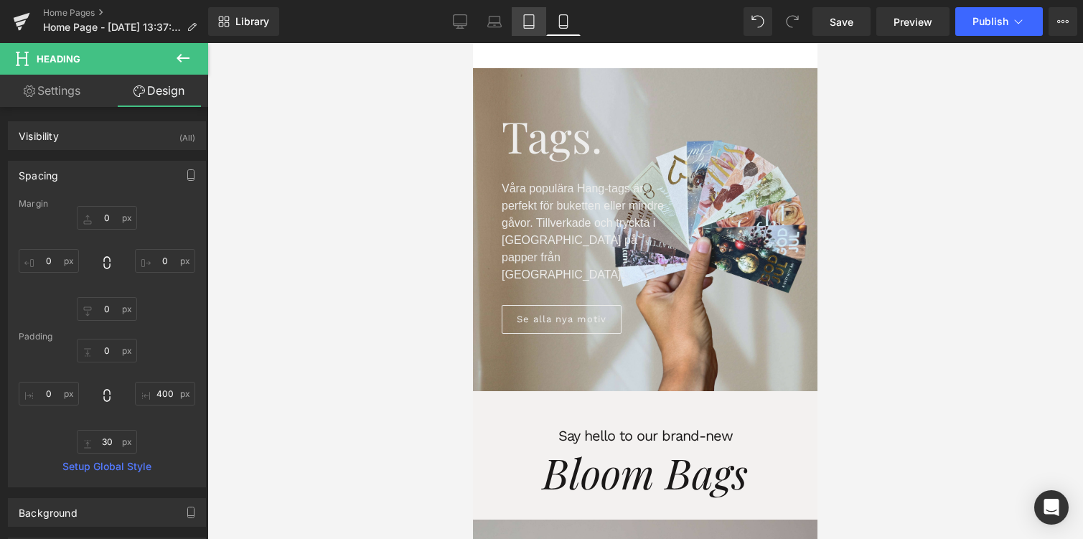
scroll to position [85, 0]
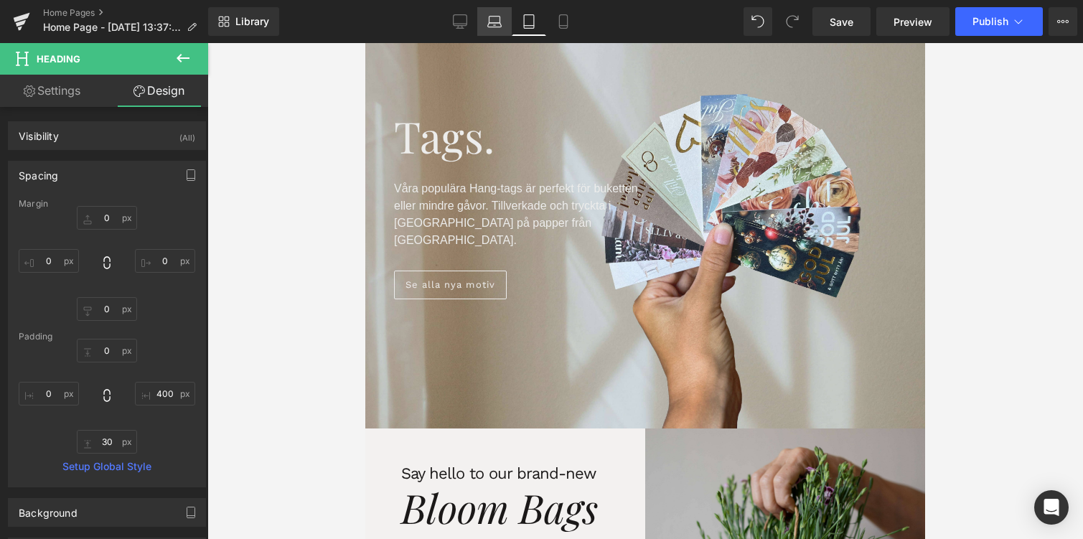
click at [491, 23] on icon at bounding box center [494, 25] width 14 height 4
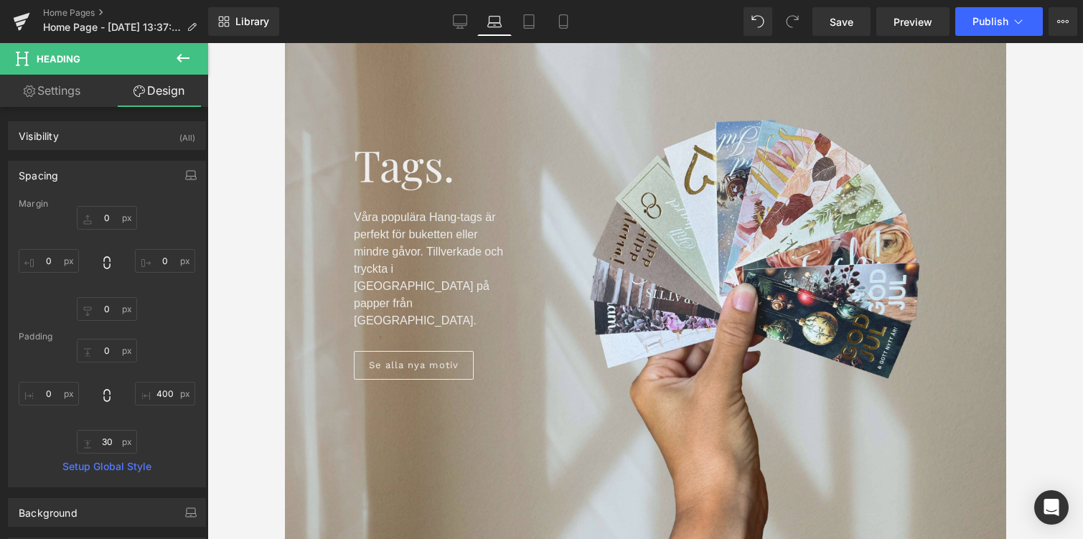
type input "0"
type input "700"
type input "0"
type input "20"
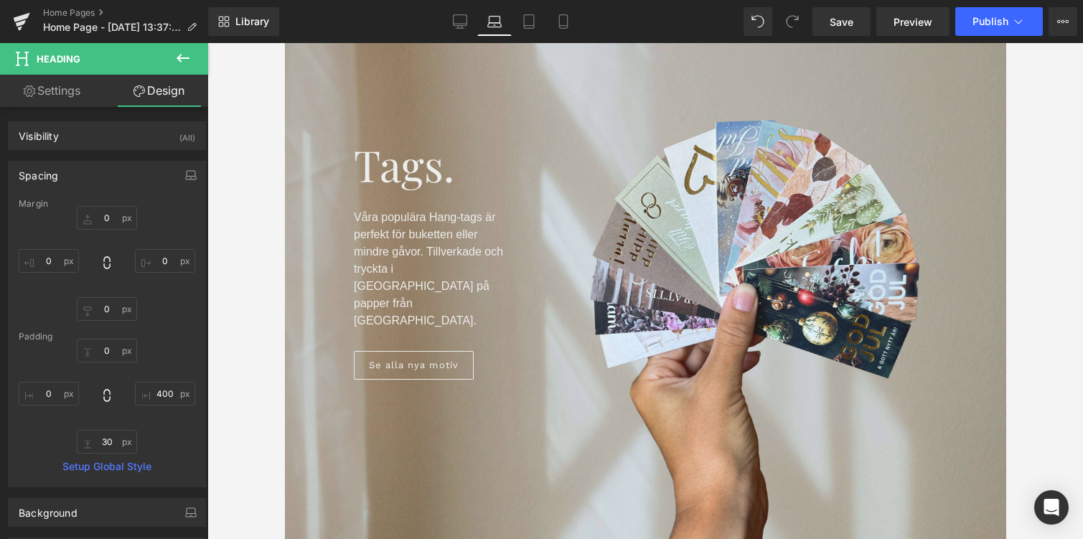
type input "0"
type input "30"
type input "0"
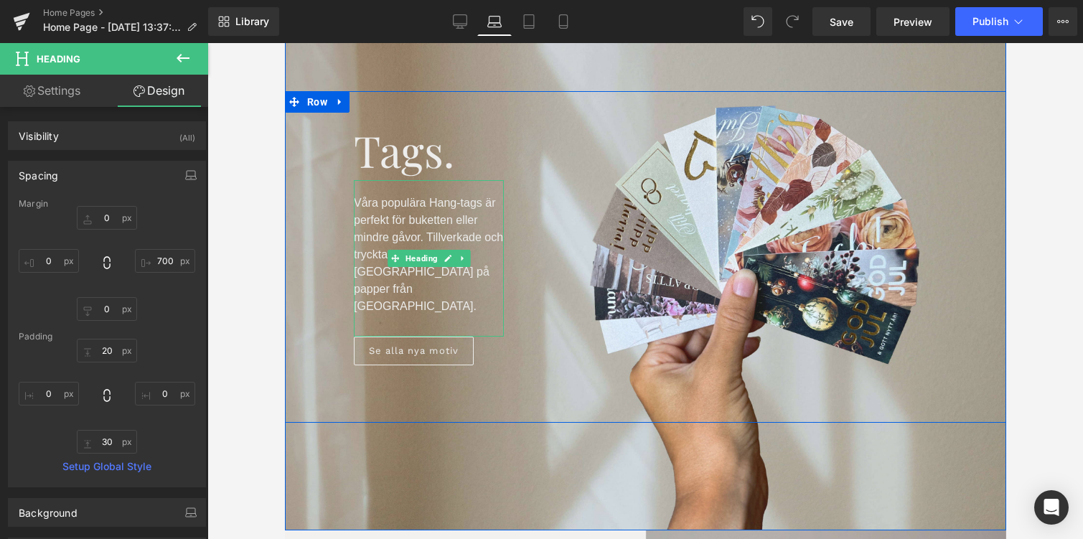
click at [482, 234] on span "Våra populära Hang-tags är perfekt för buketten eller mindre gåvor. Tillverkade…" at bounding box center [427, 255] width 149 height 116
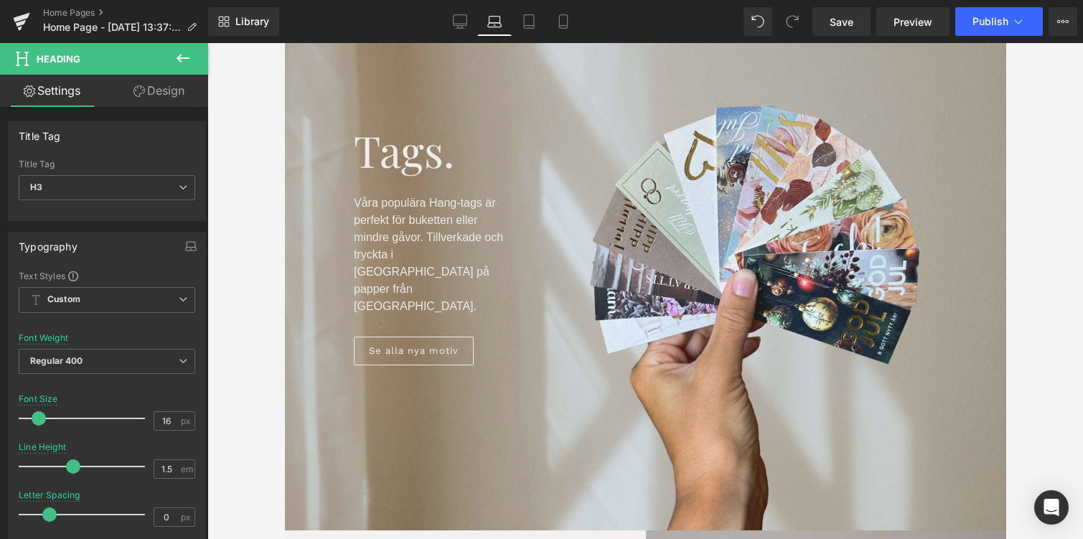
click at [142, 95] on icon at bounding box center [139, 90] width 11 height 11
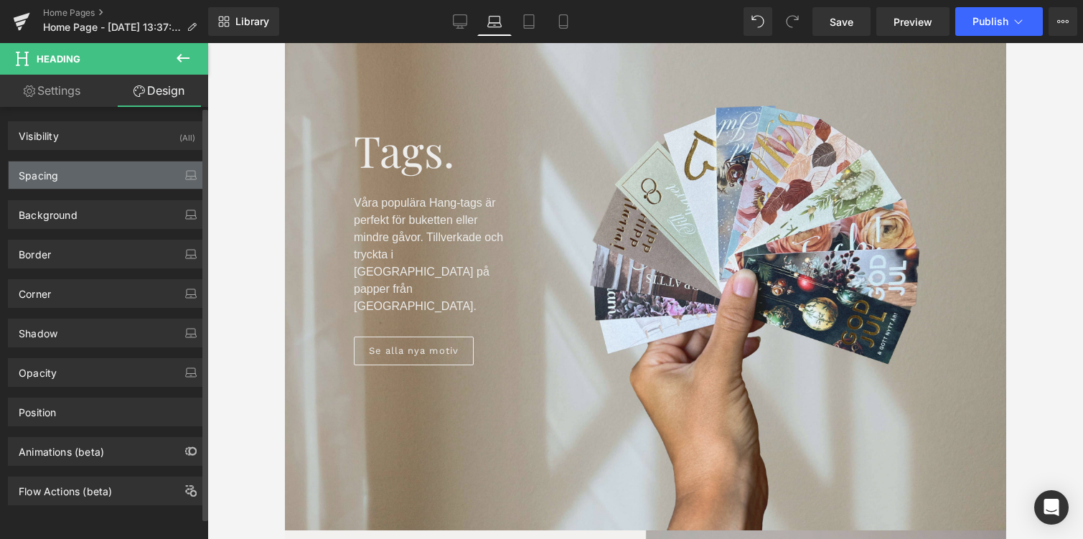
click at [86, 185] on div "Spacing" at bounding box center [107, 175] width 197 height 27
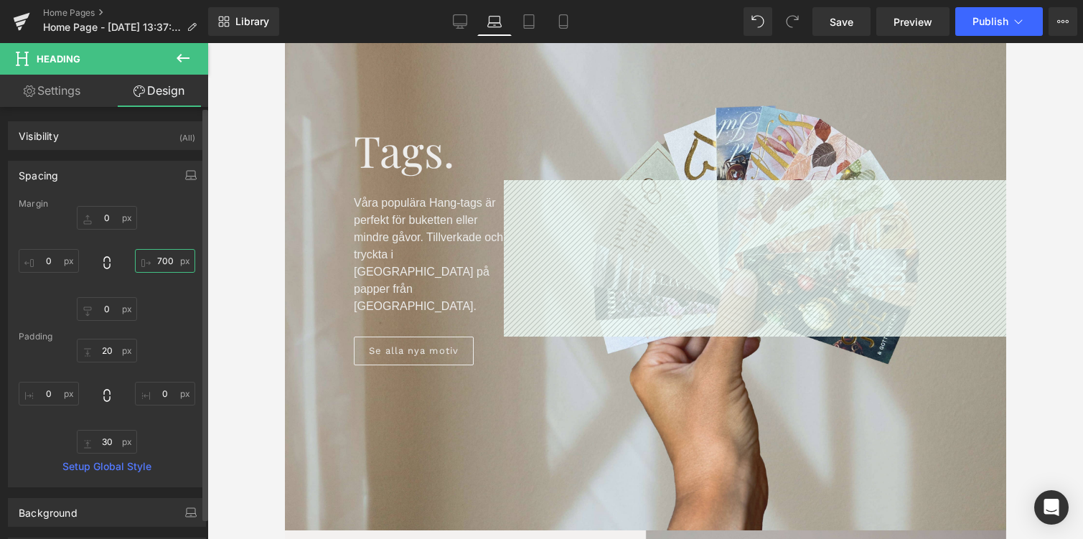
click at [154, 261] on input "700" at bounding box center [165, 261] width 60 height 24
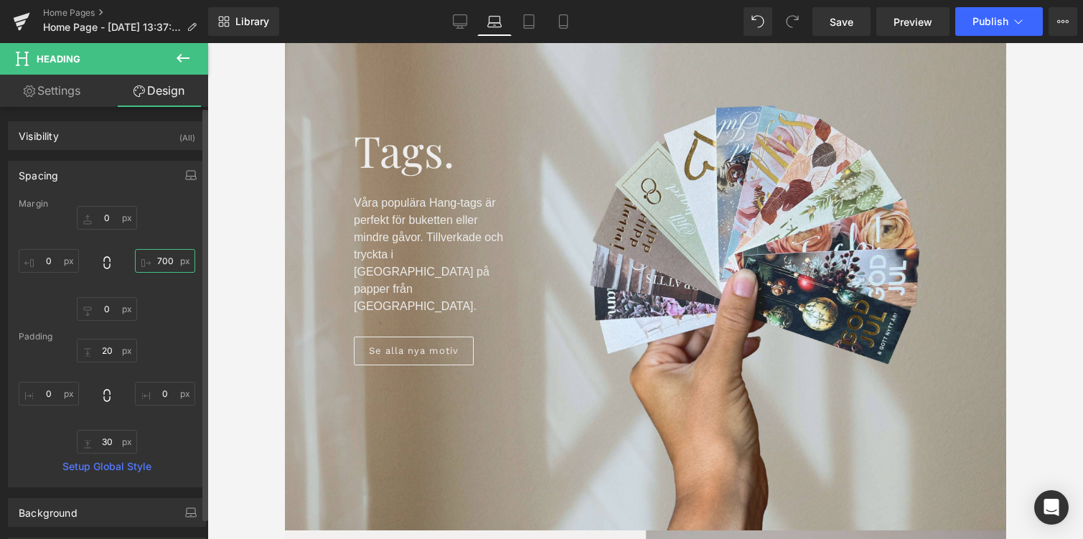
click at [154, 261] on input "700" at bounding box center [165, 261] width 60 height 24
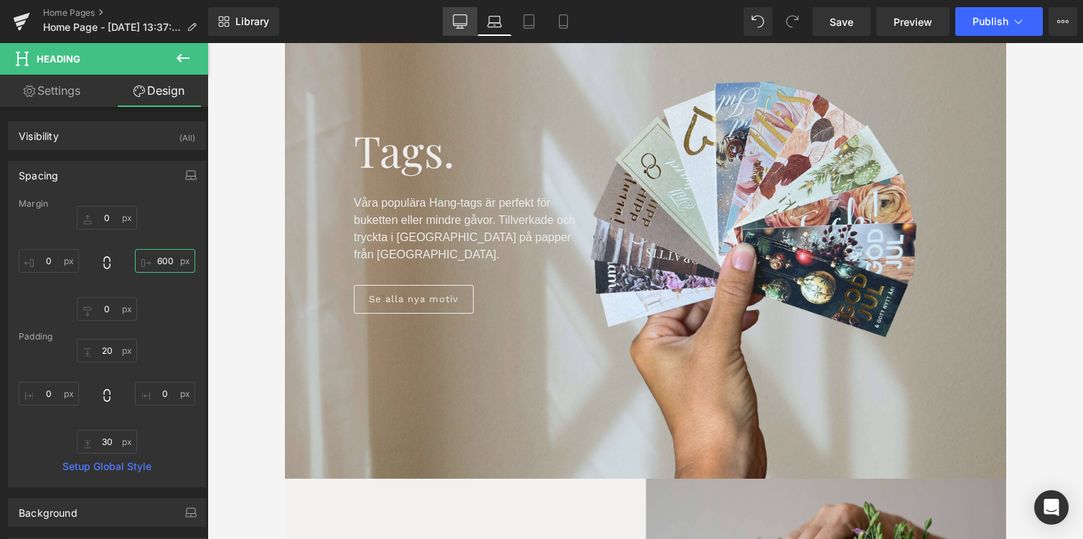
type input "600"
click at [462, 21] on icon at bounding box center [460, 21] width 14 height 14
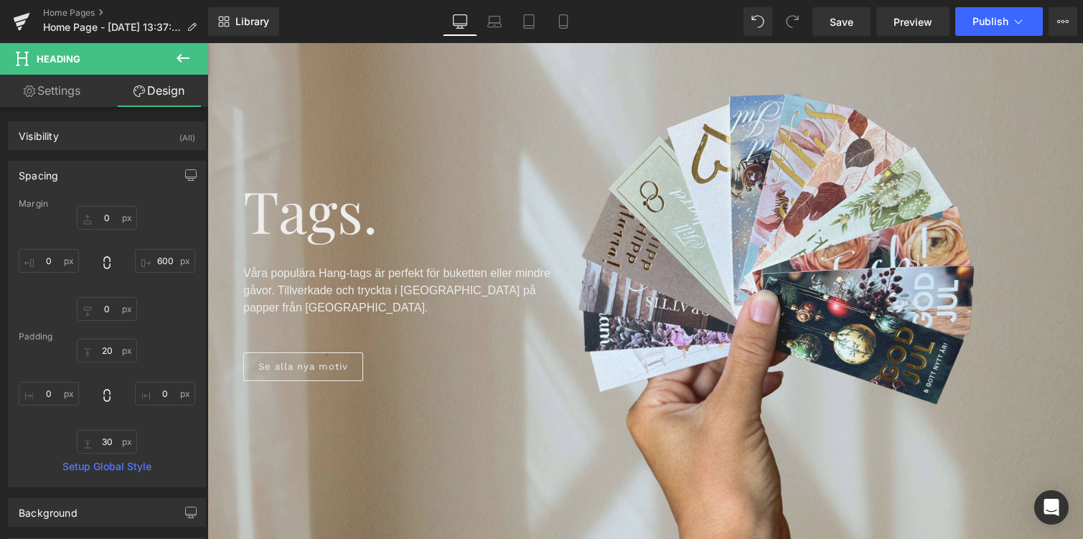
scroll to position [184, 0]
type input "0"
type input "700"
type input "0"
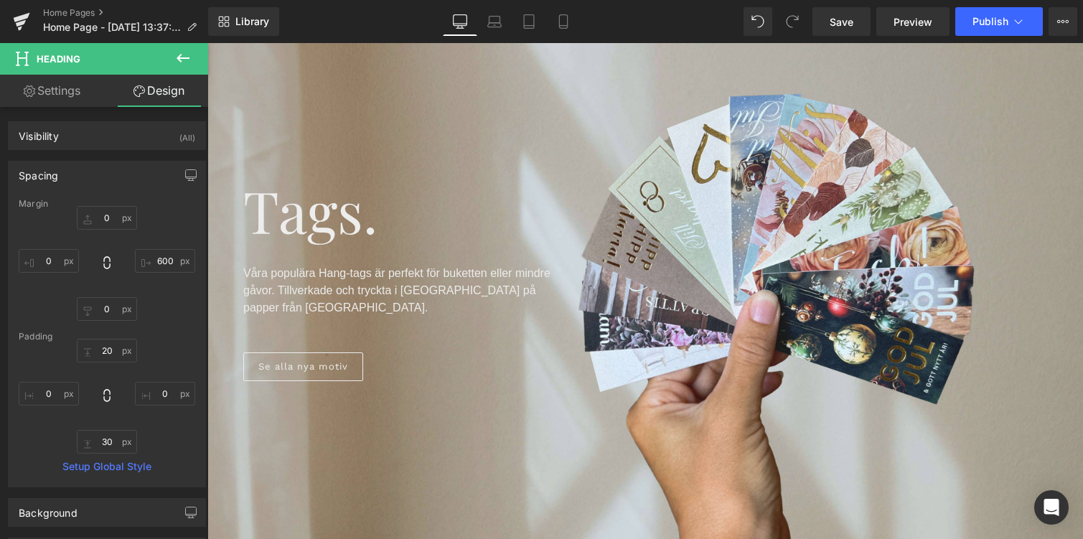
type input "0"
type input "50"
type input "0"
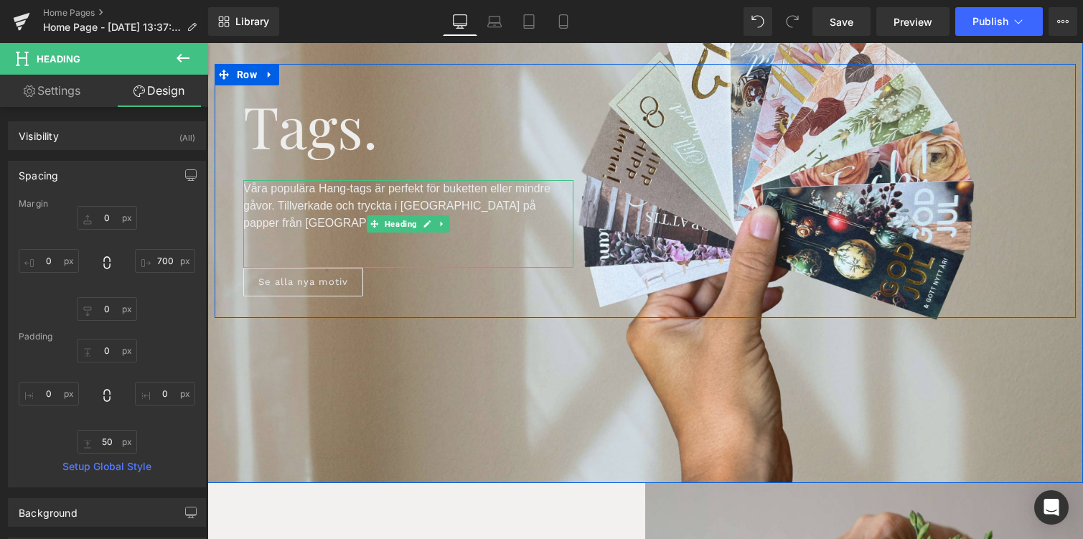
click at [433, 195] on p "Våra populära Hang-tags är perfekt för buketten eller mindre gåvor. Tillverkade…" at bounding box center [408, 206] width 330 height 52
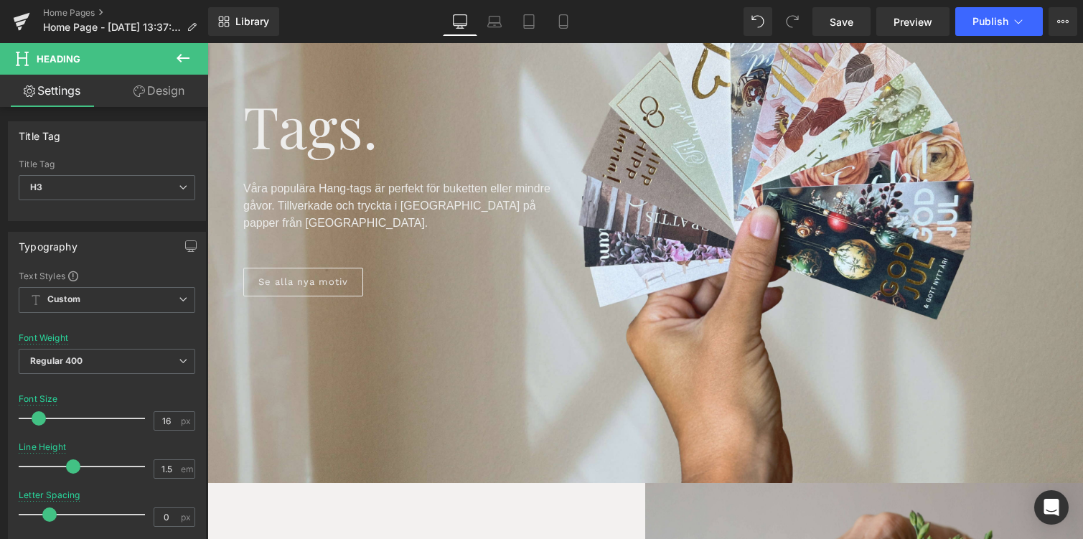
click at [149, 93] on link "Design" at bounding box center [159, 91] width 104 height 32
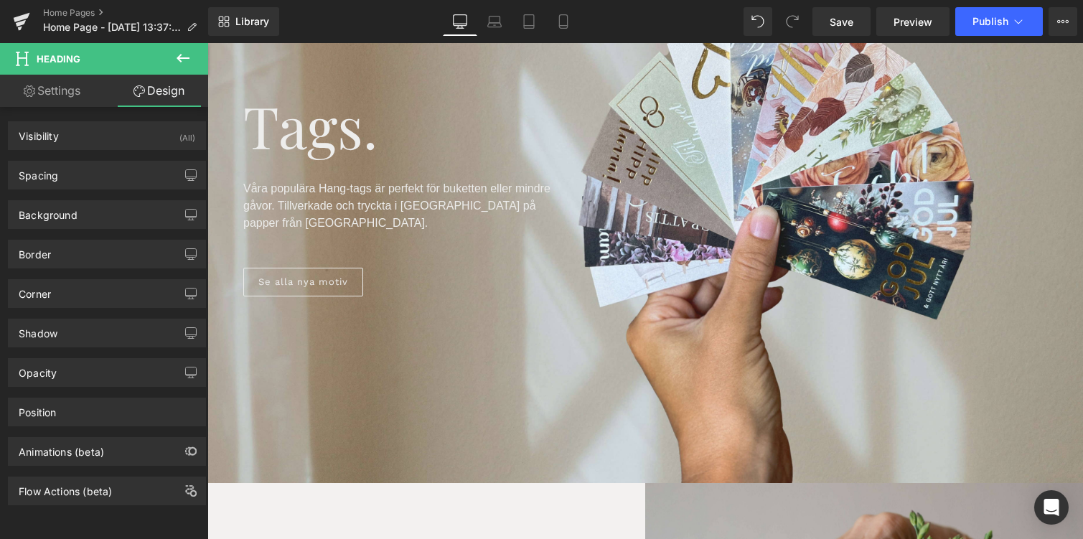
type input "0"
type input "700"
type input "0"
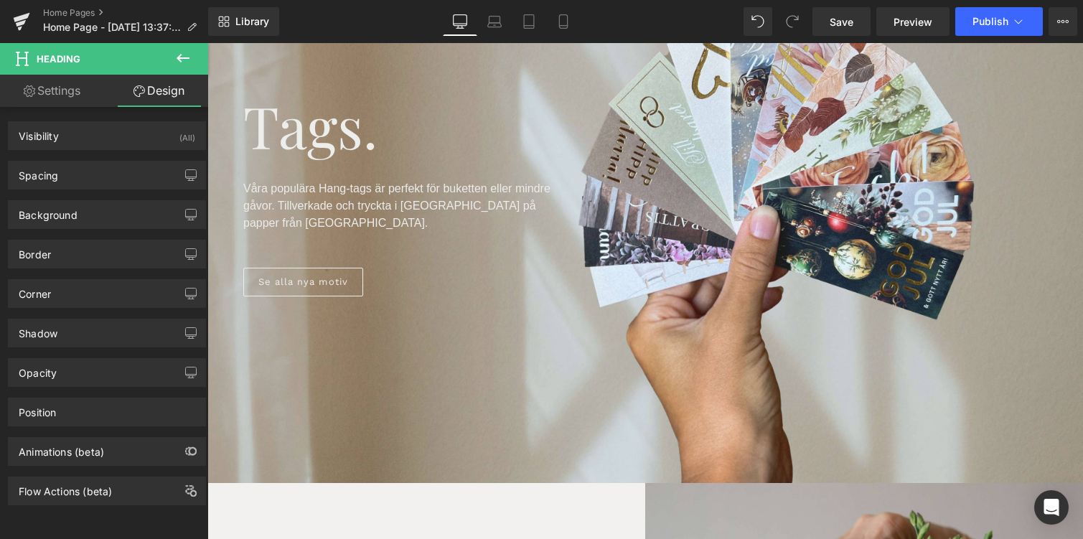
type input "0"
type input "50"
type input "0"
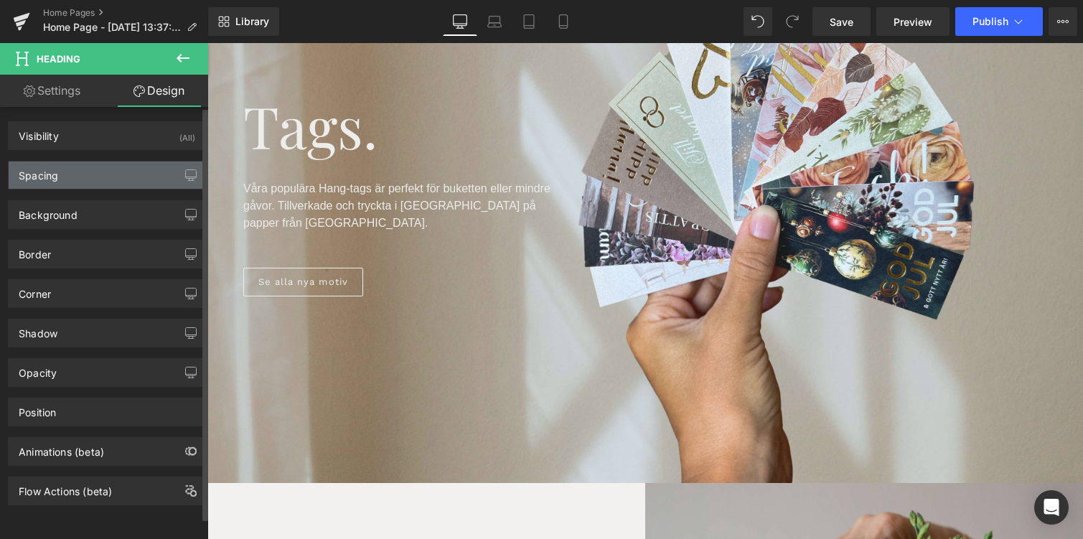
click at [79, 180] on div "Spacing" at bounding box center [107, 175] width 197 height 27
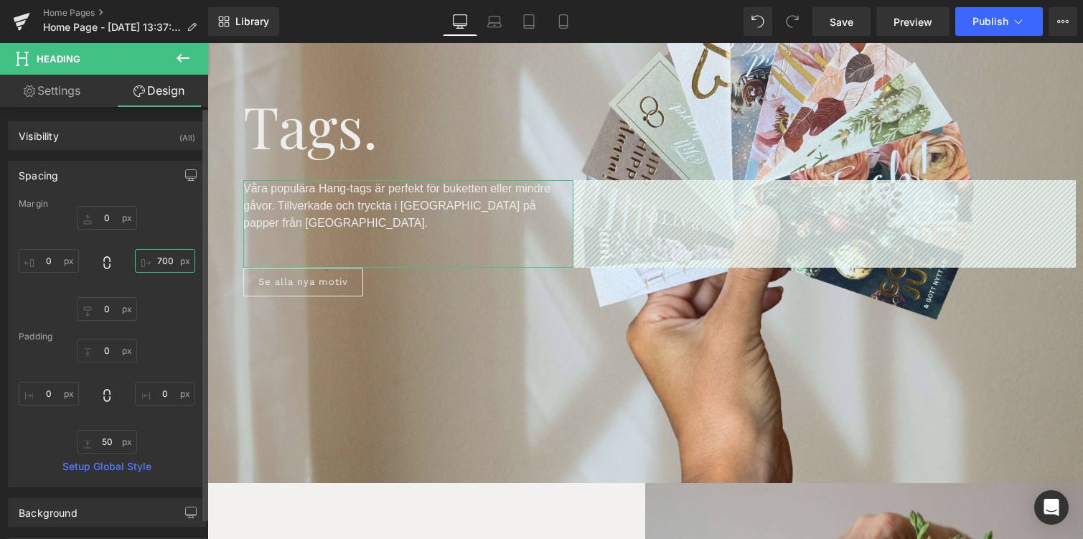
click at [159, 263] on input "700" at bounding box center [165, 261] width 60 height 24
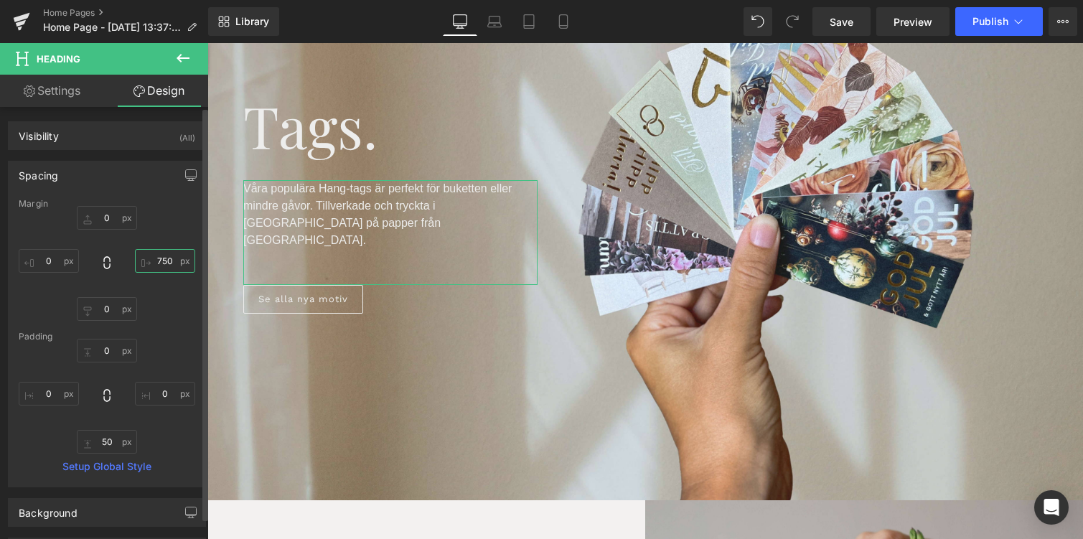
click at [172, 260] on input "750" at bounding box center [165, 261] width 60 height 24
click at [162, 261] on input "750" at bounding box center [165, 261] width 60 height 24
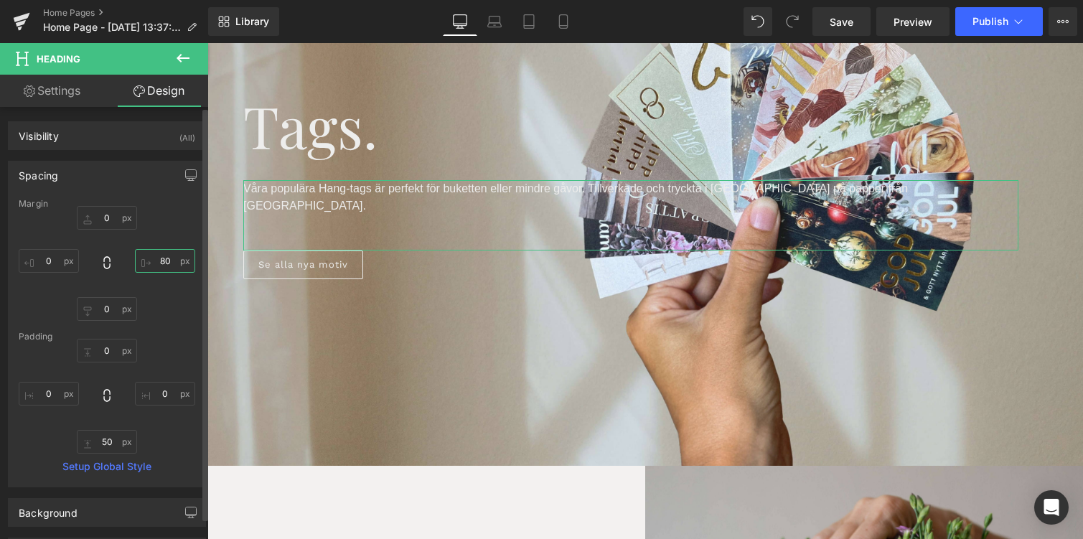
type input "8"
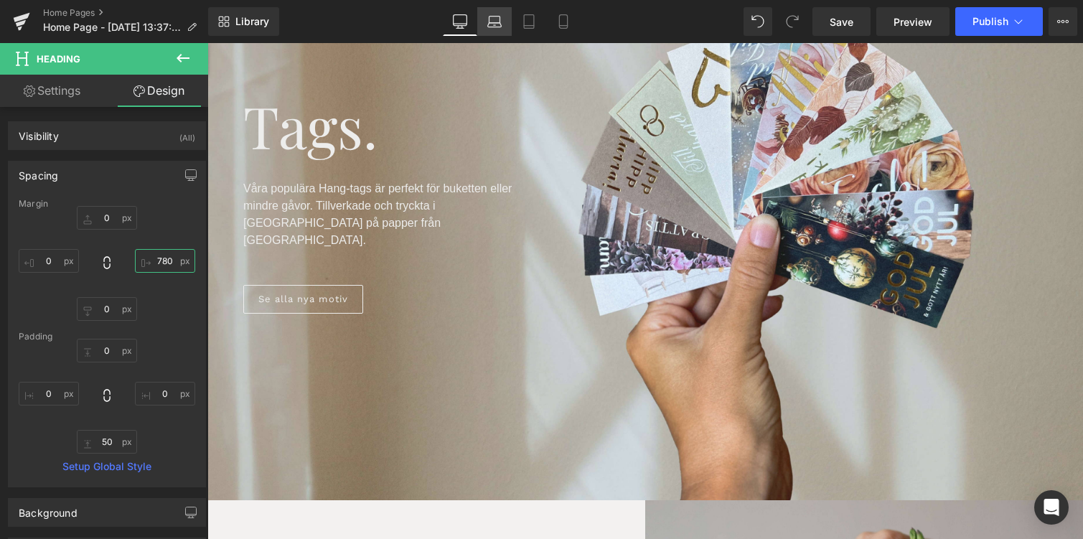
type input "780"
click at [500, 23] on icon at bounding box center [494, 25] width 14 height 4
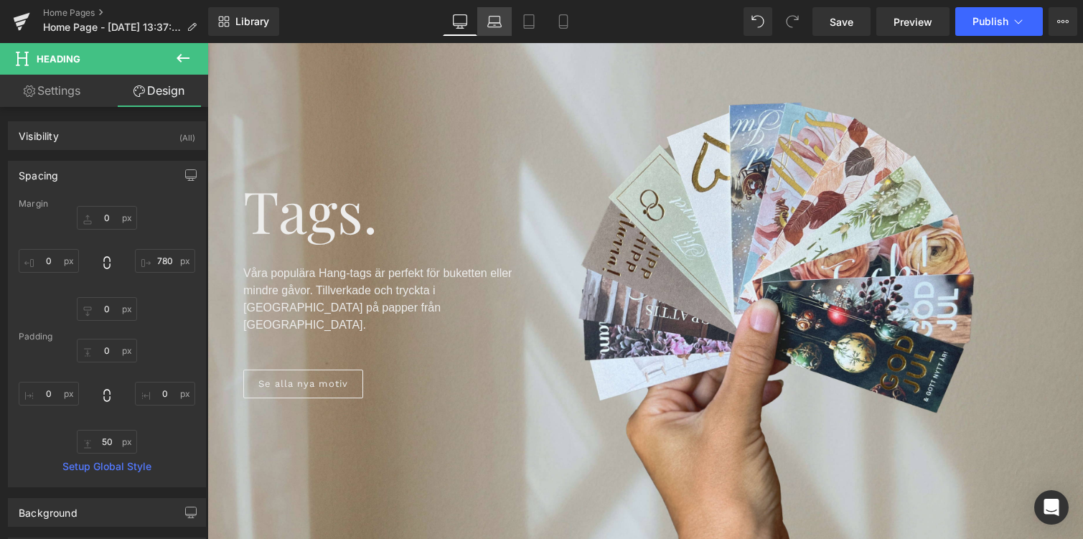
type input "0"
type input "600"
type input "0"
type input "20"
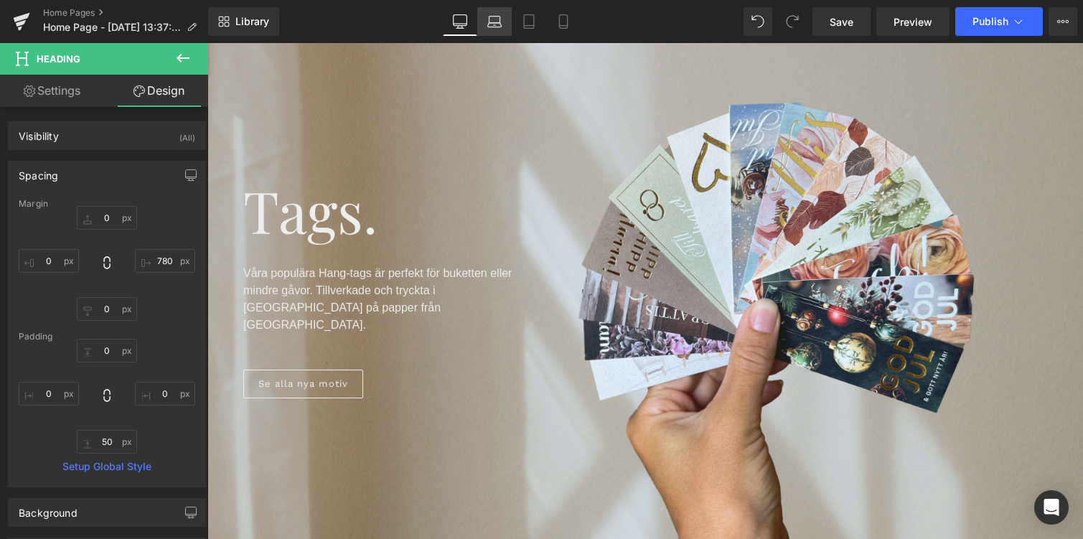
type input "0"
type input "30"
type input "0"
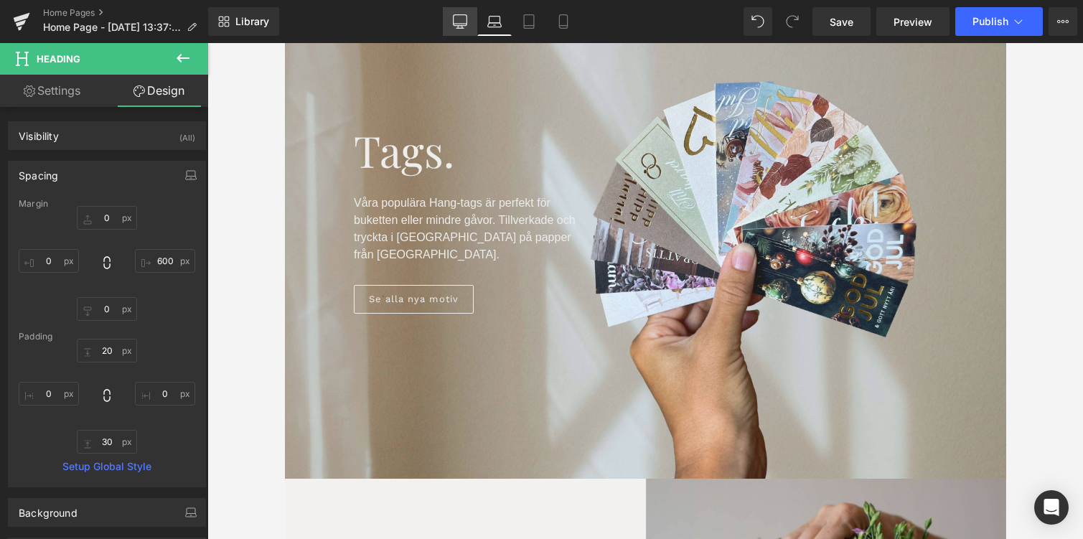
click at [459, 17] on icon at bounding box center [460, 21] width 14 height 14
type input "0"
type input "780"
type input "0"
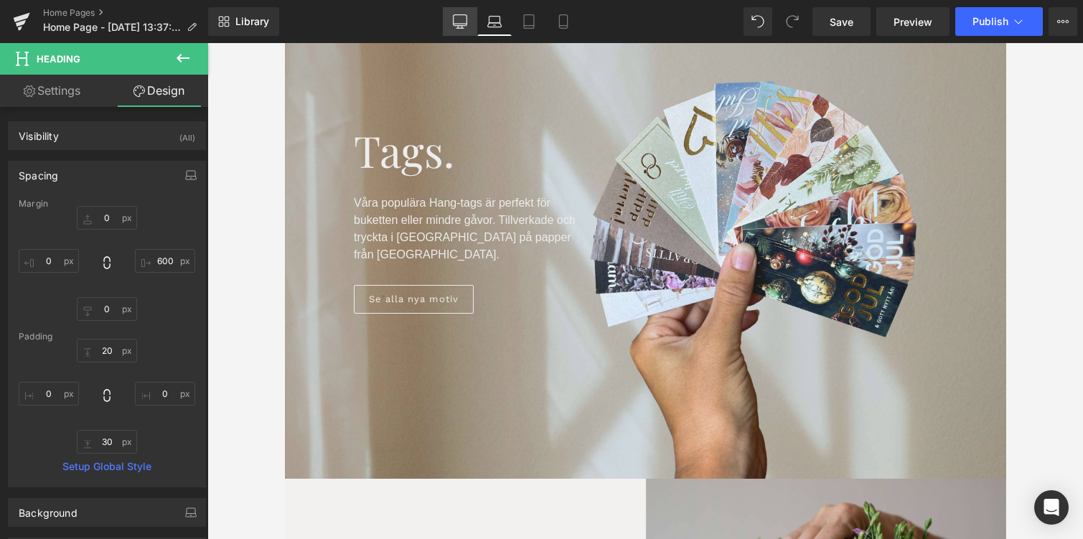
type input "0"
type input "50"
type input "0"
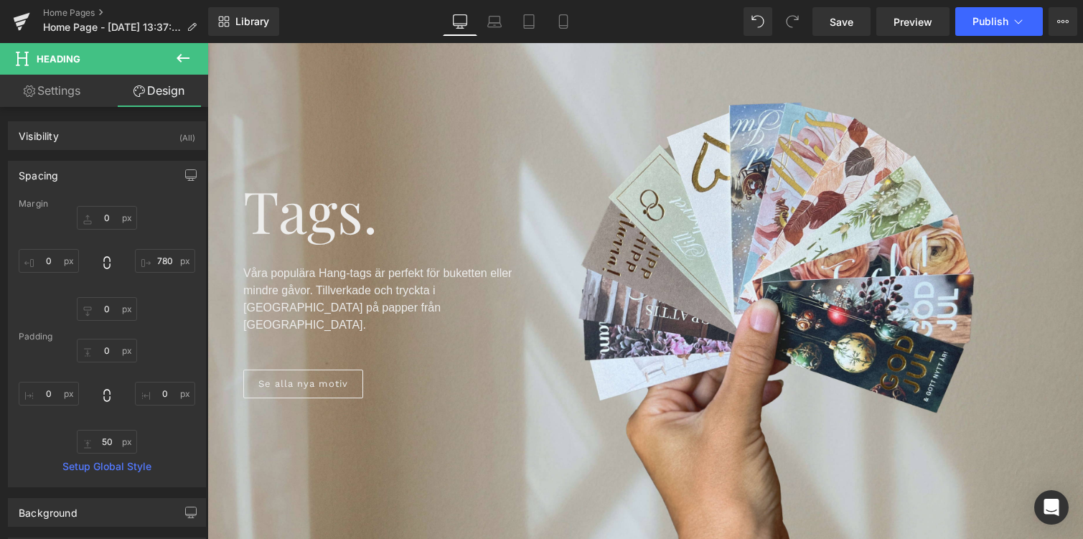
scroll to position [184, 0]
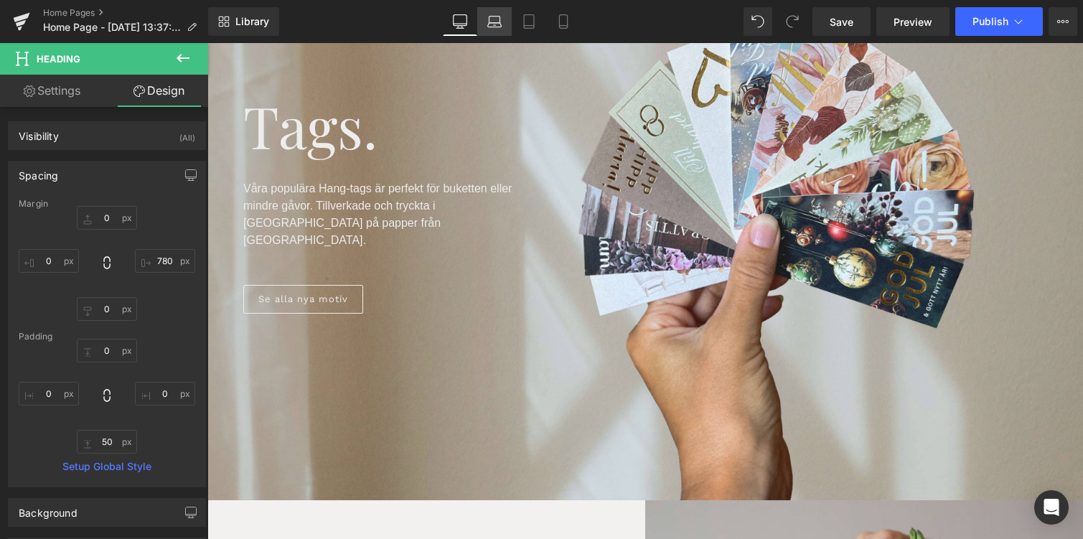
click at [493, 27] on icon at bounding box center [494, 21] width 14 height 14
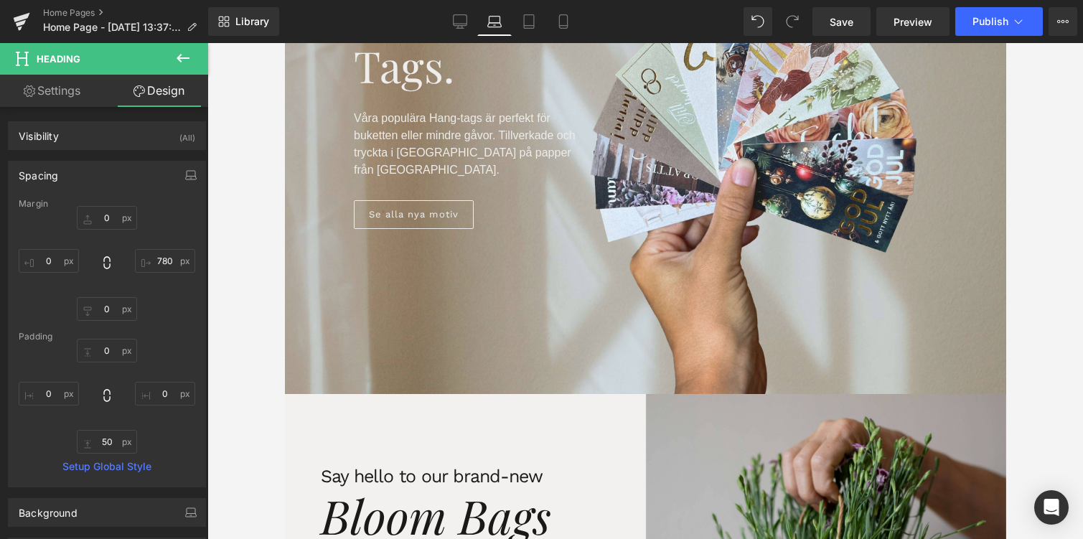
type input "0"
type input "600"
type input "0"
type input "20"
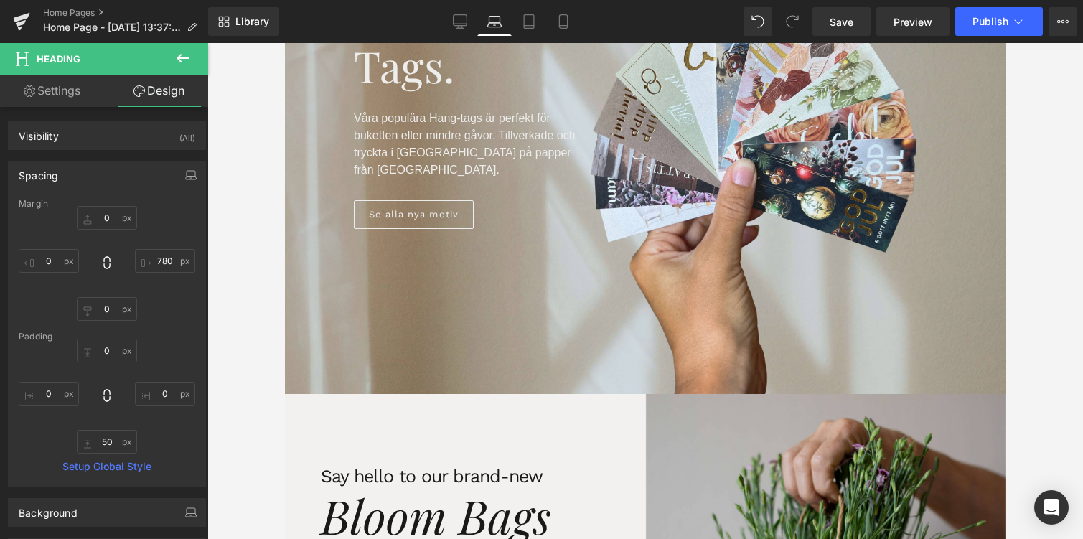
type input "0"
type input "30"
type input "0"
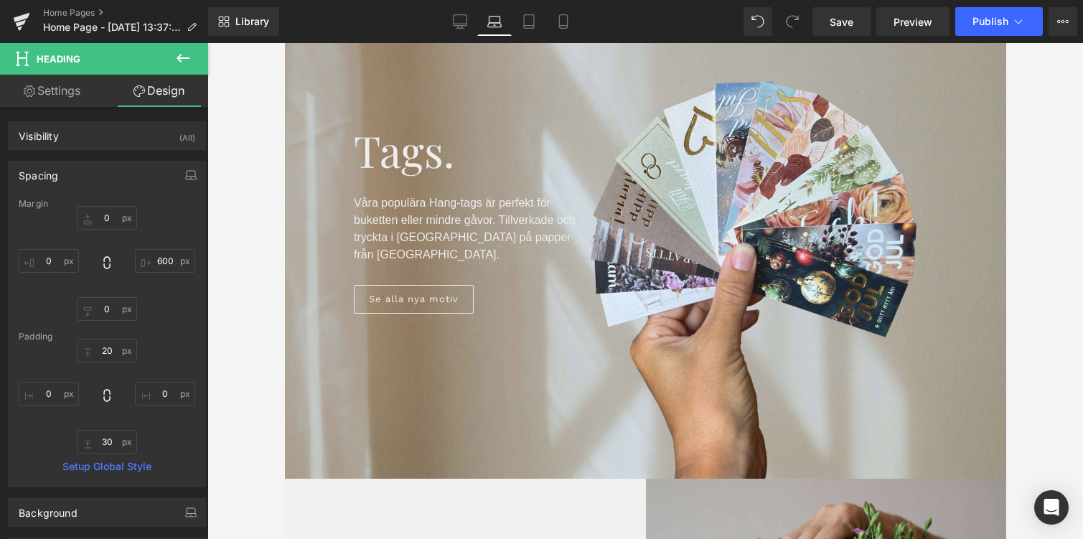
click at [335, 217] on div "Tags. Heading Våra populära Hang-tags är perfekt för buketten eller mindre gåvo…" at bounding box center [645, 231] width 722 height 280
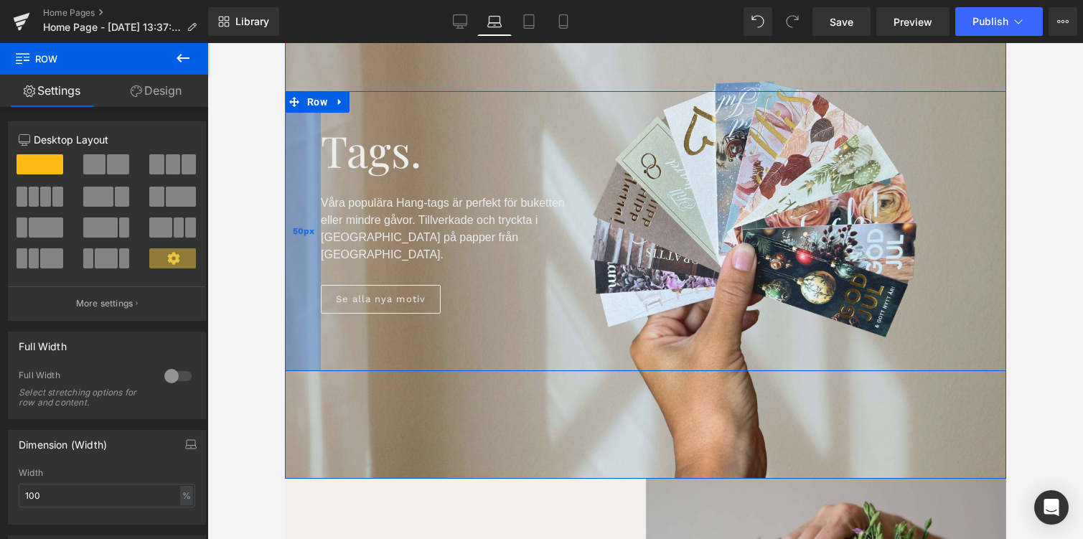
drag, startPoint x: 321, startPoint y: 205, endPoint x: 288, endPoint y: 203, distance: 33.1
click at [288, 203] on div "50px" at bounding box center [302, 231] width 36 height 280
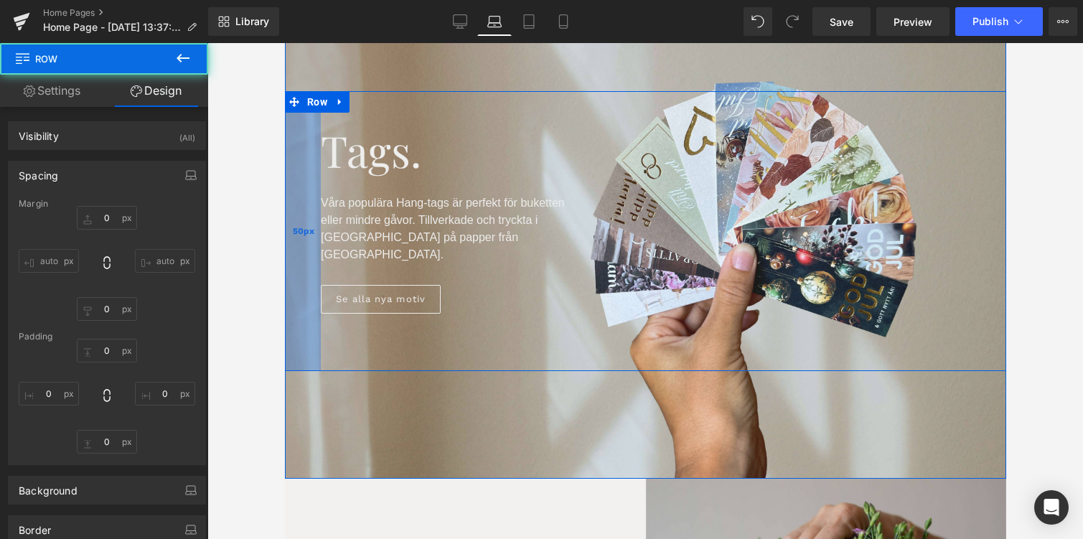
type input "0"
type input "40"
type input "0"
type input "80"
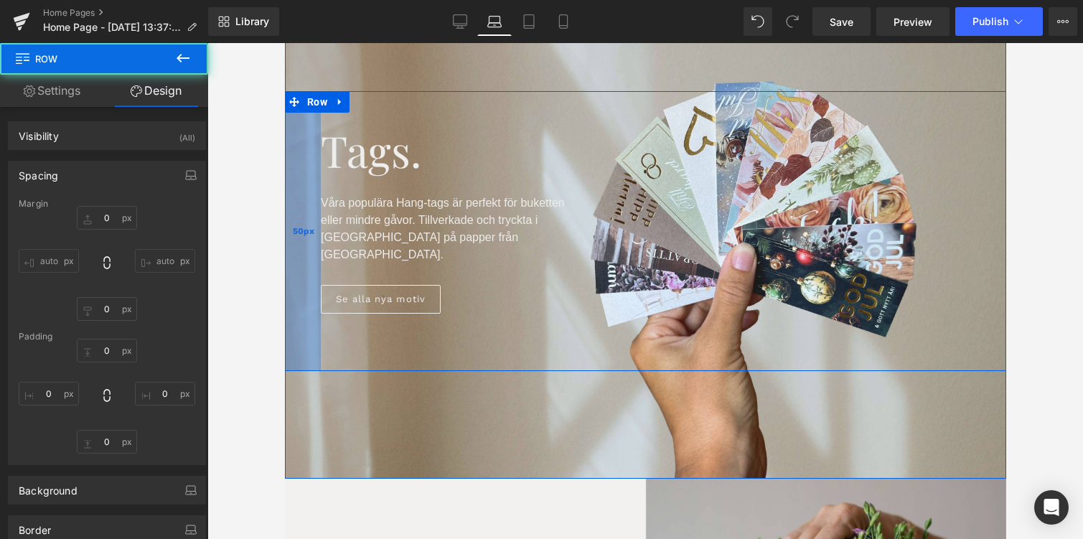
type input "50"
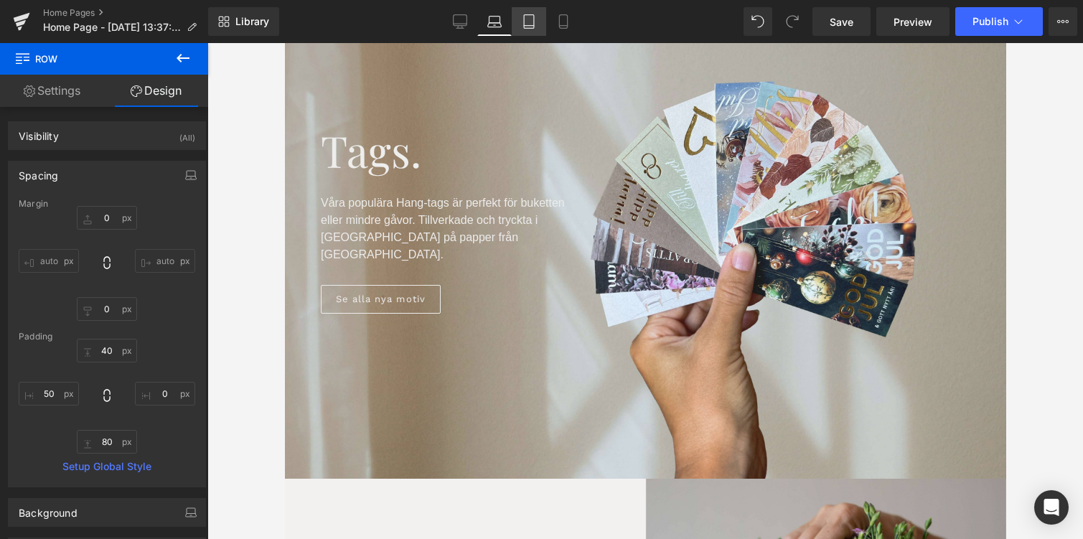
click at [528, 34] on link "Tablet" at bounding box center [529, 21] width 34 height 29
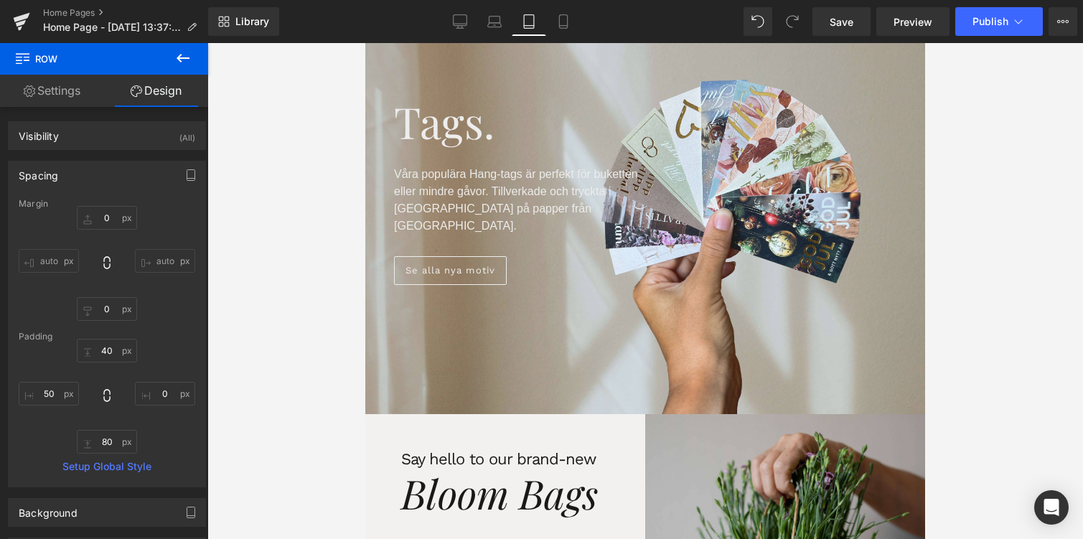
type input "0"
type input "30"
type input "0"
type input "60"
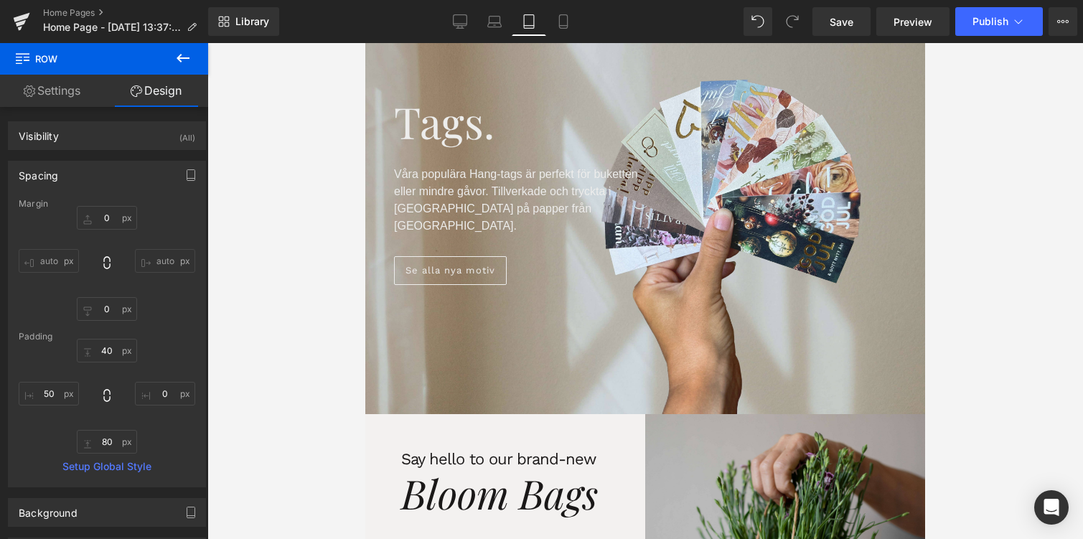
type input "40"
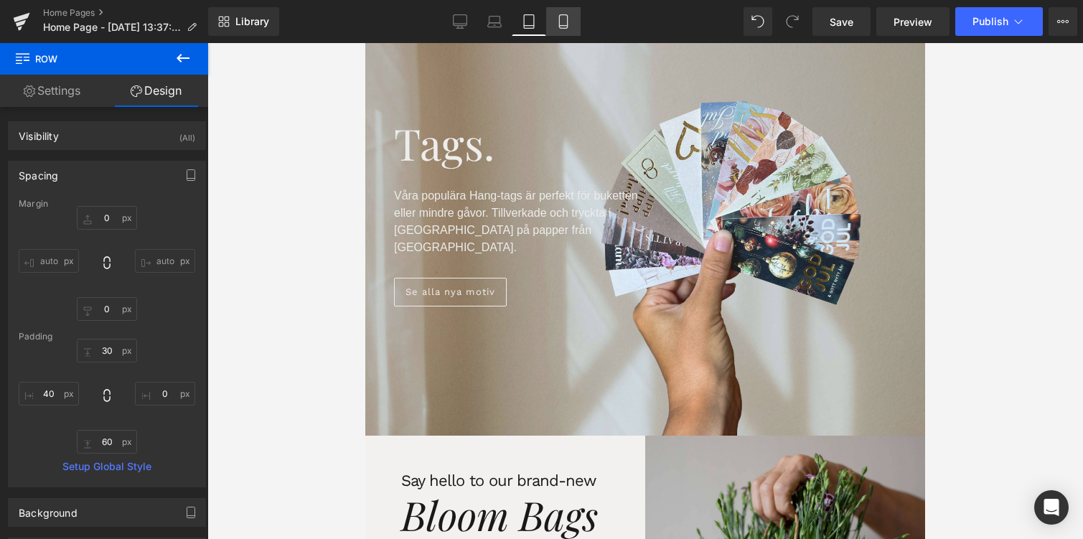
click at [559, 27] on icon at bounding box center [563, 21] width 14 height 14
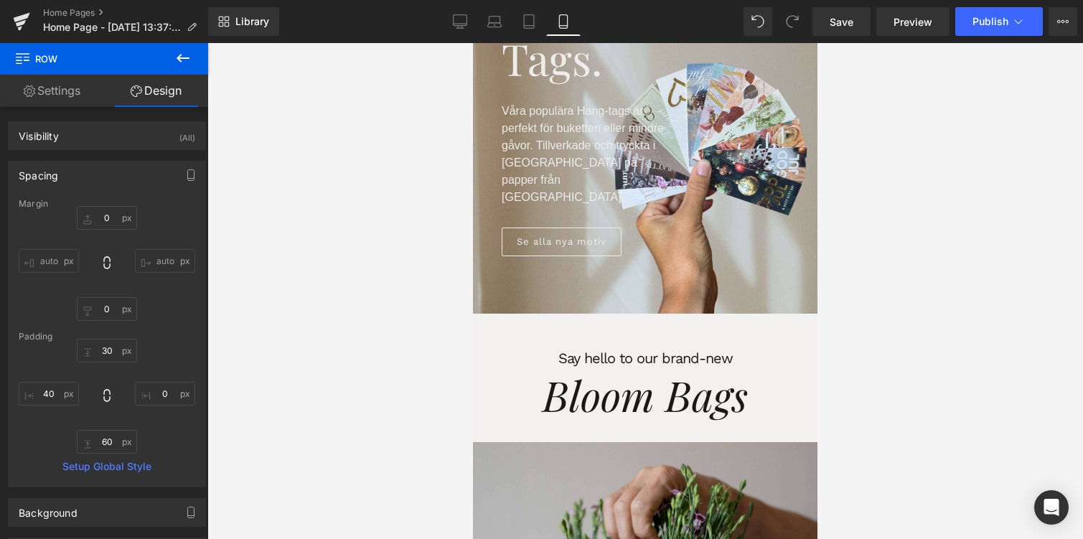
type input "0"
type input "30"
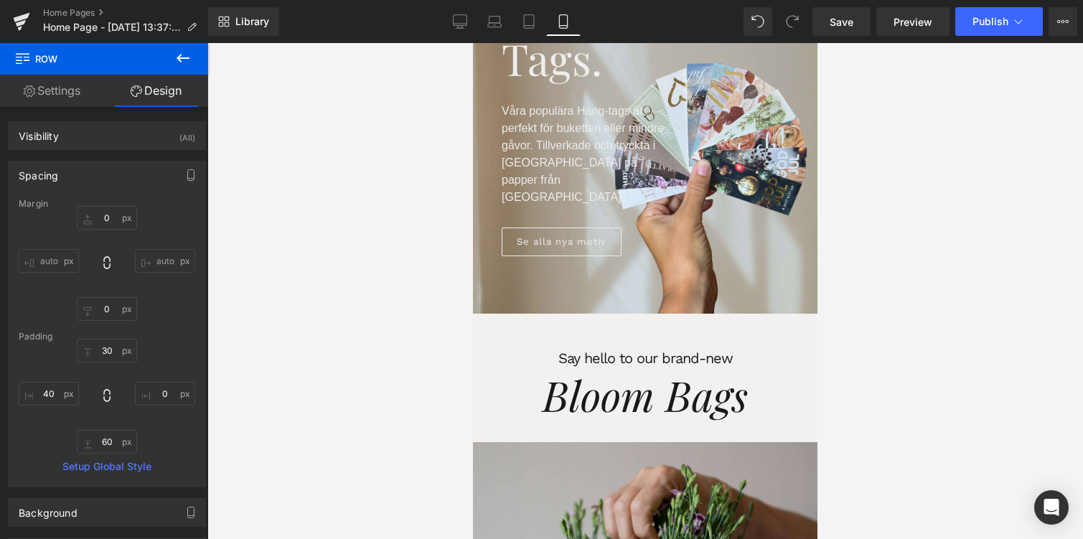
type input "40"
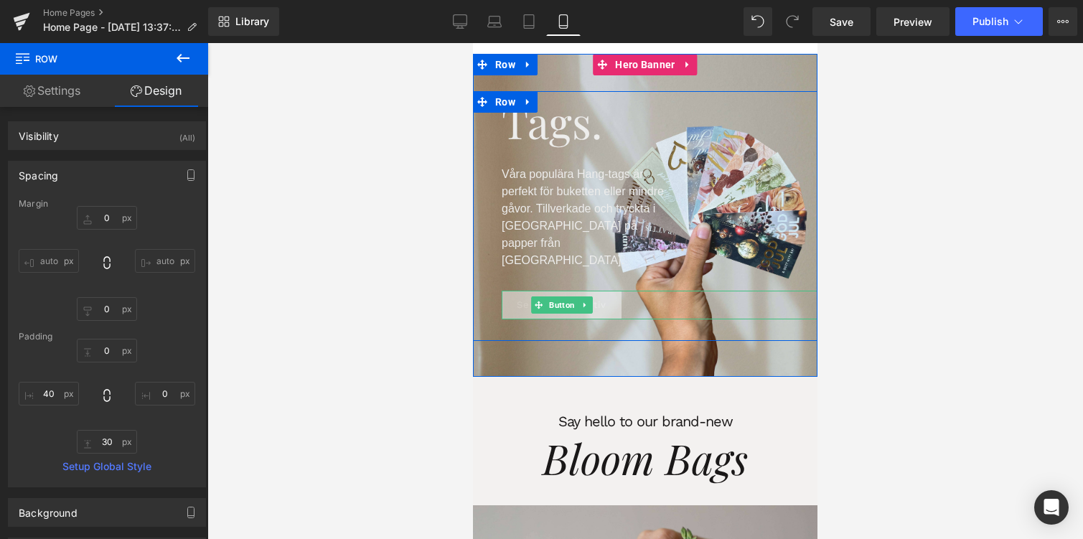
scroll to position [0, 0]
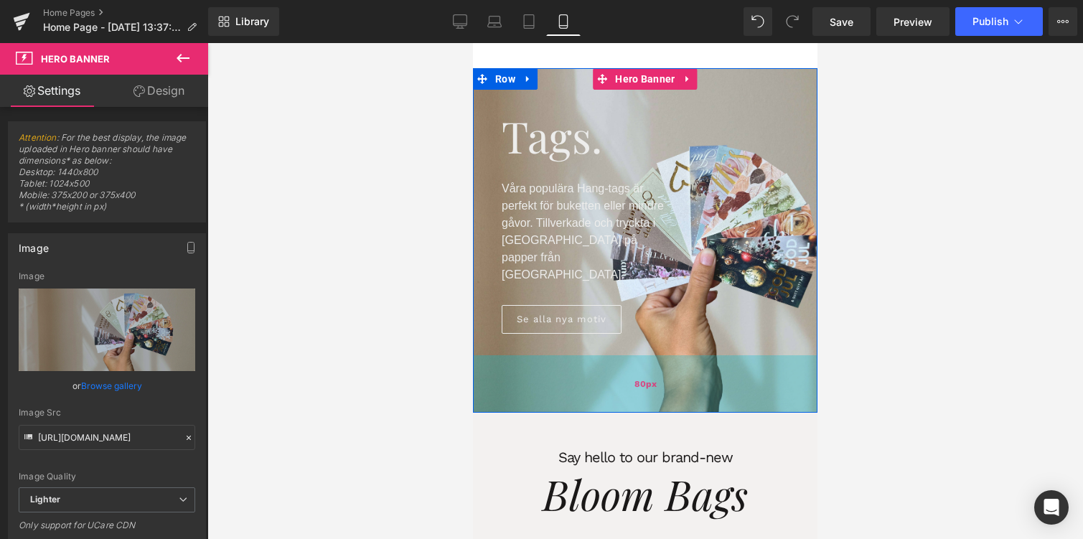
drag, startPoint x: 643, startPoint y: 359, endPoint x: 645, endPoint y: 381, distance: 21.6
click at [645, 381] on div "80px" at bounding box center [645, 383] width 345 height 57
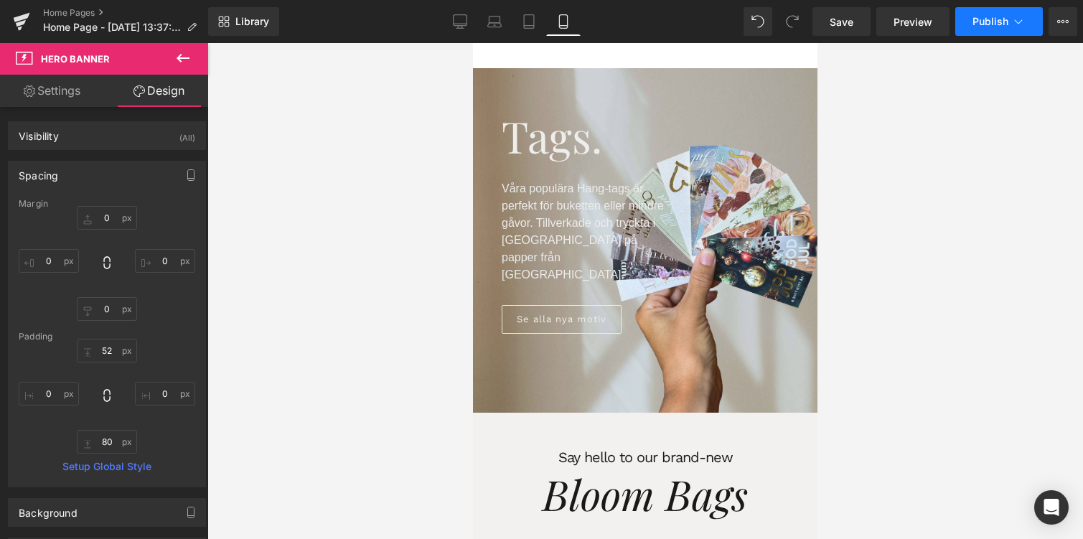
click at [994, 20] on span "Publish" at bounding box center [991, 21] width 36 height 11
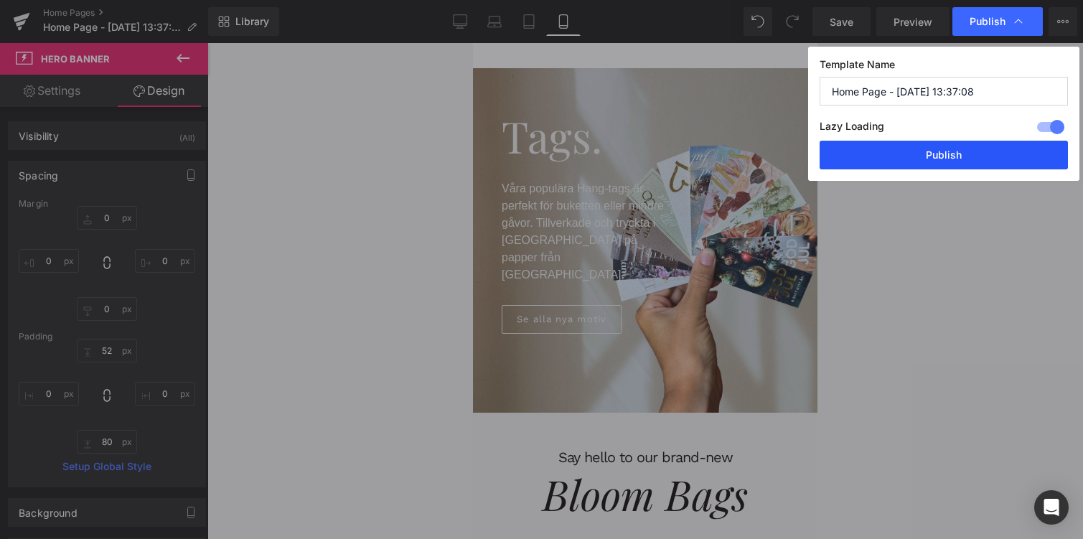
click at [939, 159] on button "Publish" at bounding box center [944, 155] width 248 height 29
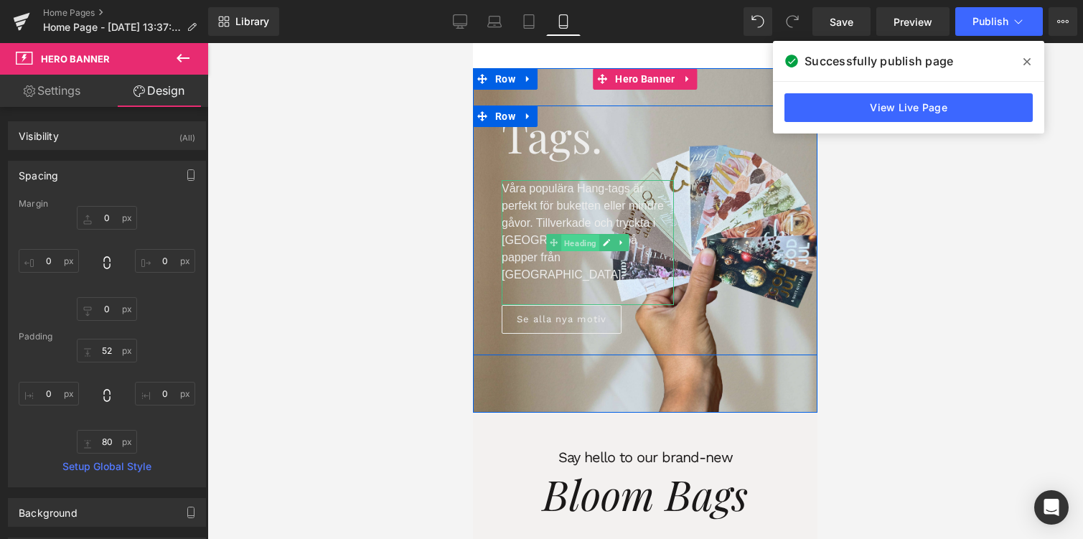
click at [582, 235] on span "Heading" at bounding box center [580, 243] width 38 height 17
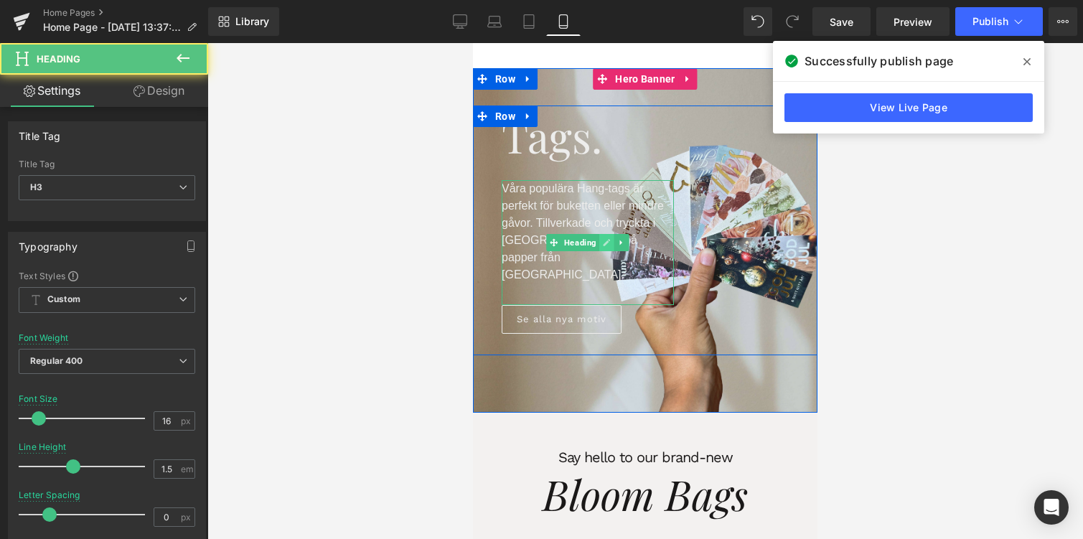
click at [599, 235] on link at bounding box center [606, 242] width 15 height 17
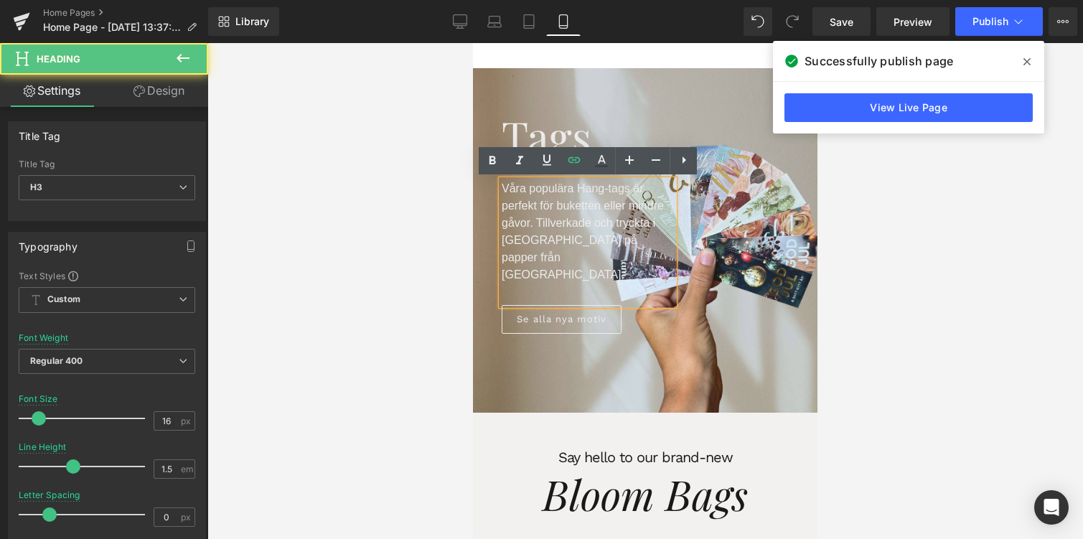
click at [568, 258] on p "Våra populära Hang-tags är perfekt för buketten eller mindre gåvor. Tillverkade…" at bounding box center [588, 231] width 172 height 103
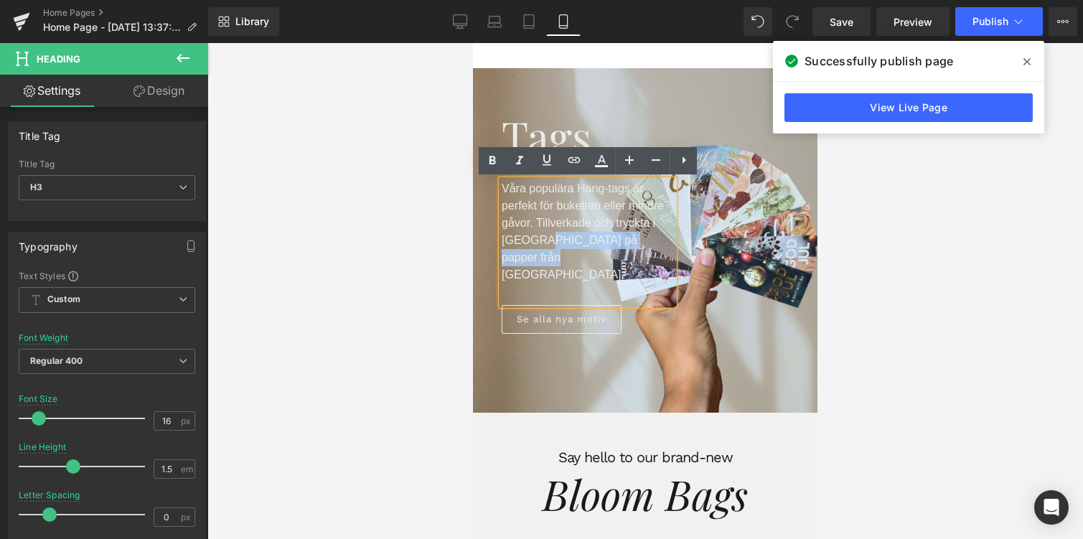
drag, startPoint x: 564, startPoint y: 258, endPoint x: 541, endPoint y: 248, distance: 24.8
click at [541, 248] on p "Våra populära Hang-tags är perfekt för buketten eller mindre gåvor. Tillverkade…" at bounding box center [588, 231] width 172 height 103
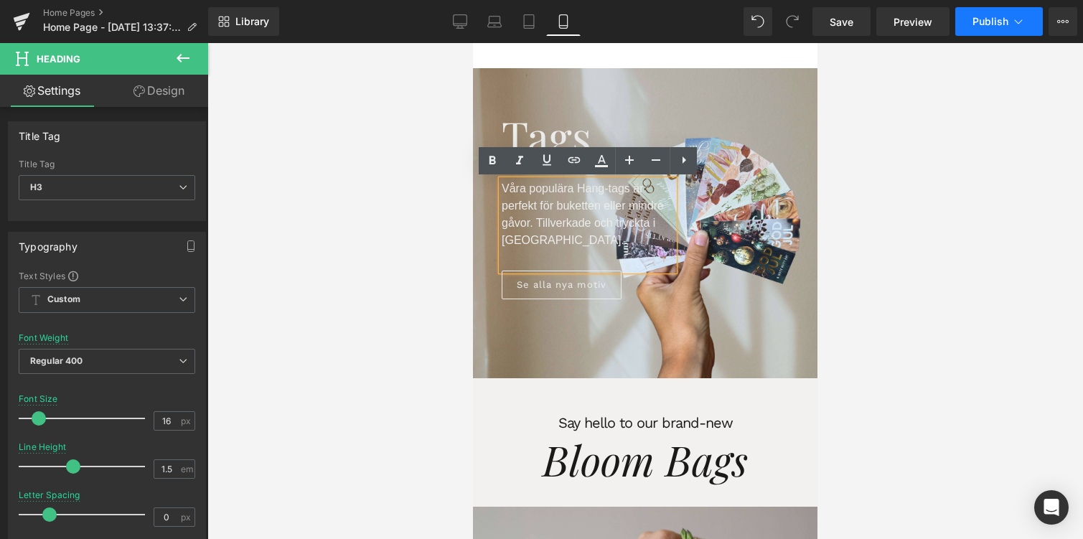
click at [984, 29] on button "Publish" at bounding box center [1000, 21] width 88 height 29
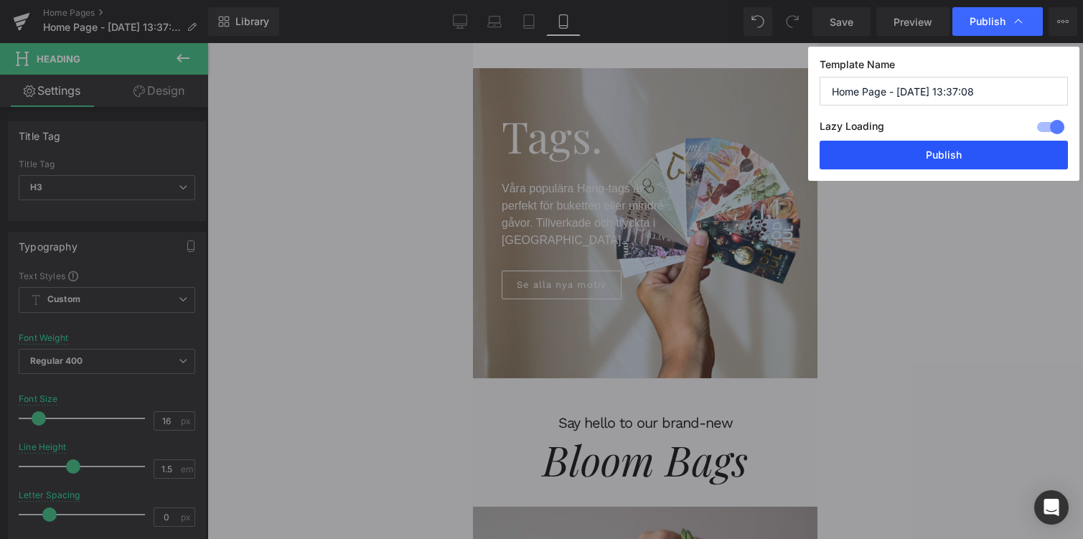
click at [957, 158] on button "Publish" at bounding box center [944, 155] width 248 height 29
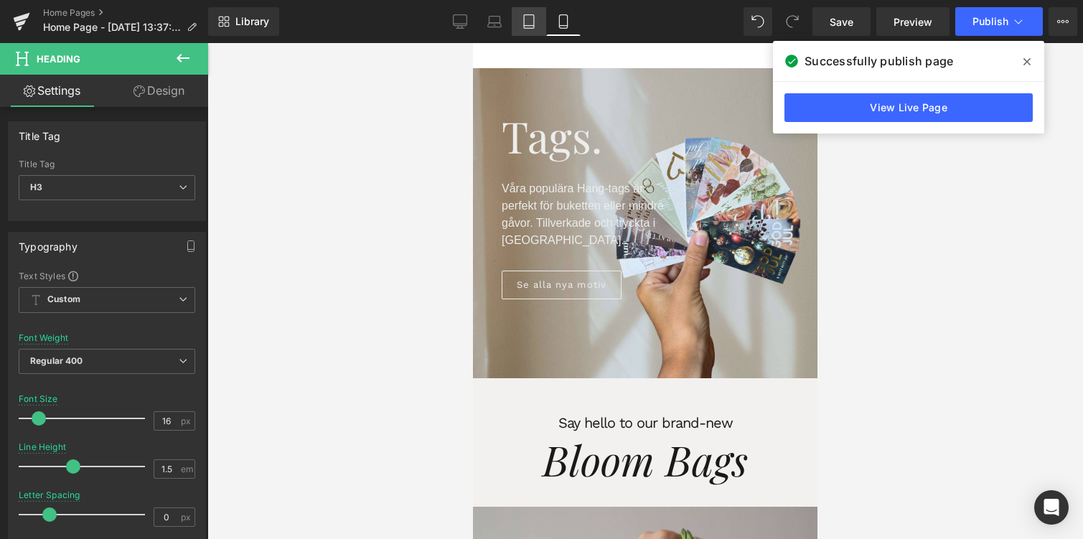
click at [534, 27] on icon at bounding box center [529, 22] width 10 height 14
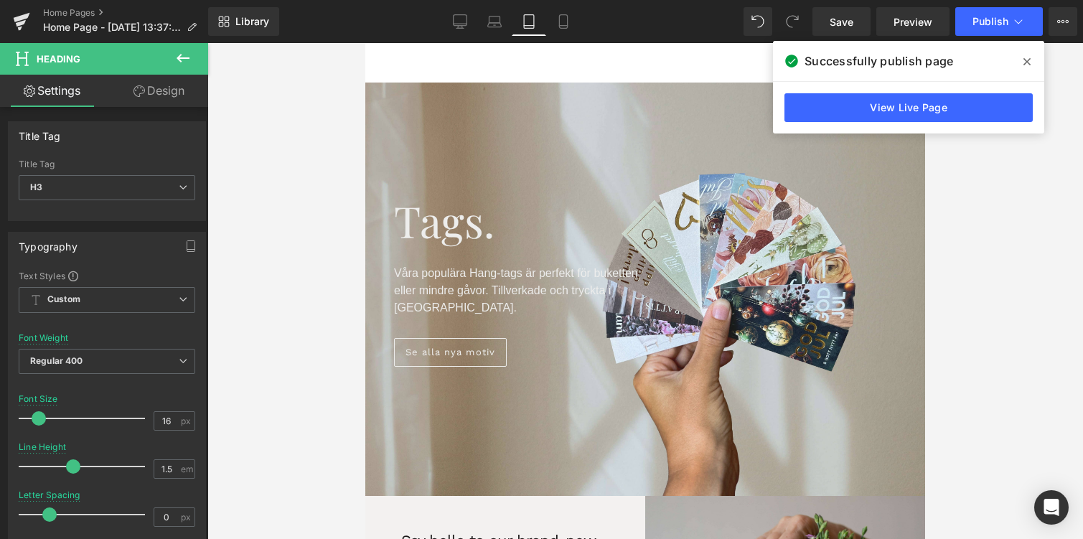
scroll to position [85, 0]
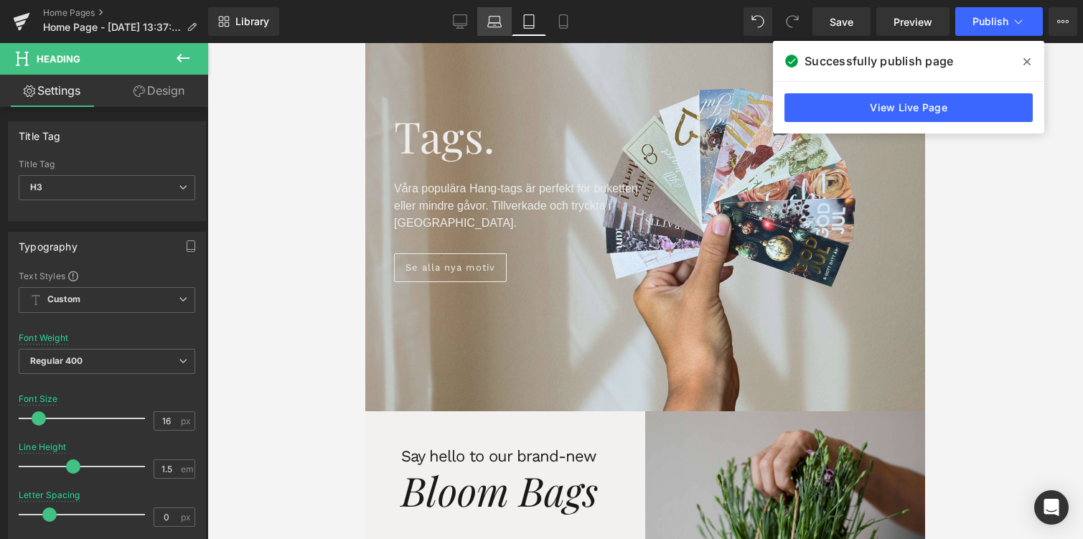
click at [503, 26] on link "Laptop" at bounding box center [494, 21] width 34 height 29
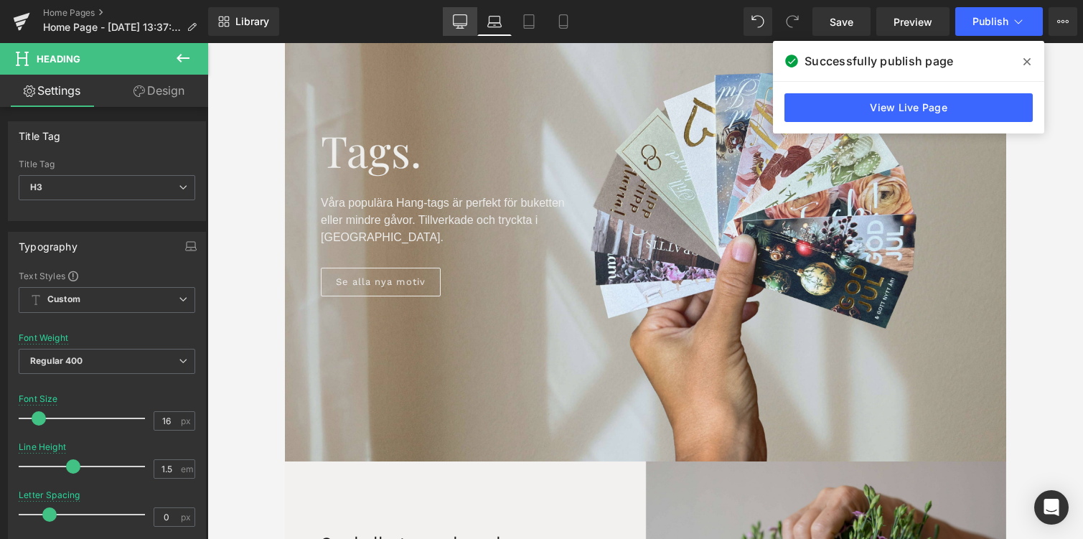
click at [458, 19] on icon at bounding box center [460, 21] width 14 height 14
type input "100"
